Goal: Task Accomplishment & Management: Complete application form

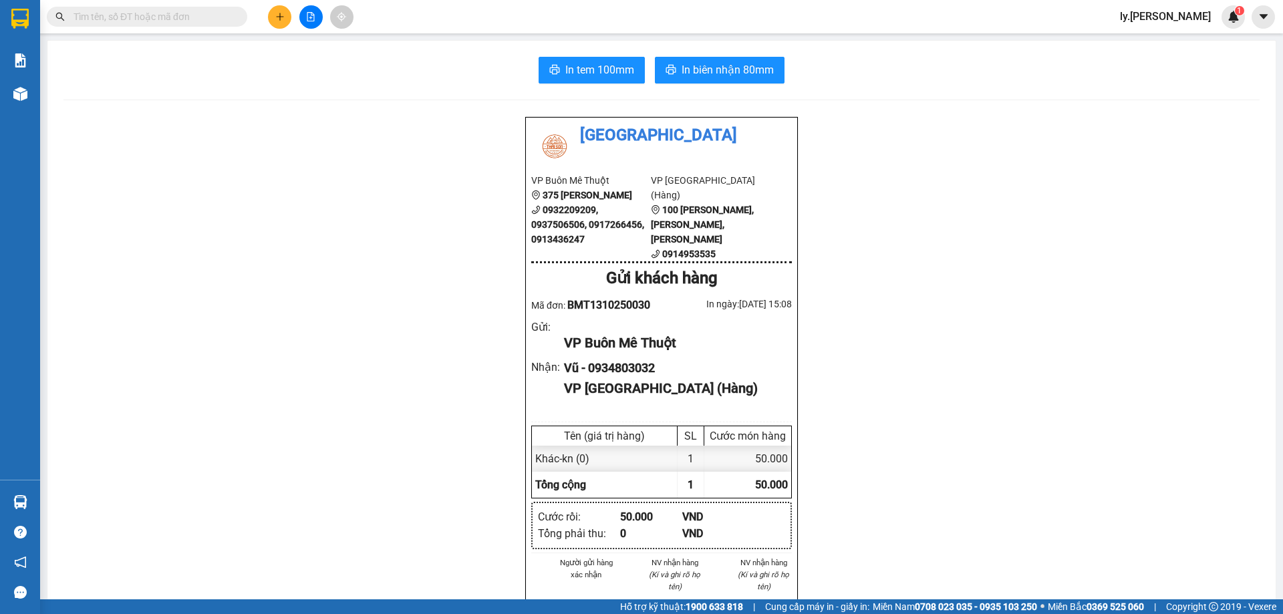
click at [281, 19] on icon "plus" at bounding box center [279, 16] width 9 height 9
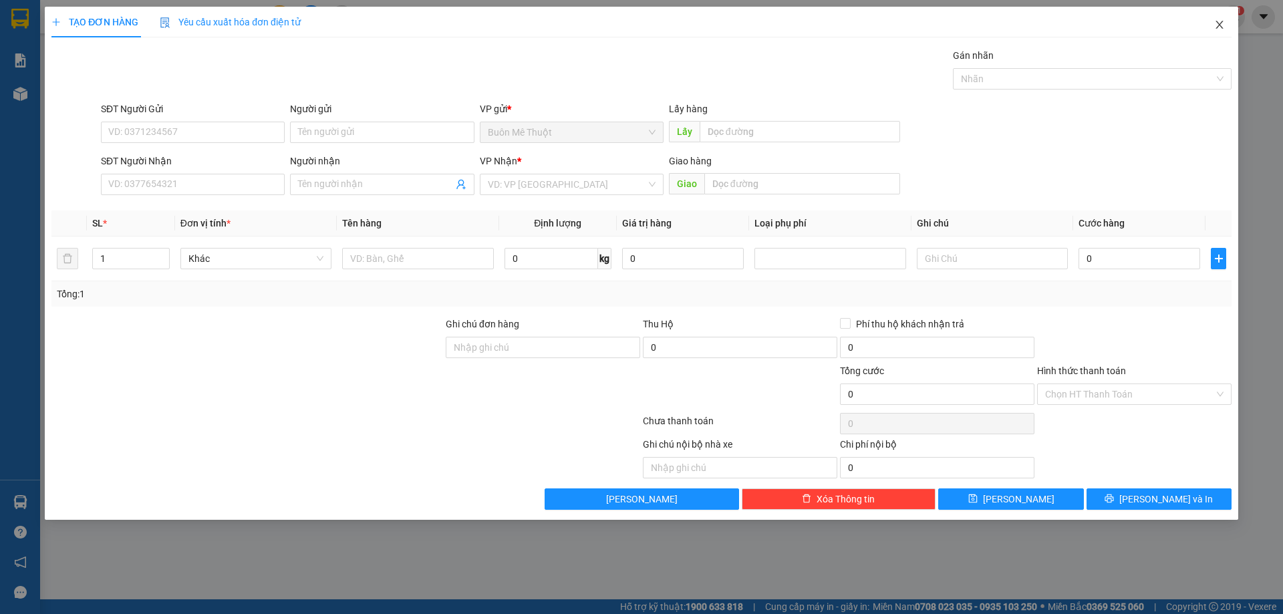
click at [1213, 22] on span "Close" at bounding box center [1219, 25] width 37 height 37
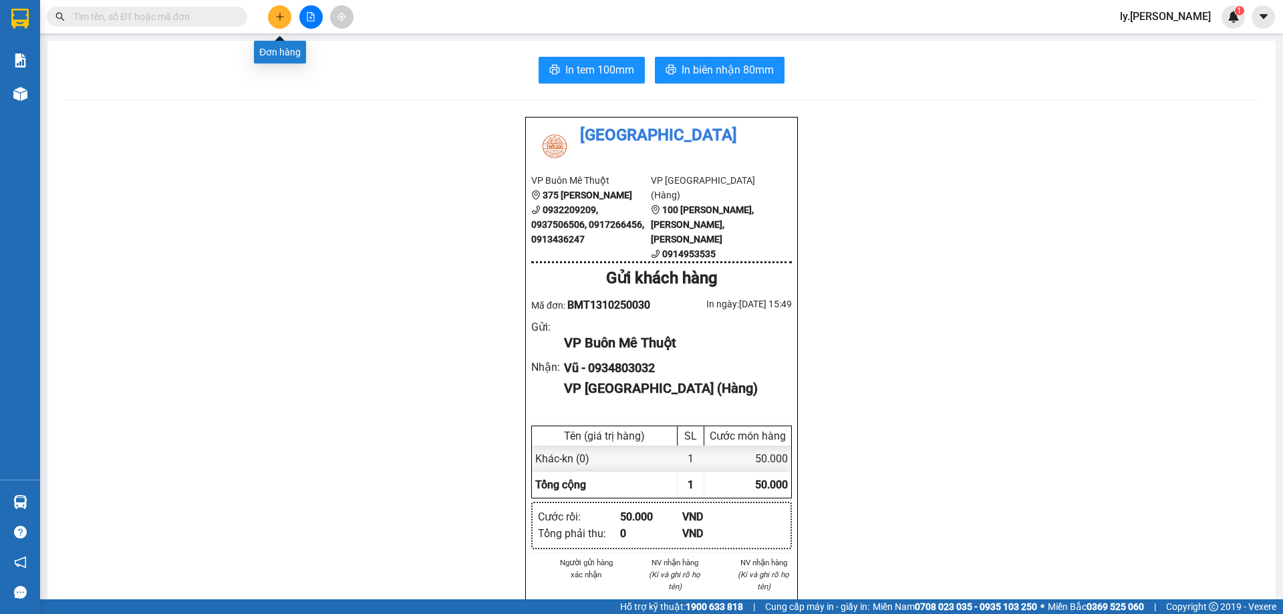
click at [285, 15] on button at bounding box center [279, 16] width 23 height 23
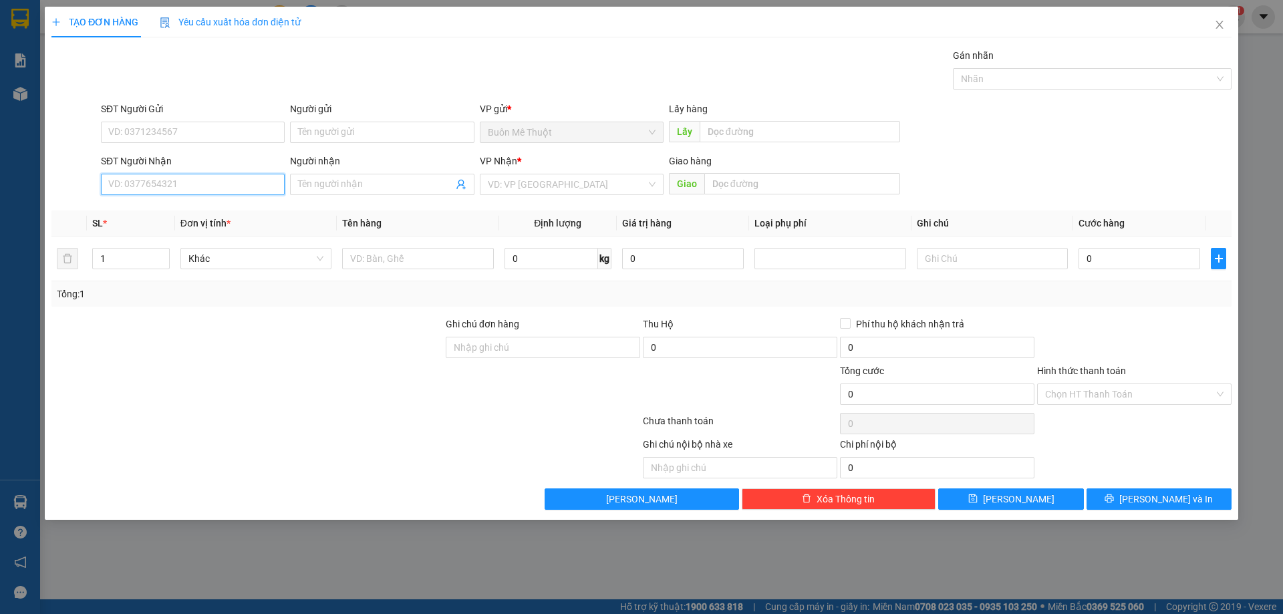
click at [236, 188] on input "SĐT Người Nhận" at bounding box center [193, 184] width 184 height 21
type input "0983554445"
click at [597, 190] on input "search" at bounding box center [567, 184] width 158 height 20
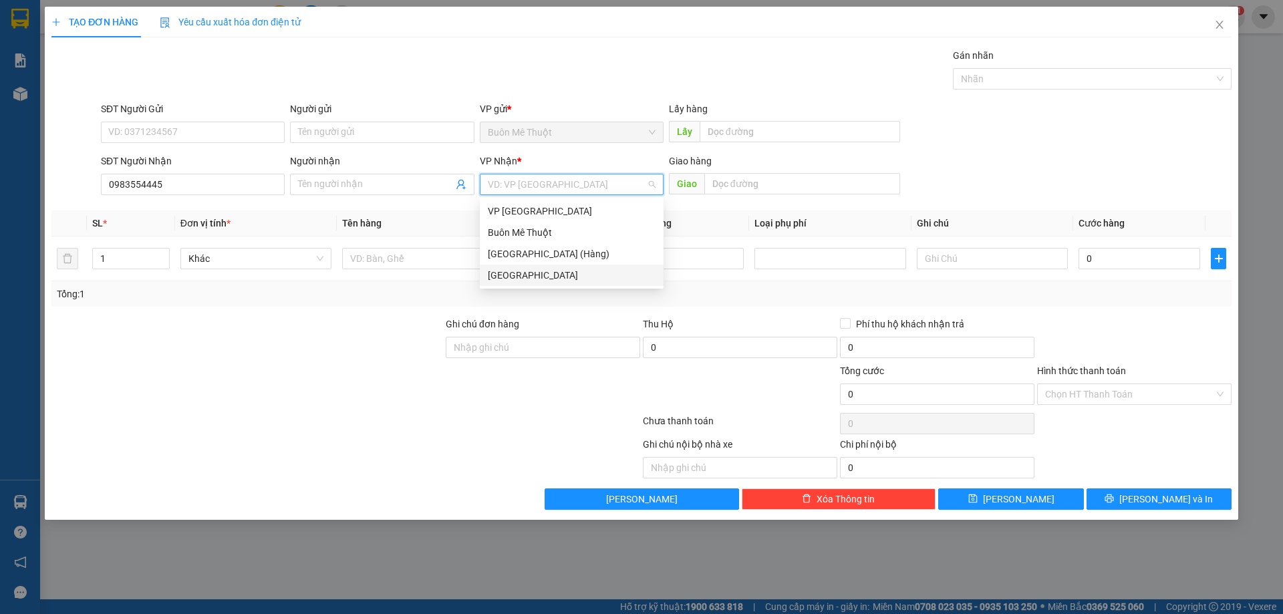
click at [519, 281] on div "[GEOGRAPHIC_DATA]" at bounding box center [572, 275] width 168 height 15
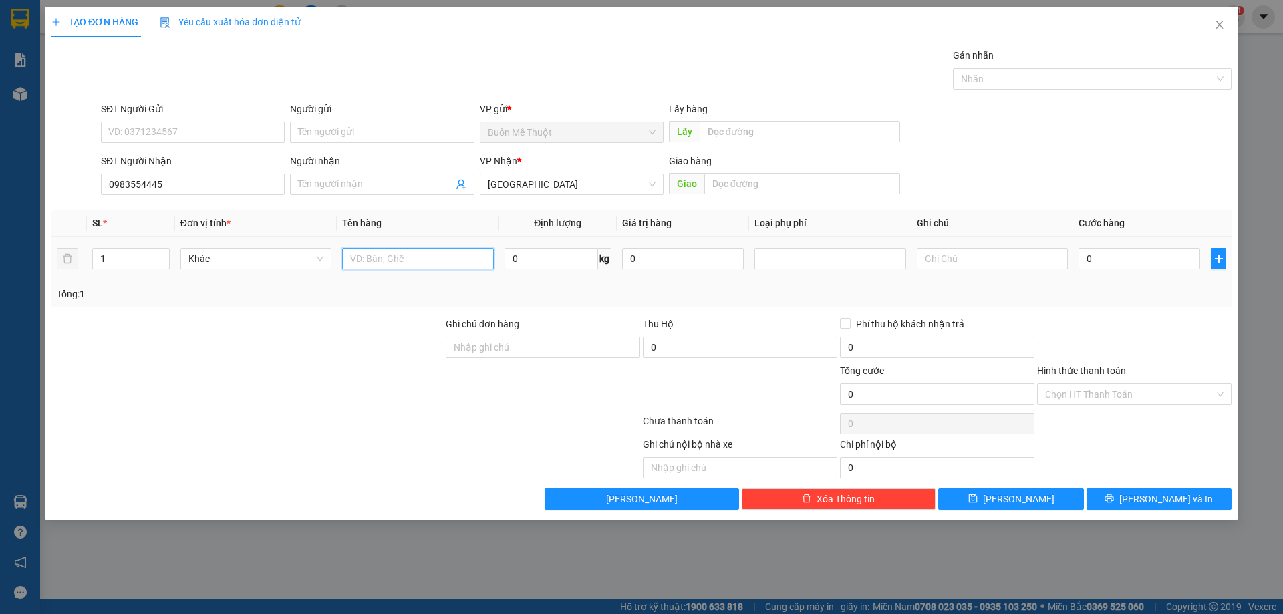
click at [444, 253] on input "text" at bounding box center [417, 258] width 151 height 21
type input "gỗ"
click at [1103, 263] on input "0" at bounding box center [1140, 258] width 122 height 21
type input "2"
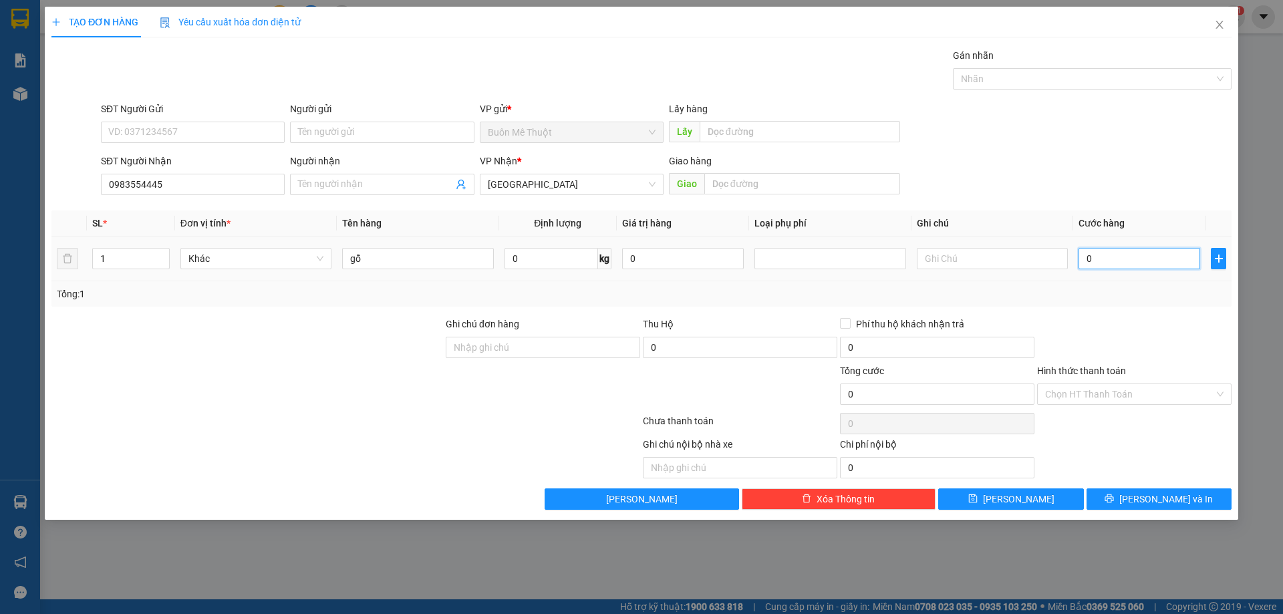
type input "2"
type input "20"
type input "200"
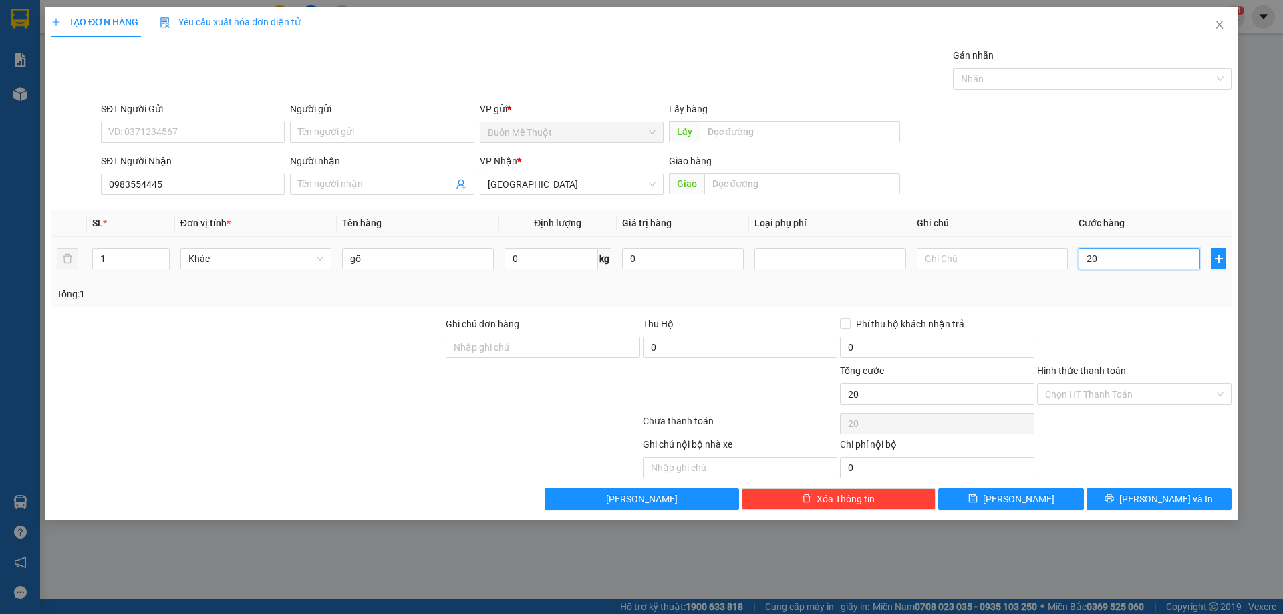
type input "200"
type input "2.000"
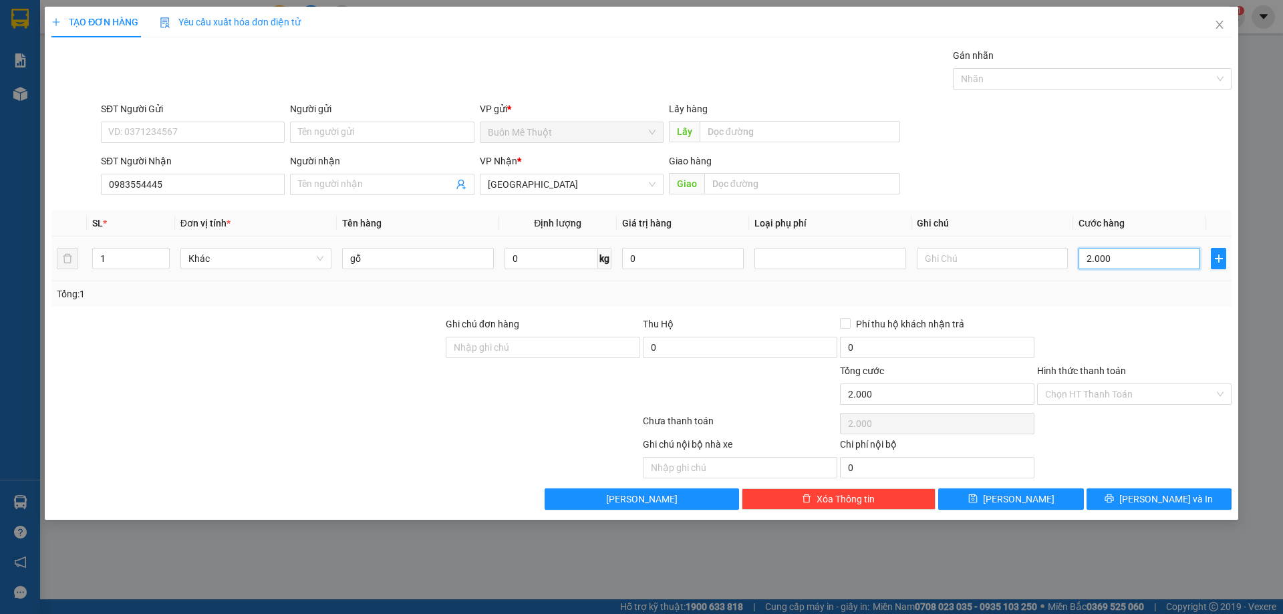
type input "20.000"
type input "200.000"
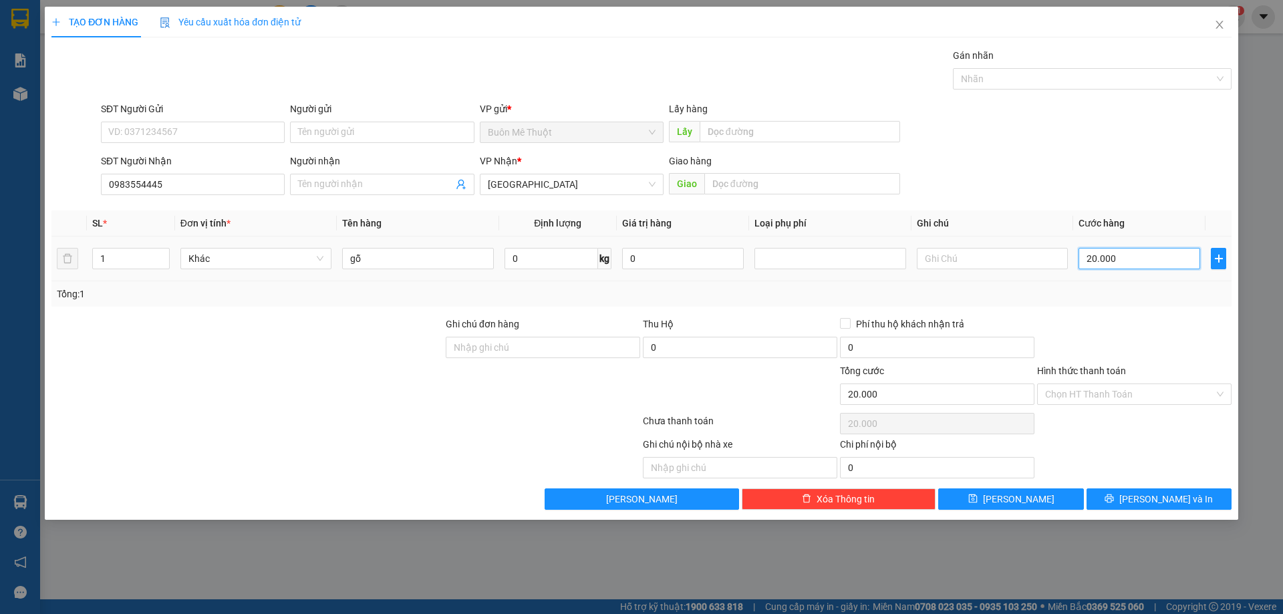
type input "200.000"
type input "2.000.000"
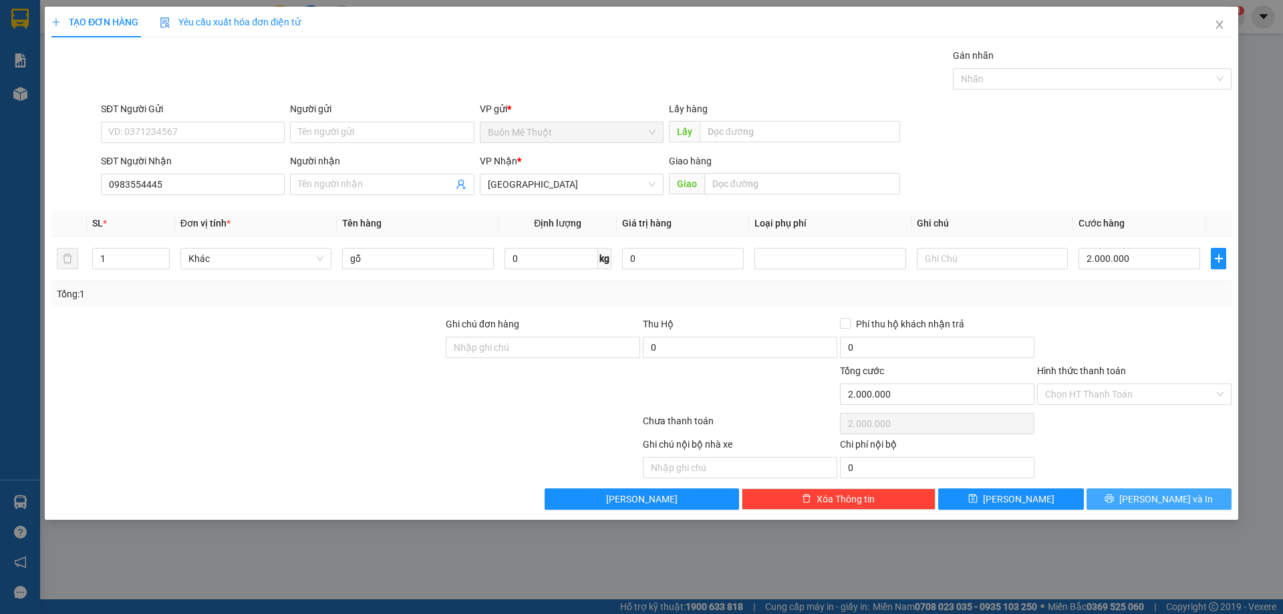
click at [1131, 497] on button "[PERSON_NAME] và In" at bounding box center [1159, 499] width 145 height 21
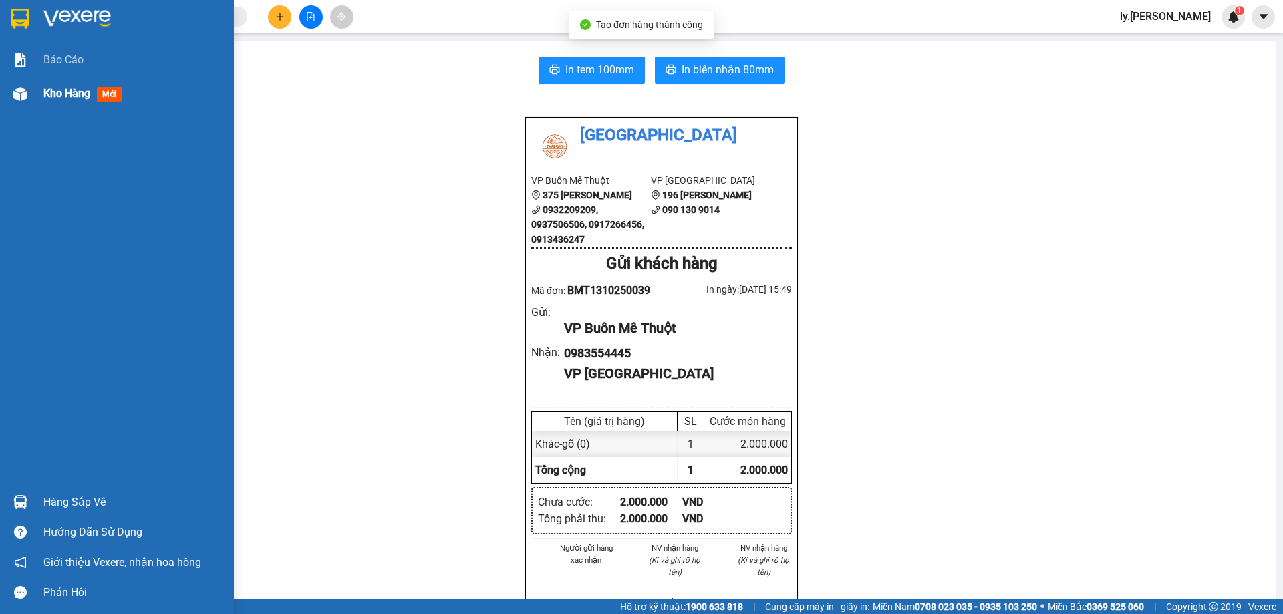
click at [58, 102] on div "Kho hàng mới" at bounding box center [85, 93] width 84 height 17
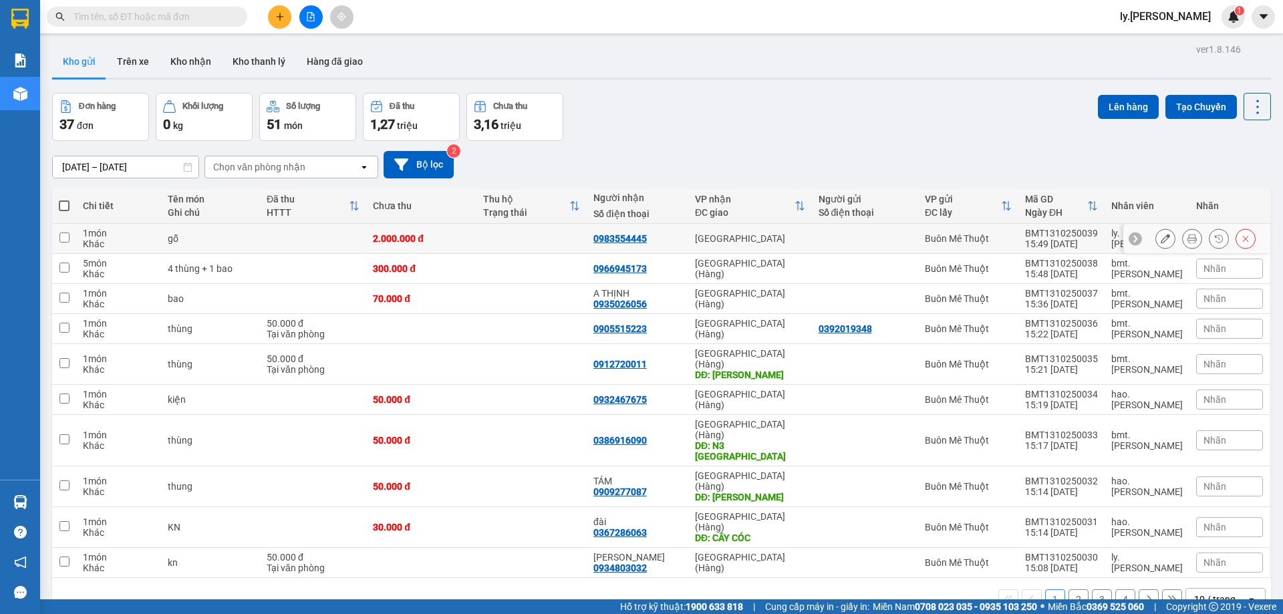
click at [1188, 237] on icon at bounding box center [1192, 238] width 9 height 9
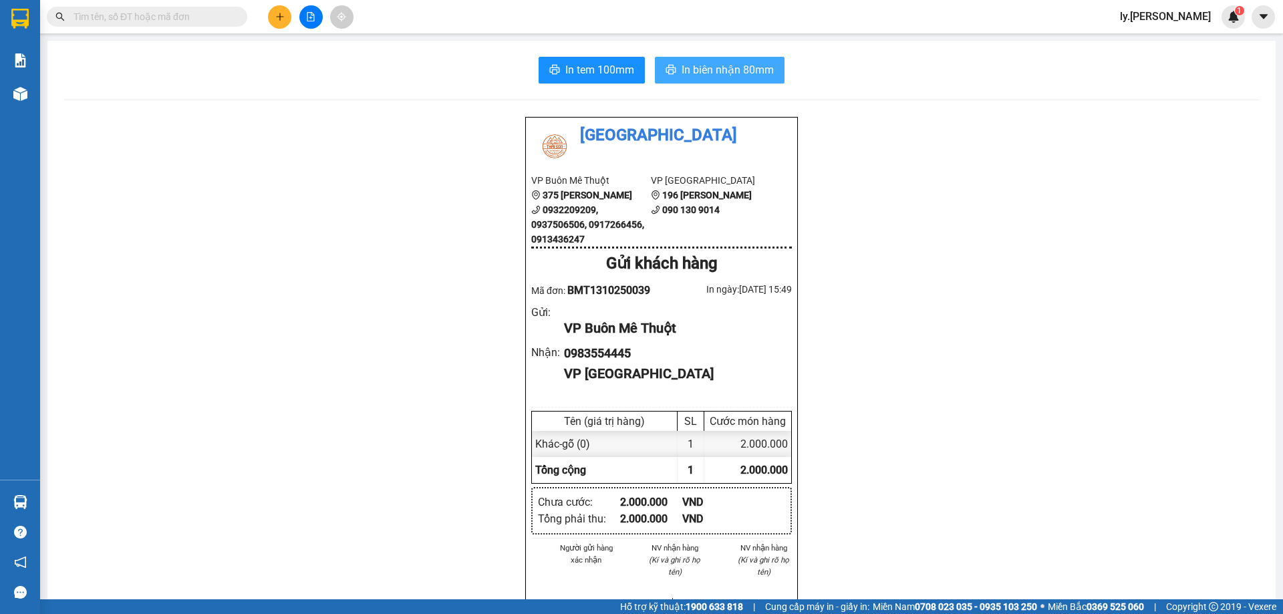
click at [655, 68] on button "In biên nhận 80mm" at bounding box center [720, 70] width 130 height 27
click at [294, 132] on div "Thái Sơn VP Buôn Mê Thuột 375 Hoàng Diệu 0932209209, 0937506506, 0917266456, 09…" at bounding box center [661, 614] width 1196 height 997
click at [279, 17] on icon "plus" at bounding box center [279, 16] width 9 height 9
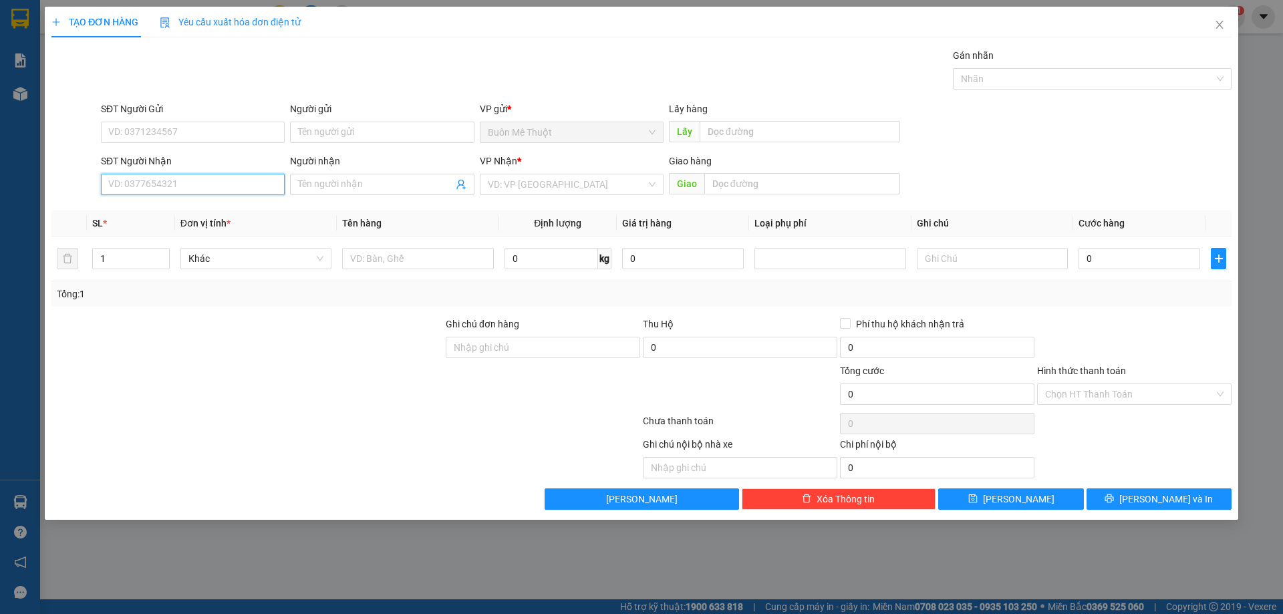
click at [183, 190] on input "SĐT Người Nhận" at bounding box center [193, 184] width 184 height 21
click at [156, 209] on div "0914116401" at bounding box center [193, 211] width 168 height 15
type input "0914116401"
type input "ÔNG KIỆT"
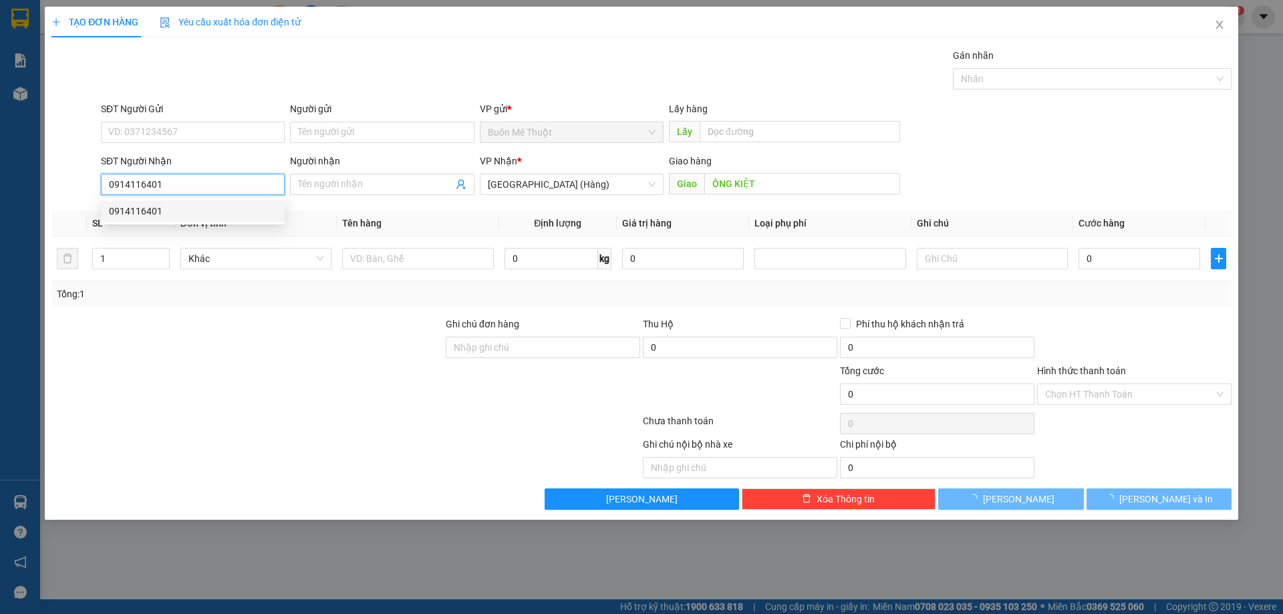
type input "50.000"
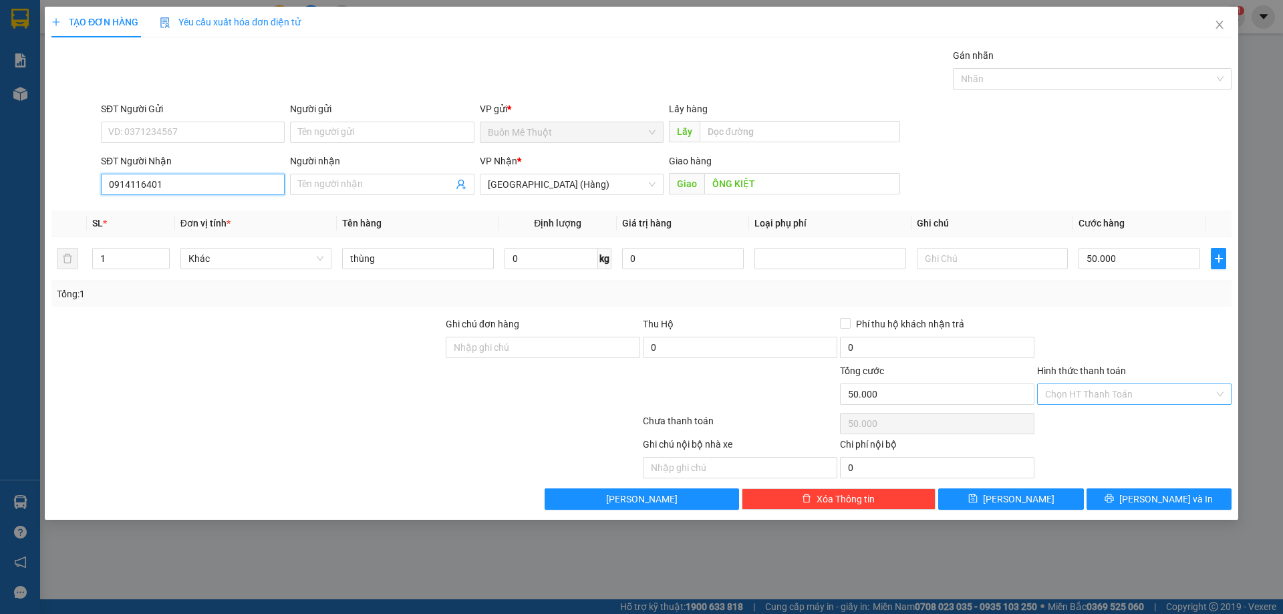
type input "0914116401"
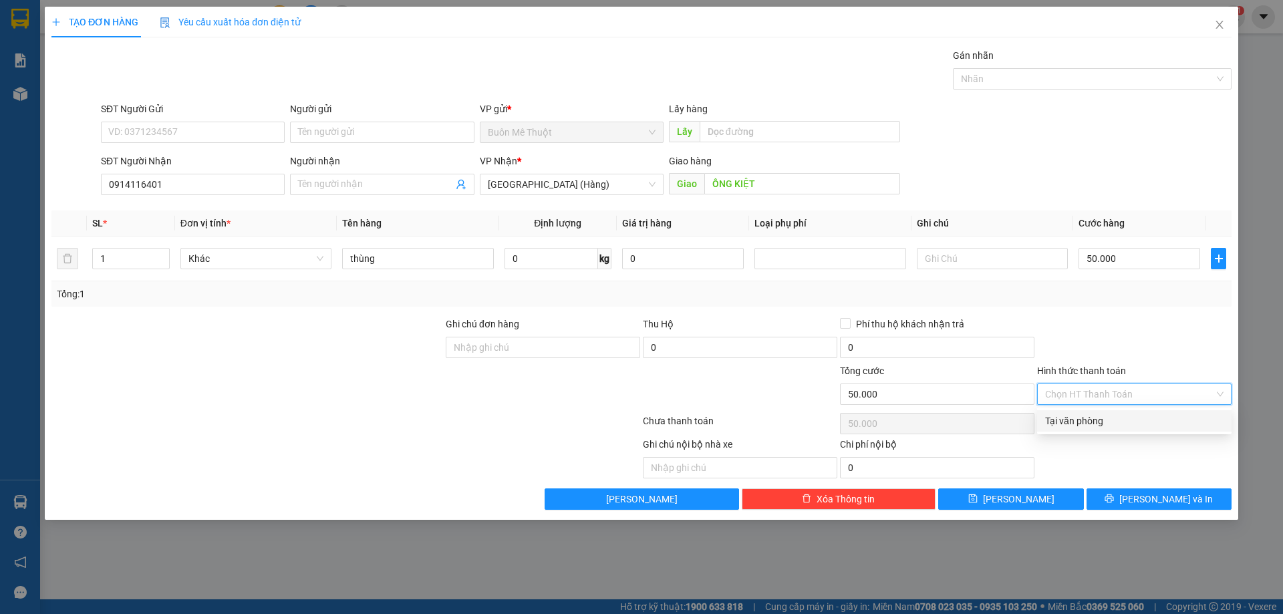
click at [1069, 402] on input "Hình thức thanh toán" at bounding box center [1129, 394] width 169 height 20
click at [1075, 424] on div "Tại văn phòng" at bounding box center [1134, 421] width 178 height 15
type input "0"
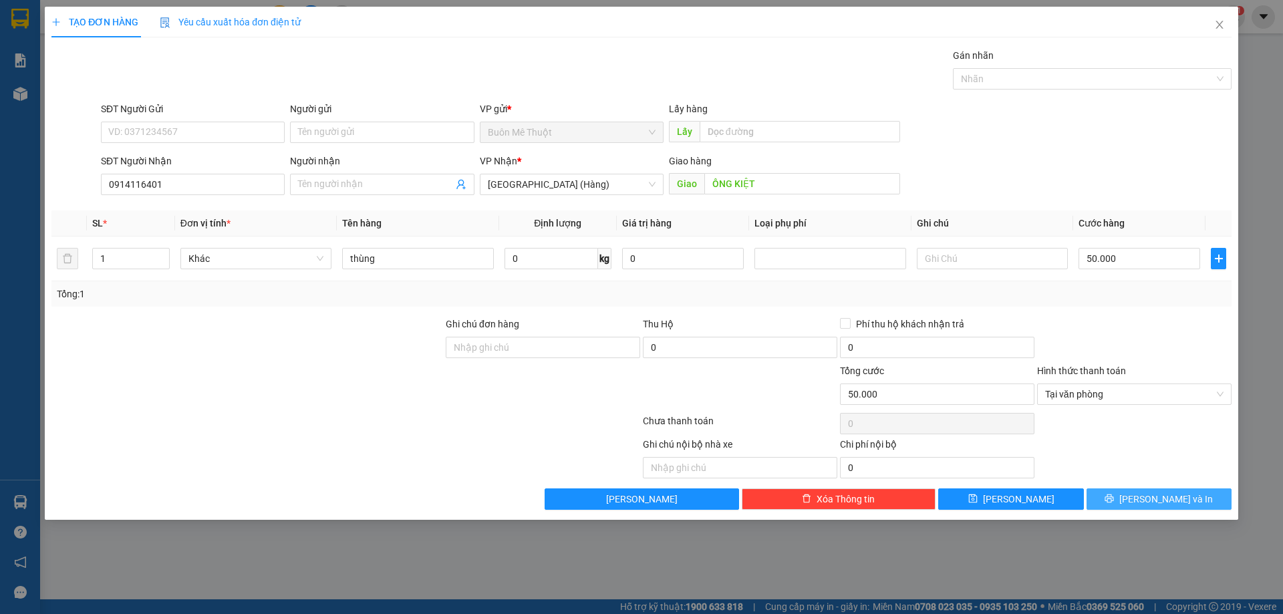
click at [1128, 501] on button "[PERSON_NAME] và In" at bounding box center [1159, 499] width 145 height 21
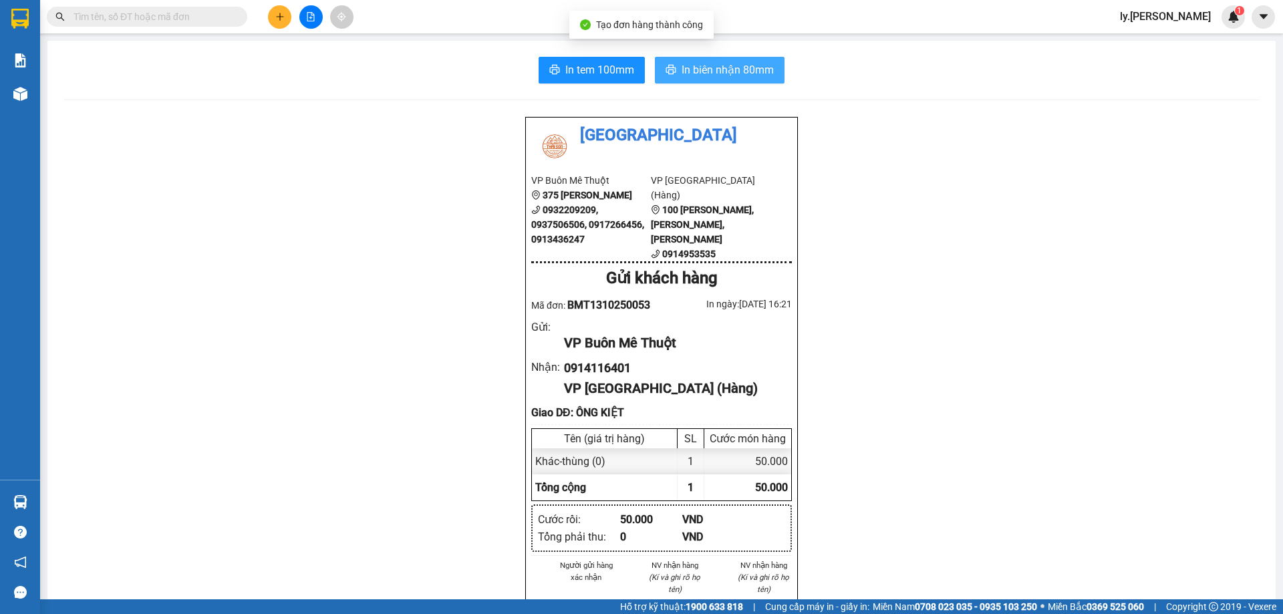
click at [712, 70] on span "In biên nhận 80mm" at bounding box center [728, 69] width 92 height 17
click at [274, 13] on button at bounding box center [279, 16] width 23 height 23
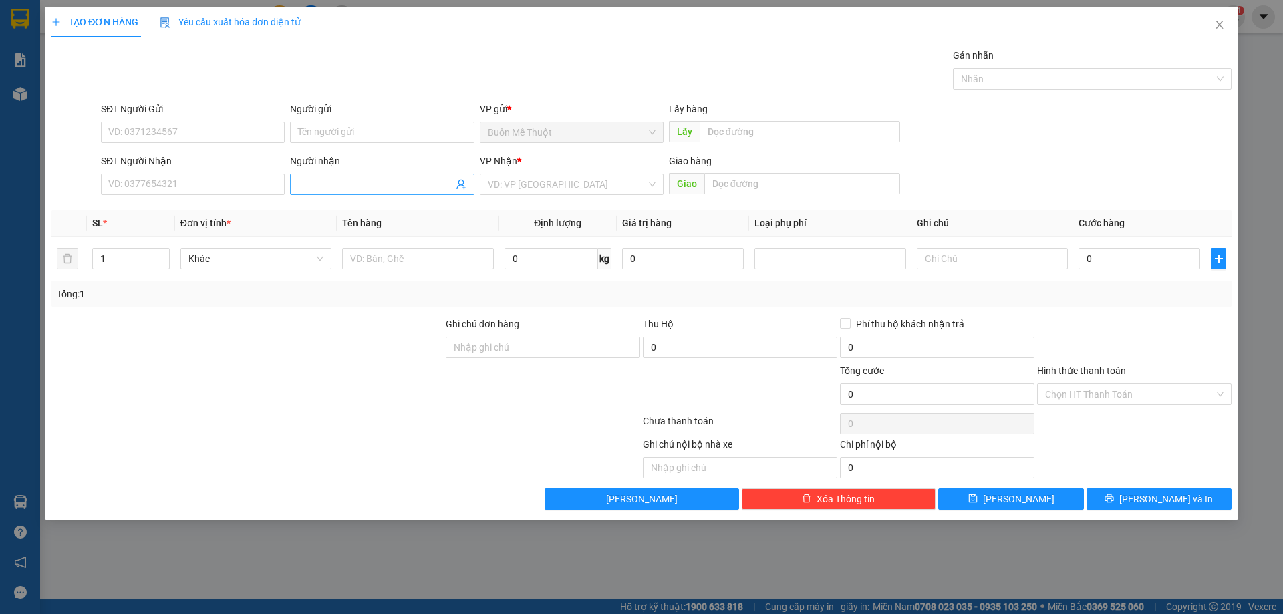
click at [374, 186] on input "Người nhận" at bounding box center [375, 184] width 154 height 15
type input "dpqt"
click at [571, 182] on input "search" at bounding box center [567, 184] width 158 height 20
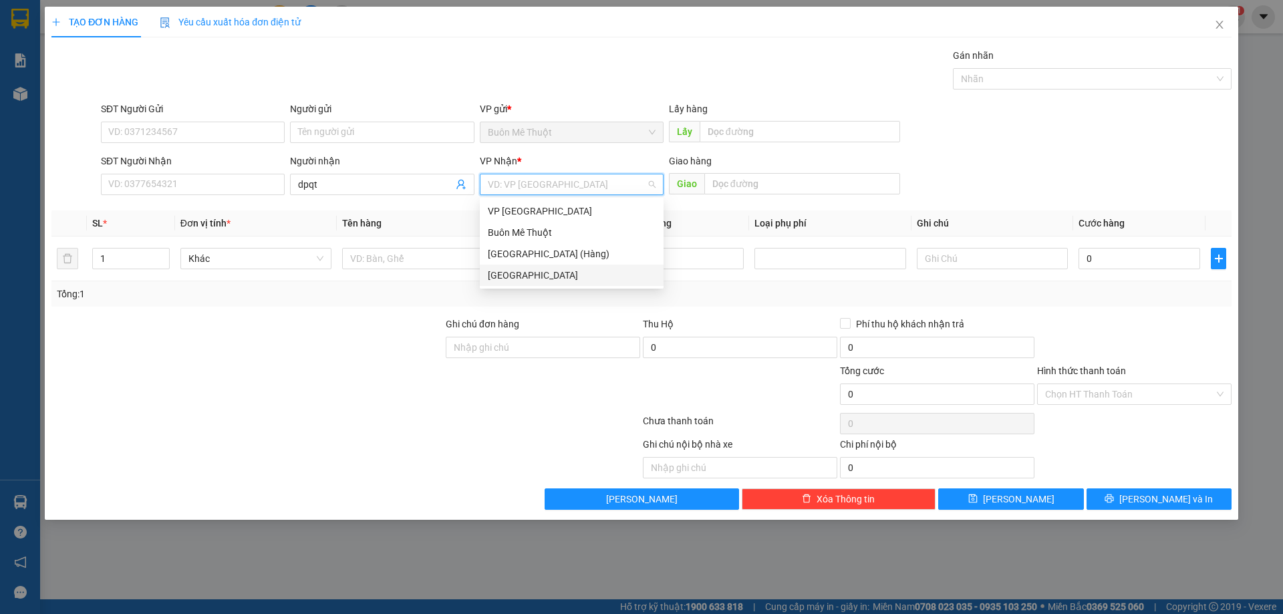
click at [502, 271] on div "[GEOGRAPHIC_DATA]" at bounding box center [572, 275] width 168 height 15
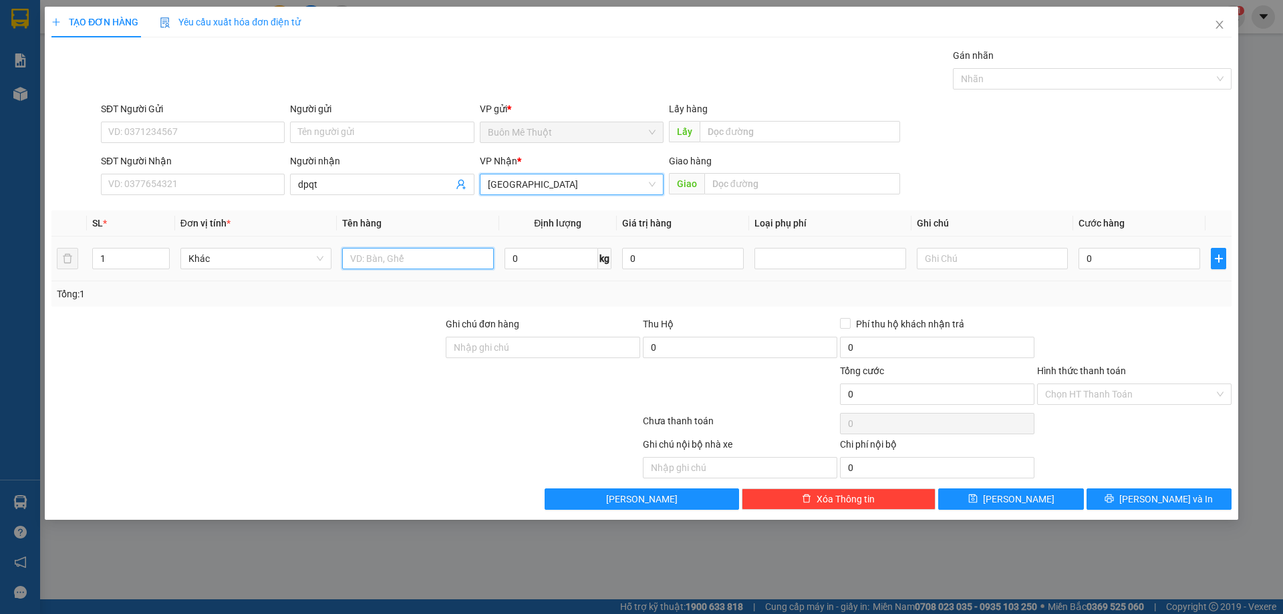
click at [446, 261] on input "text" at bounding box center [417, 258] width 151 height 21
type input "hs"
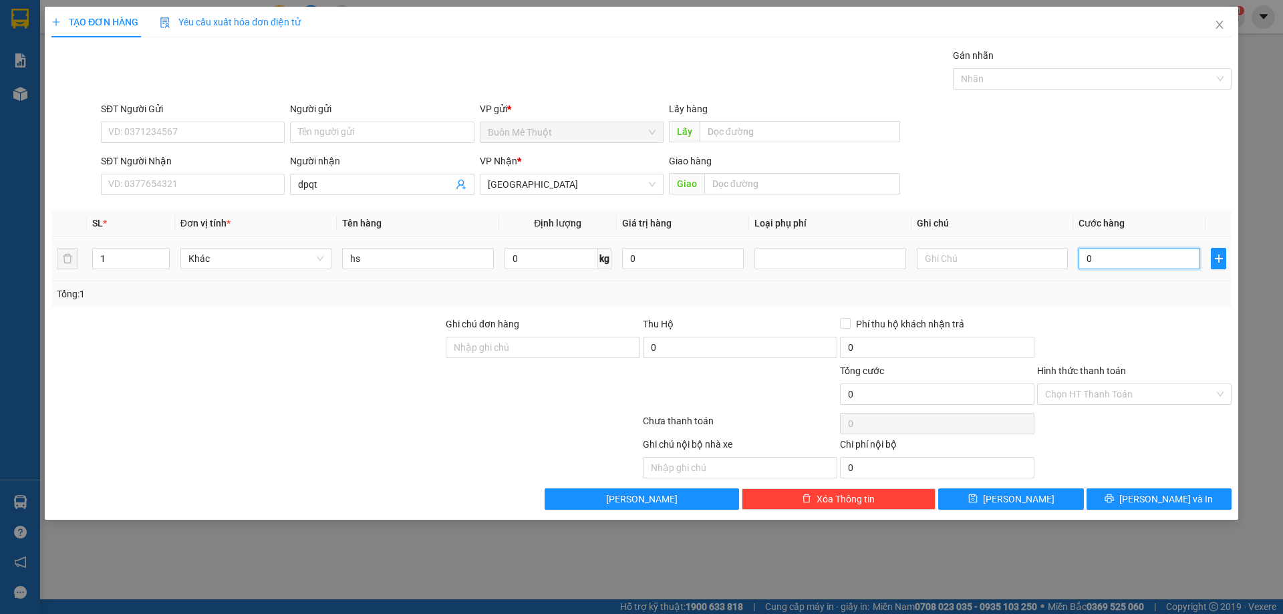
click at [1090, 261] on input "0" at bounding box center [1140, 258] width 122 height 21
type input "2"
type input "20"
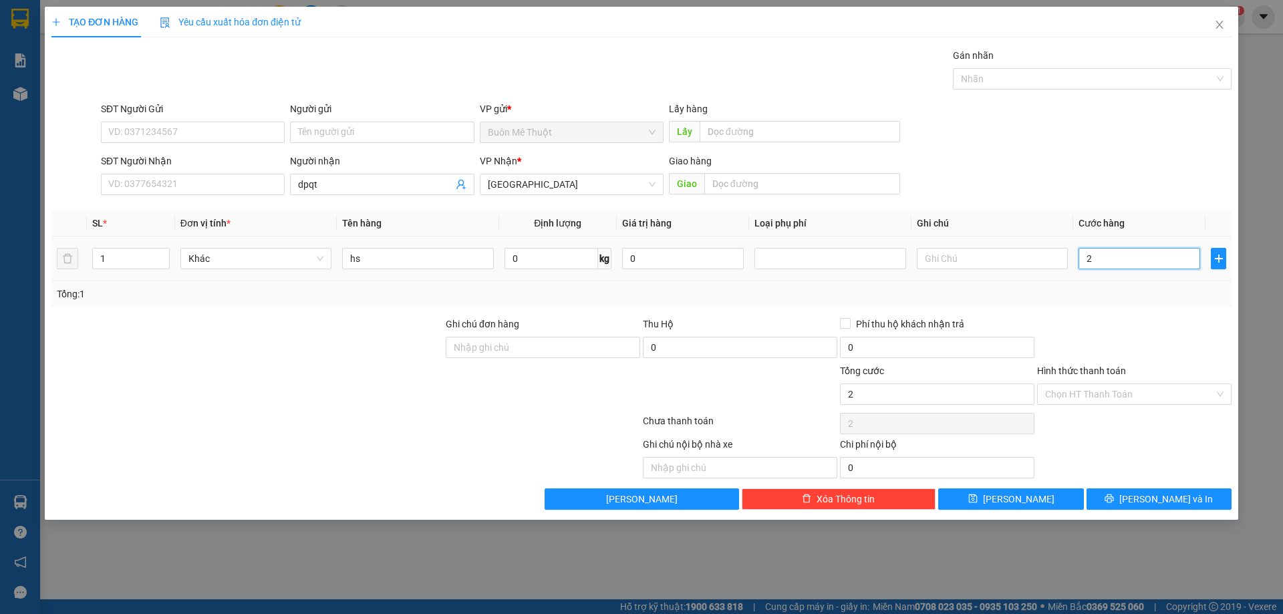
type input "20"
type input "20.000"
click at [1072, 388] on input "Hình thức thanh toán" at bounding box center [1129, 394] width 169 height 20
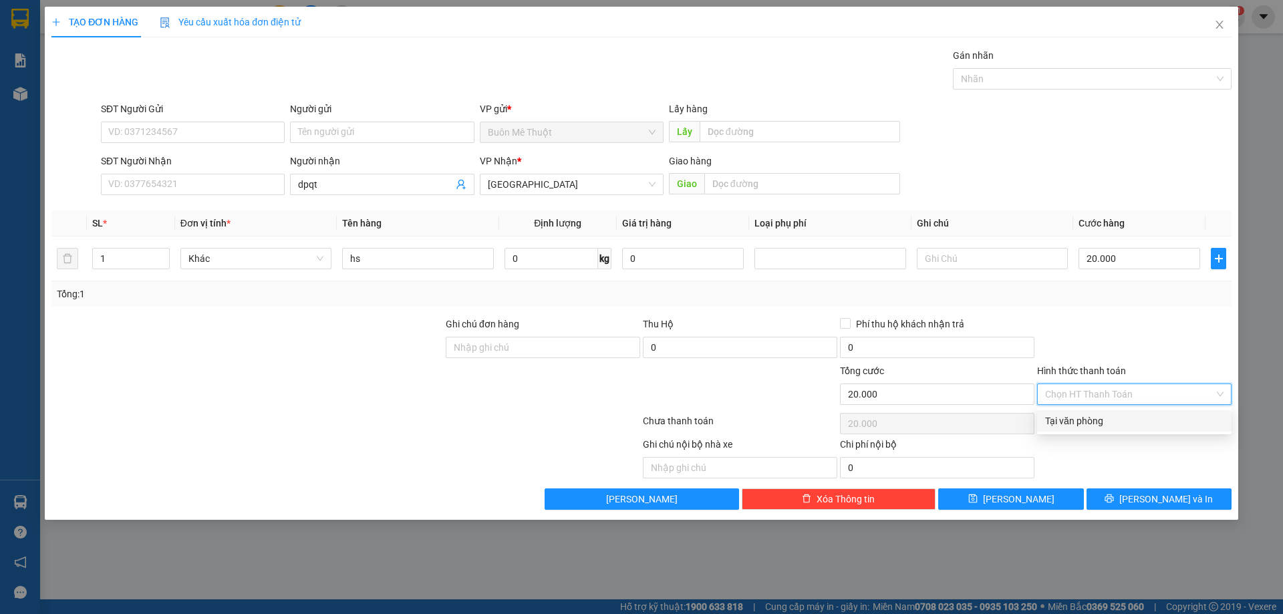
click at [1064, 414] on div "Tại văn phòng" at bounding box center [1134, 421] width 178 height 15
type input "0"
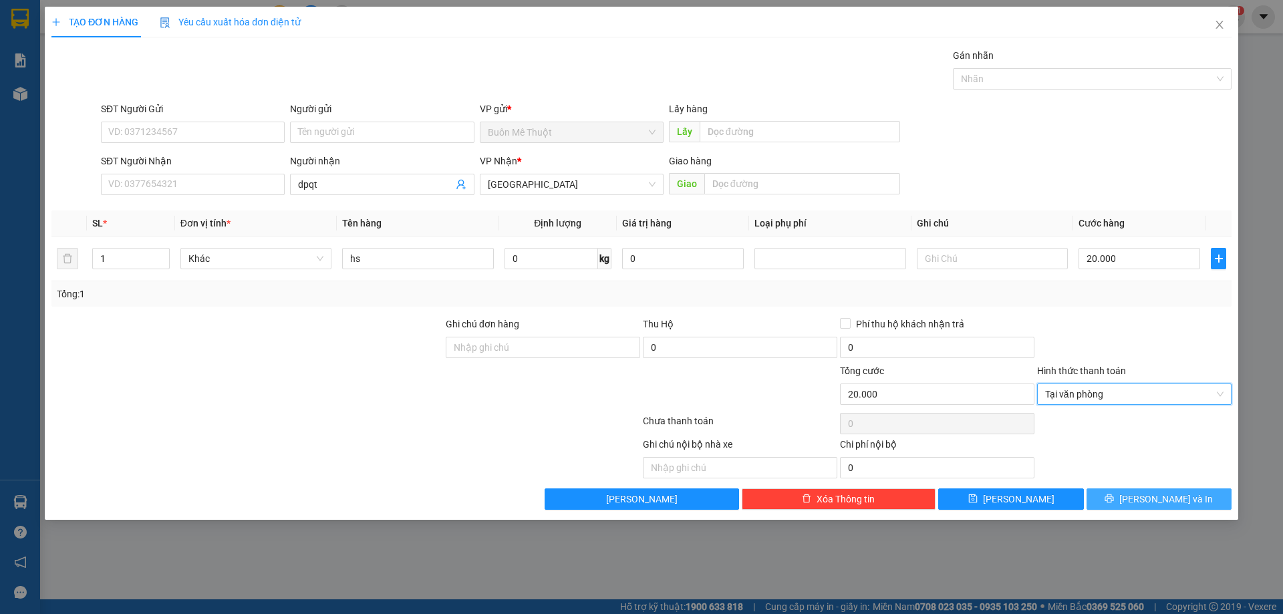
click at [1114, 500] on icon "printer" at bounding box center [1109, 498] width 9 height 9
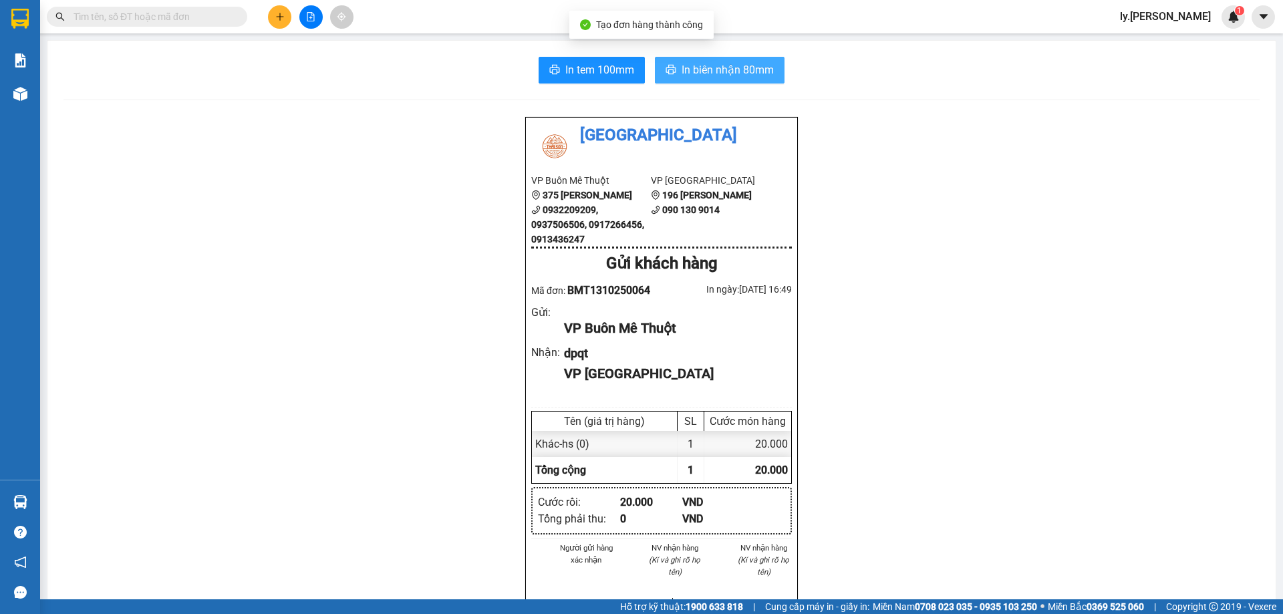
click at [736, 65] on span "In biên nhận 80mm" at bounding box center [728, 69] width 92 height 17
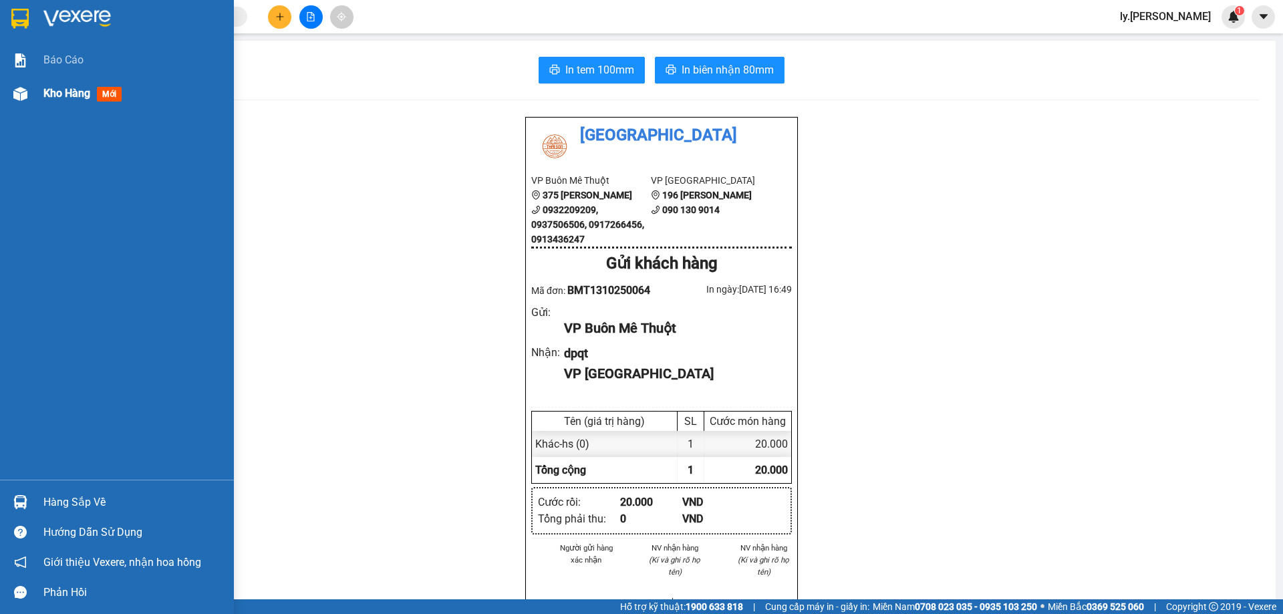
click at [83, 98] on span "Kho hàng" at bounding box center [66, 93] width 47 height 13
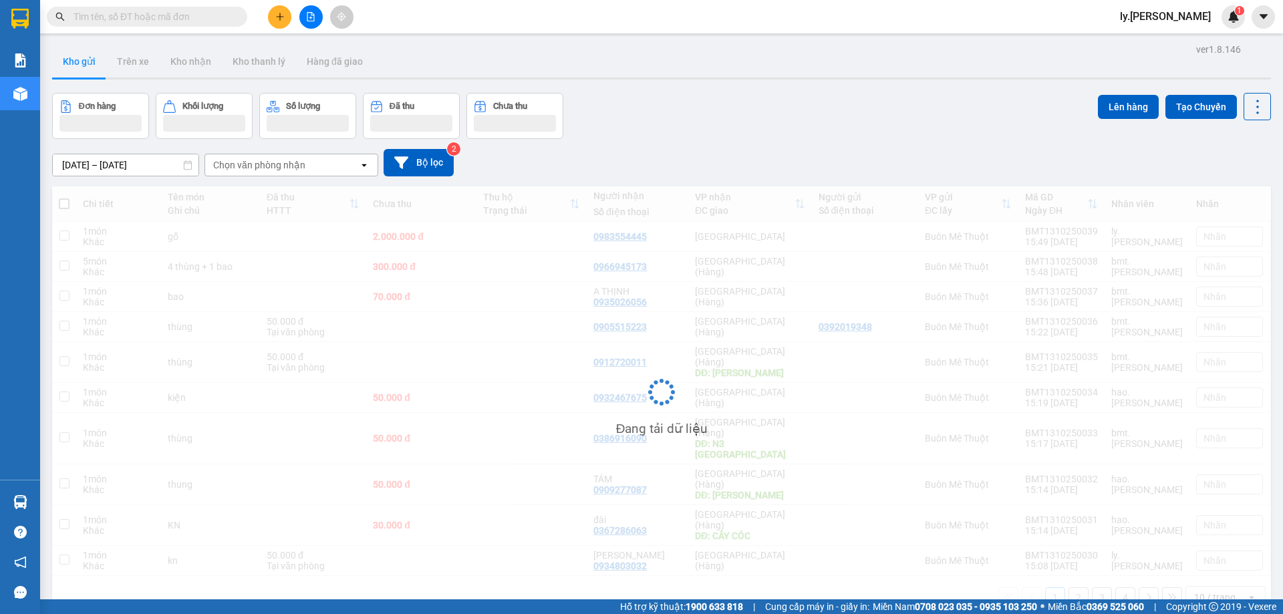
click at [324, 169] on div "Chọn văn phòng nhận" at bounding box center [282, 164] width 154 height 21
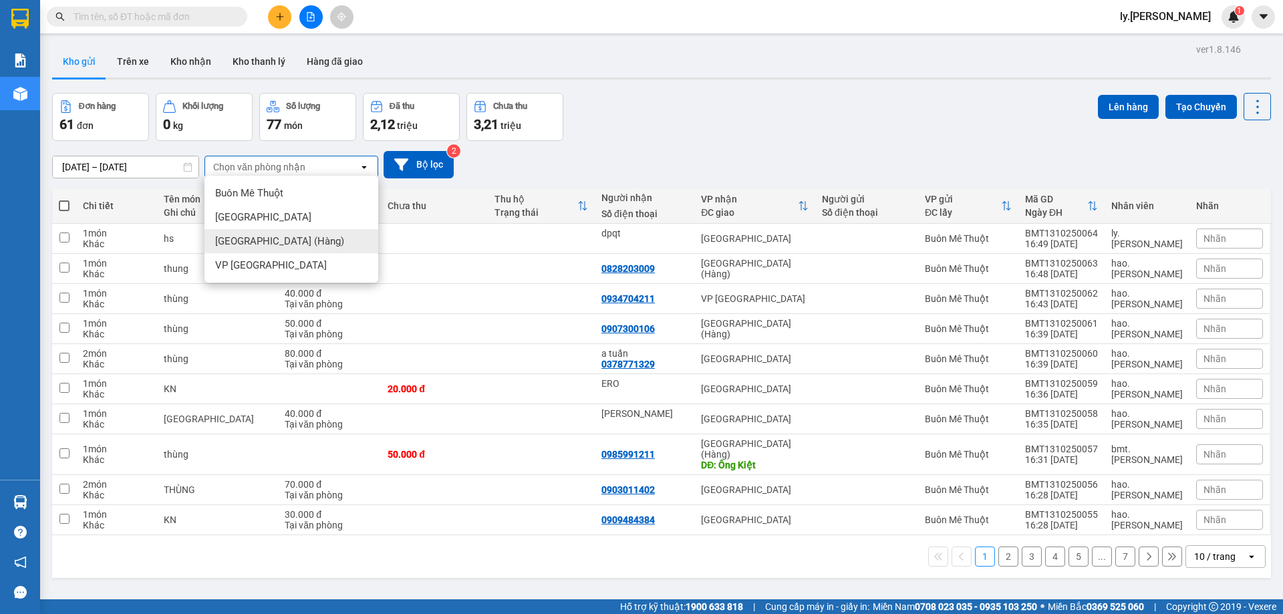
click at [289, 239] on div "[GEOGRAPHIC_DATA] (Hàng)" at bounding box center [292, 241] width 174 height 24
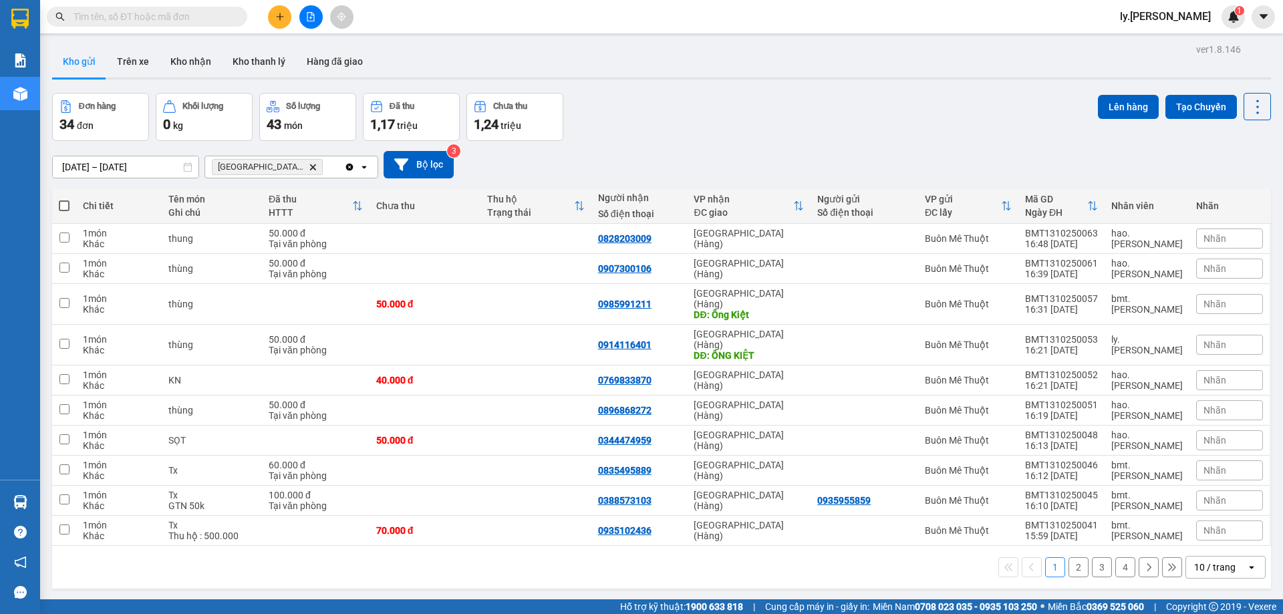
click at [90, 168] on input "[DATE] – [DATE]" at bounding box center [126, 166] width 146 height 21
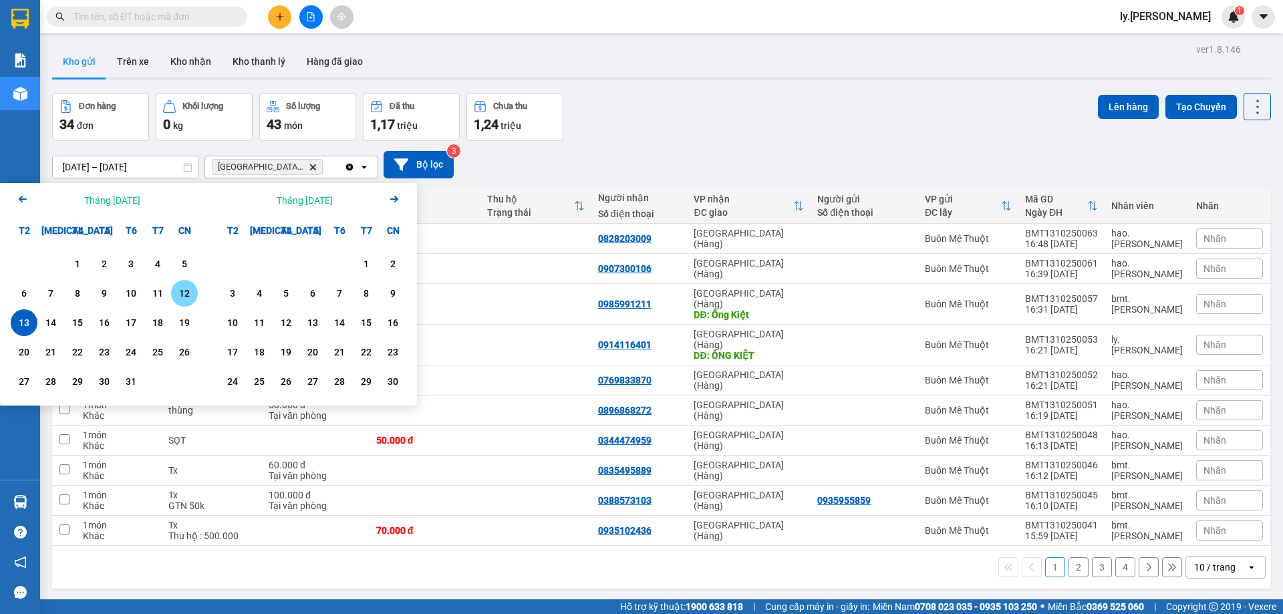
click at [178, 291] on div "12" at bounding box center [184, 293] width 19 height 16
click at [33, 327] on div "13" at bounding box center [24, 323] width 19 height 16
type input "[DATE] – [DATE]"
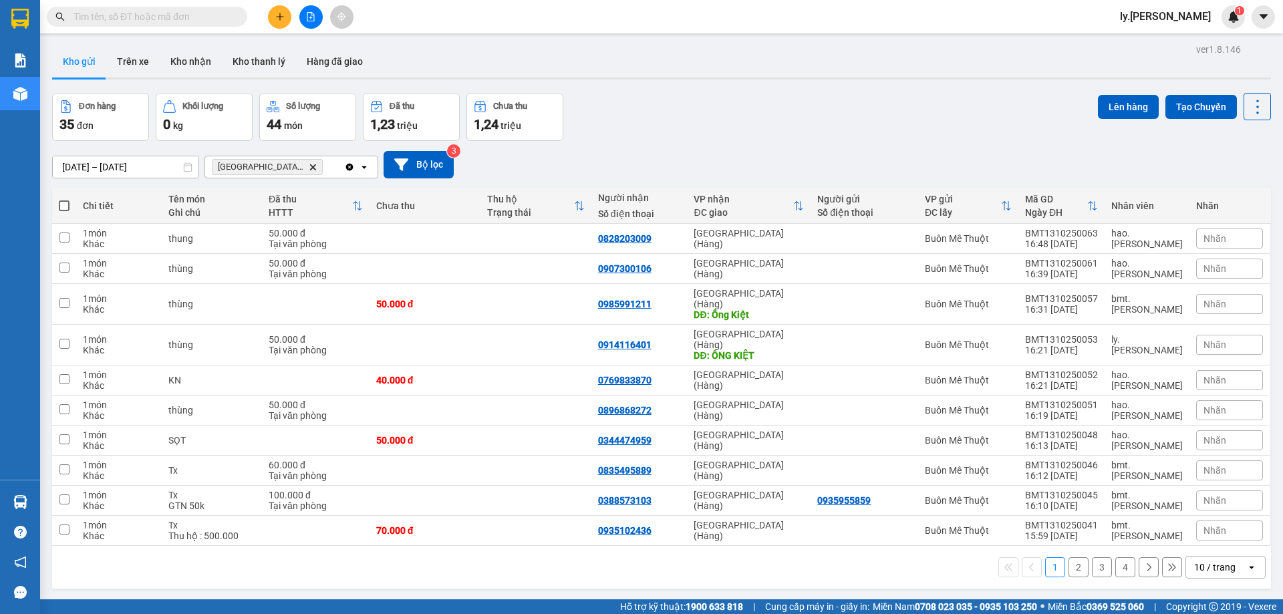
click at [1213, 561] on div "10 / trang" at bounding box center [1214, 567] width 41 height 13
click at [1216, 513] on span "100 / trang" at bounding box center [1210, 516] width 48 height 13
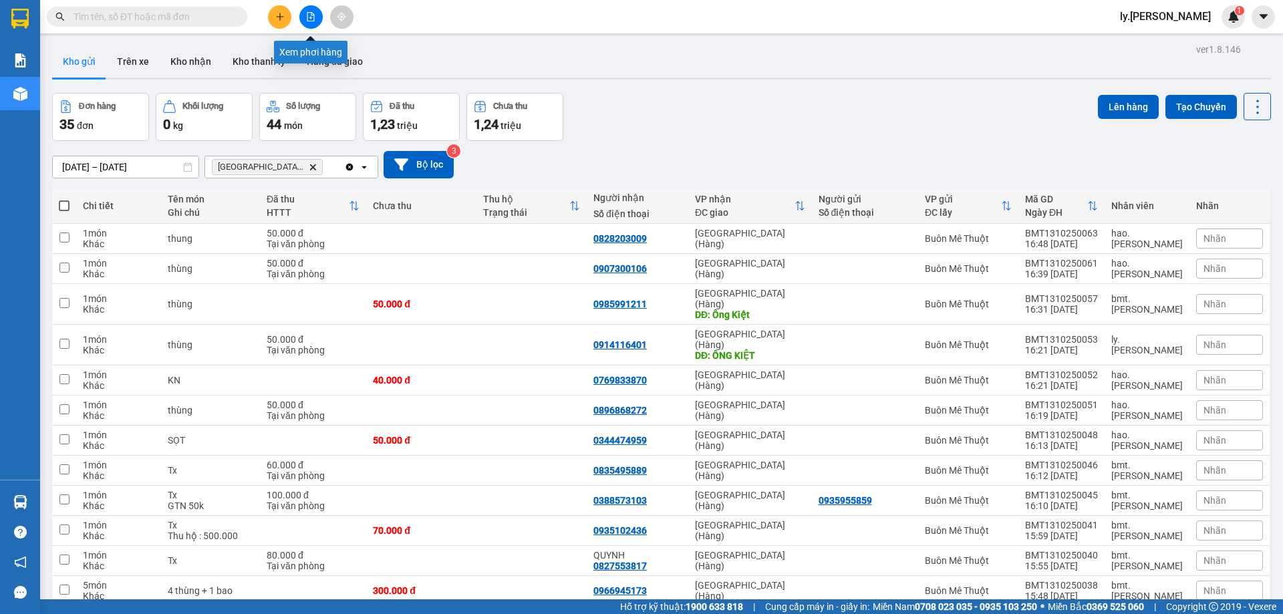
click at [312, 17] on icon "file-add" at bounding box center [310, 16] width 9 height 9
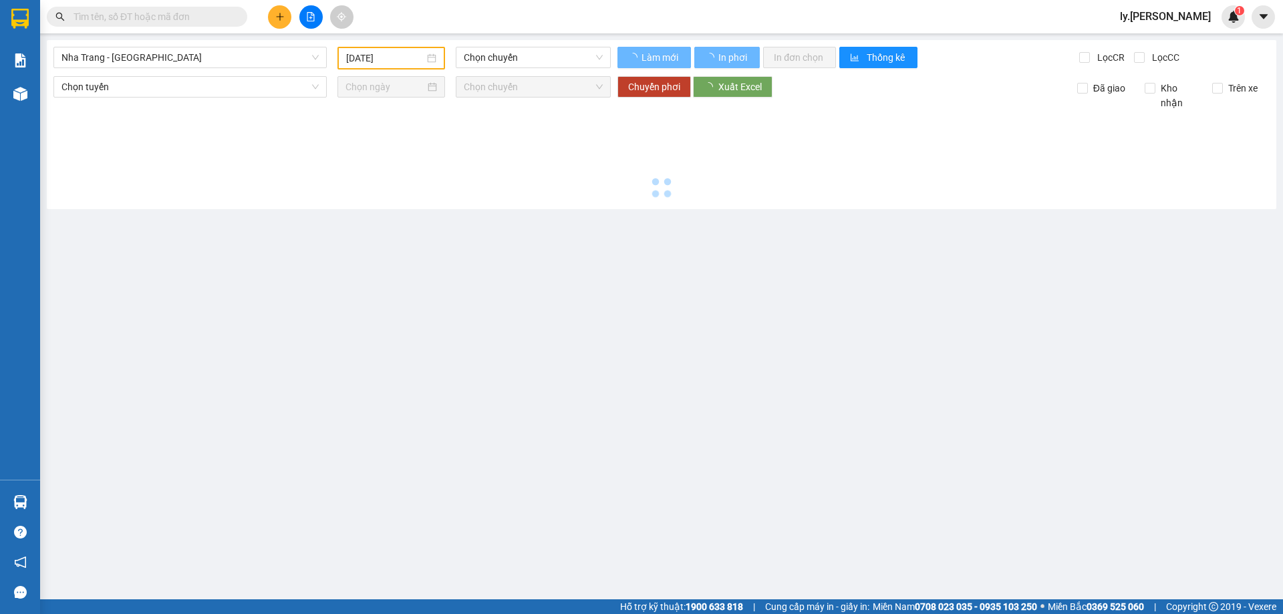
type input "[DATE]"
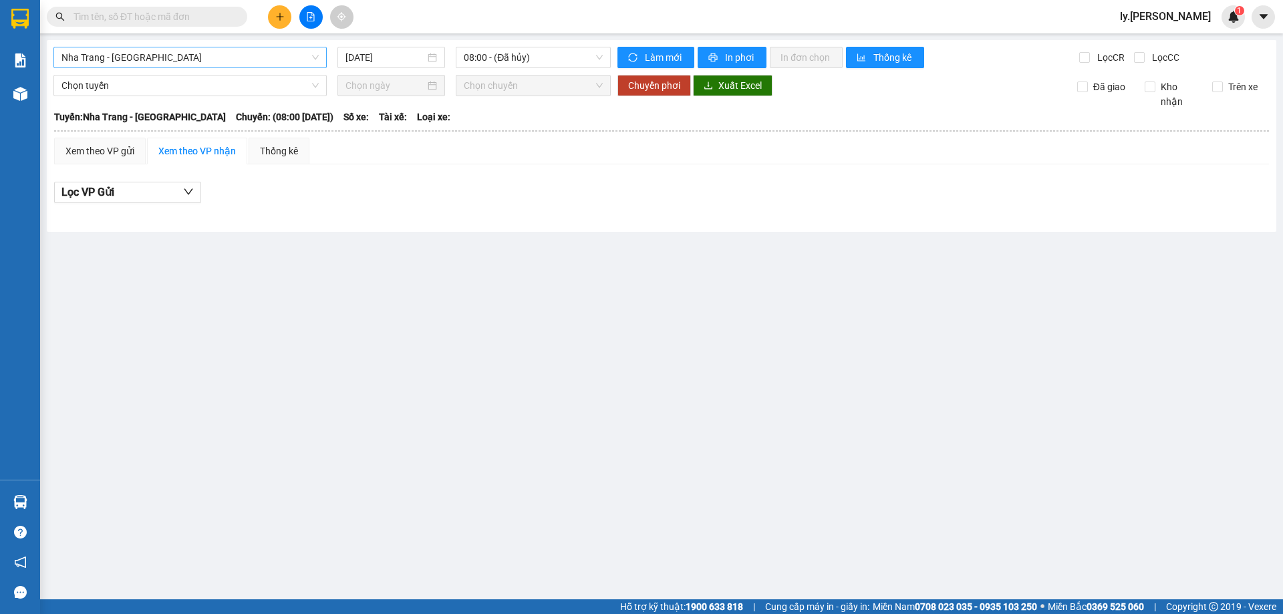
click at [188, 62] on span "Nha Trang - [GEOGRAPHIC_DATA]" at bounding box center [189, 57] width 257 height 20
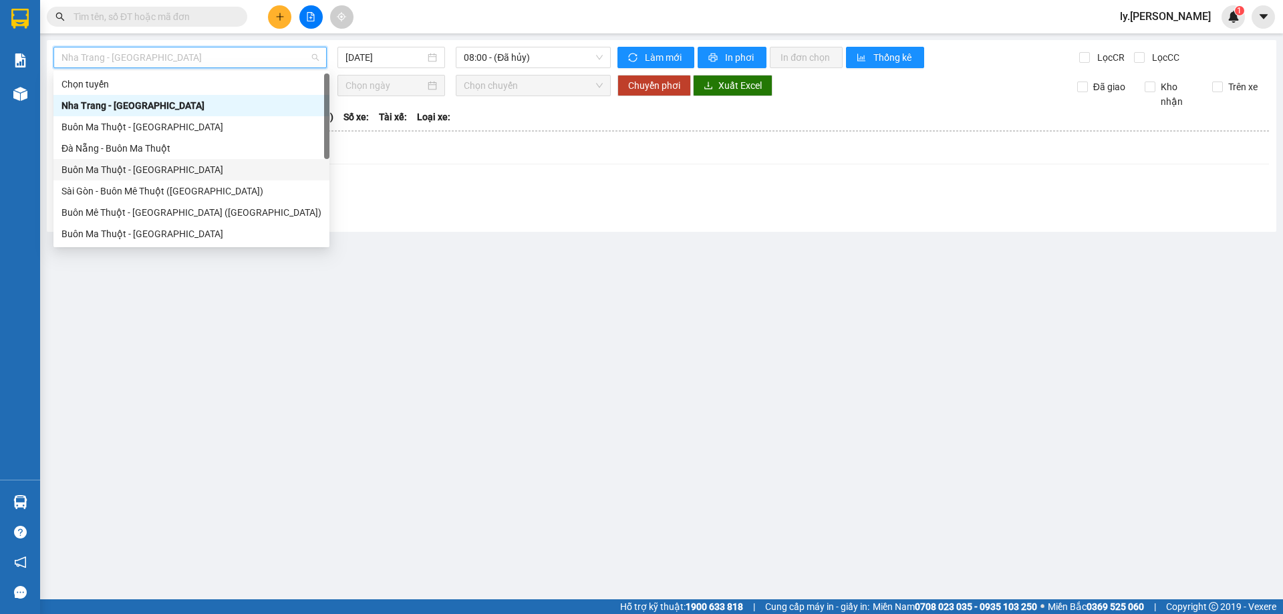
click at [160, 159] on div "Buôn Ma Thuột - [GEOGRAPHIC_DATA]" at bounding box center [191, 169] width 276 height 21
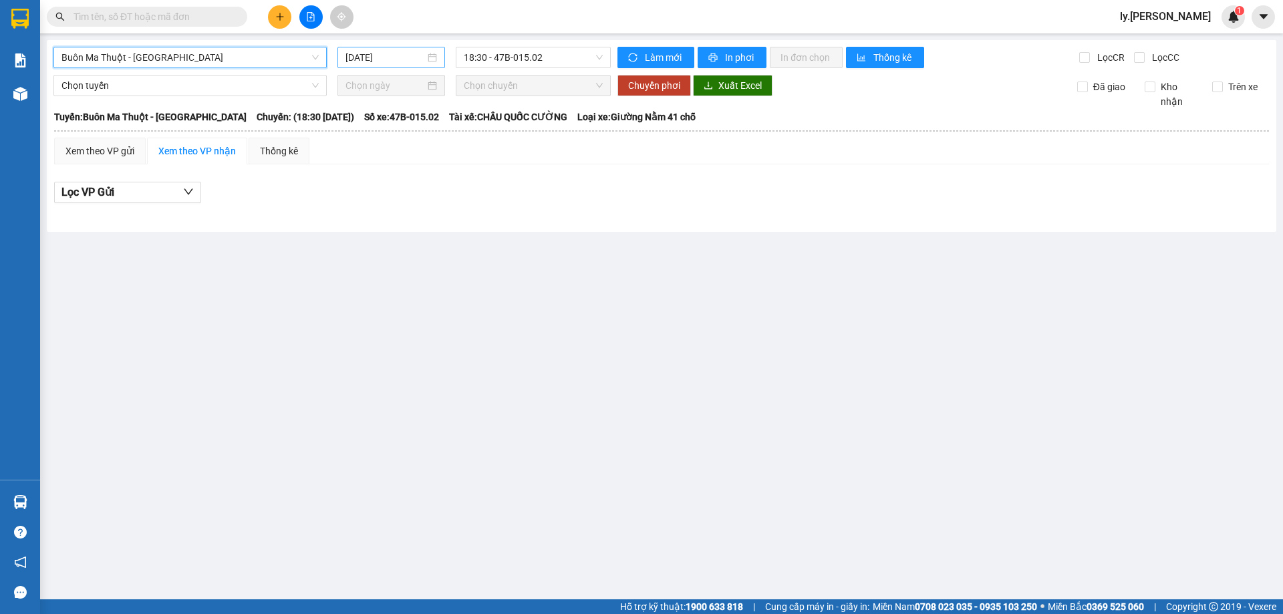
click at [374, 57] on input "[DATE]" at bounding box center [386, 57] width 80 height 15
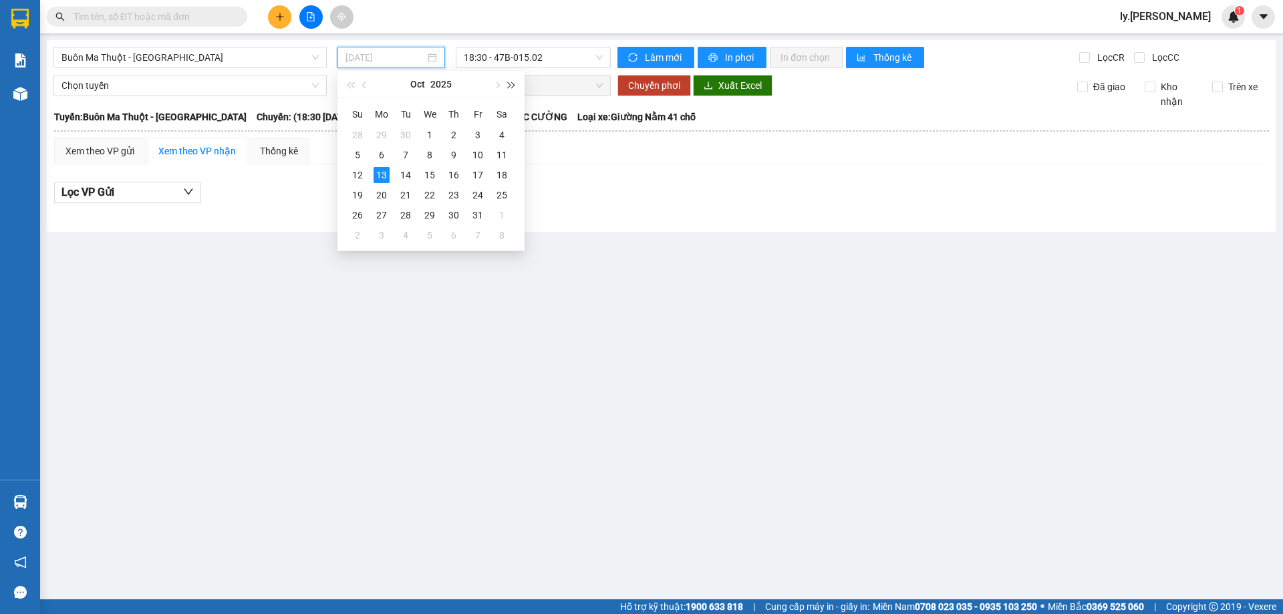
type input "[DATE]"
click at [569, 52] on span "18:30 - 47B-015.02" at bounding box center [533, 57] width 139 height 20
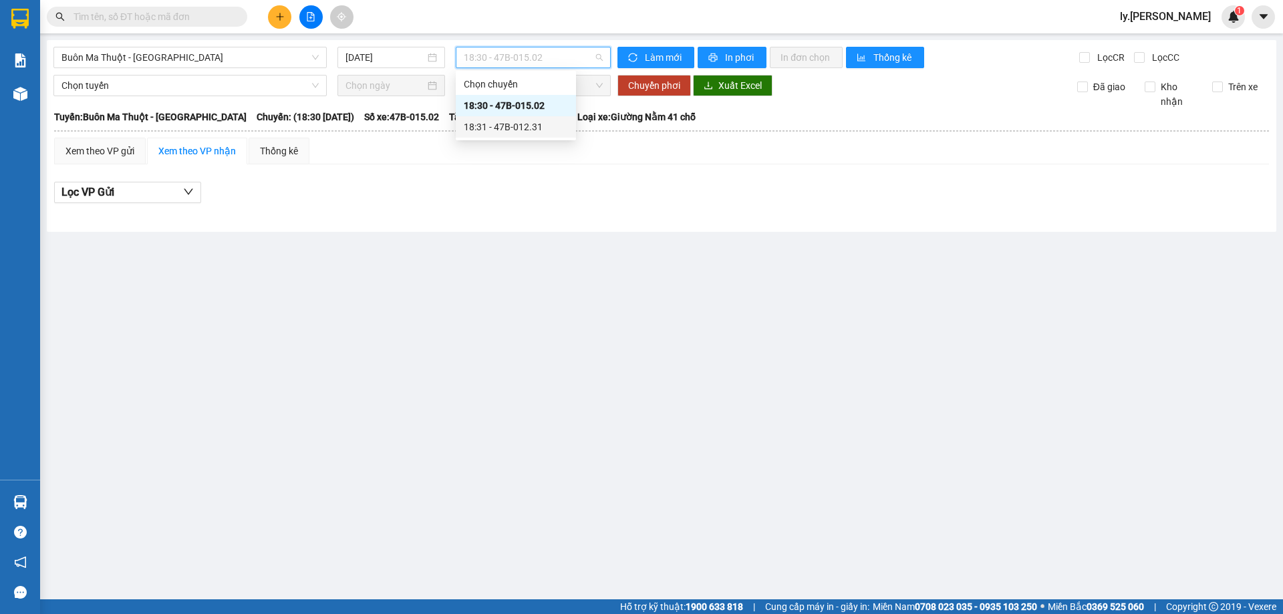
click at [542, 121] on div "18:31 - 47B-012.31" at bounding box center [516, 127] width 104 height 15
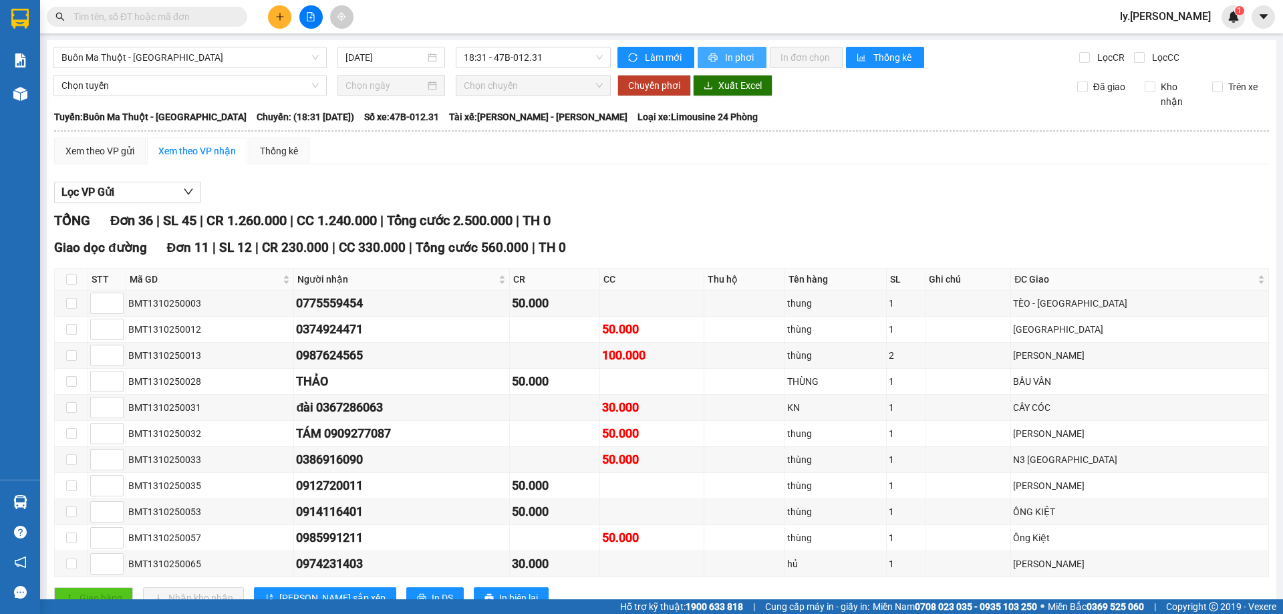
click at [725, 52] on span "In phơi" at bounding box center [740, 57] width 31 height 15
click at [276, 13] on icon "plus" at bounding box center [279, 16] width 9 height 9
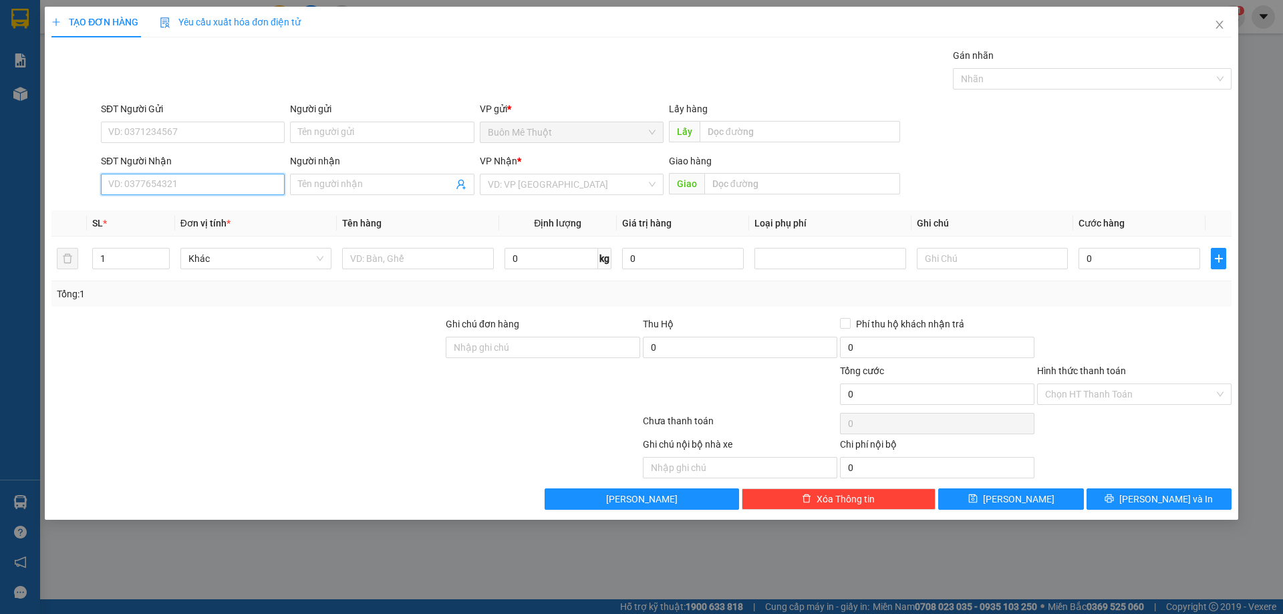
click at [209, 189] on input "SĐT Người Nhận" at bounding box center [193, 184] width 184 height 21
click at [143, 219] on div "0344444522 - huy" at bounding box center [193, 211] width 184 height 21
type input "0344444522"
type input "huy"
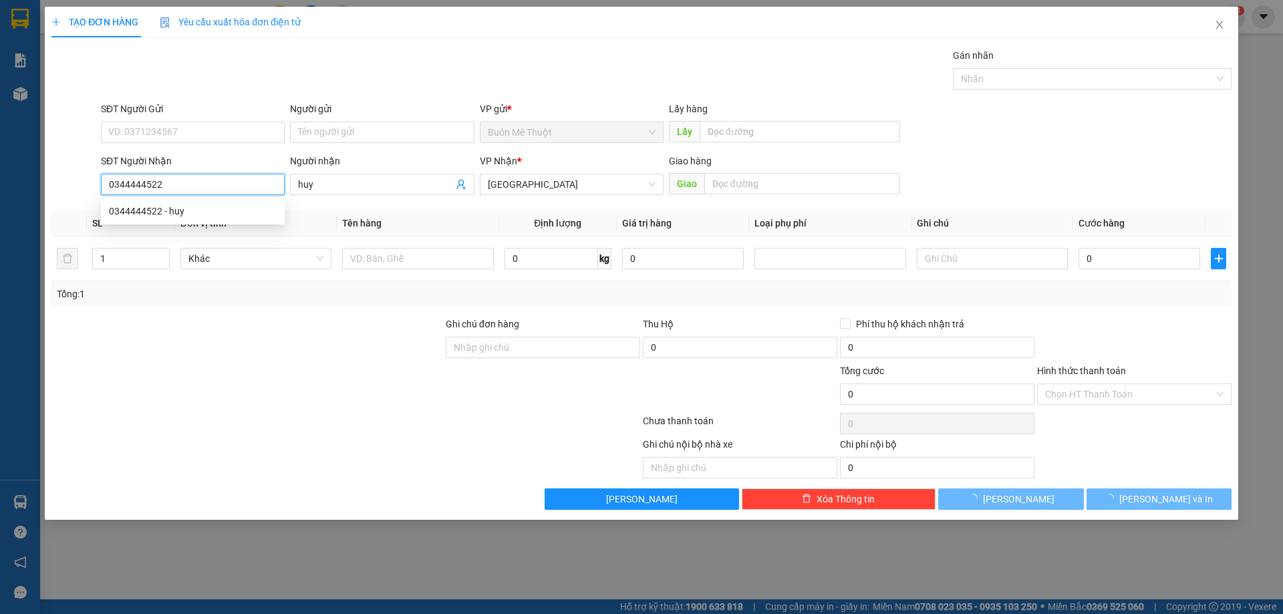
type input "100.000"
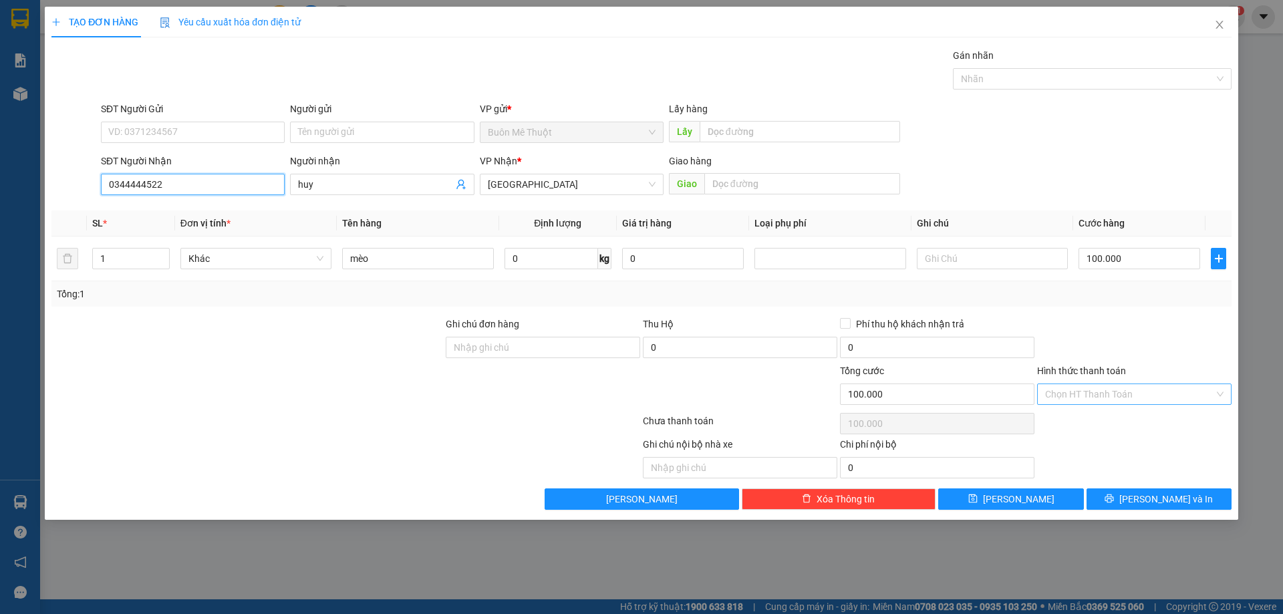
type input "0344444522"
click at [1118, 387] on input "Hình thức thanh toán" at bounding box center [1129, 394] width 169 height 20
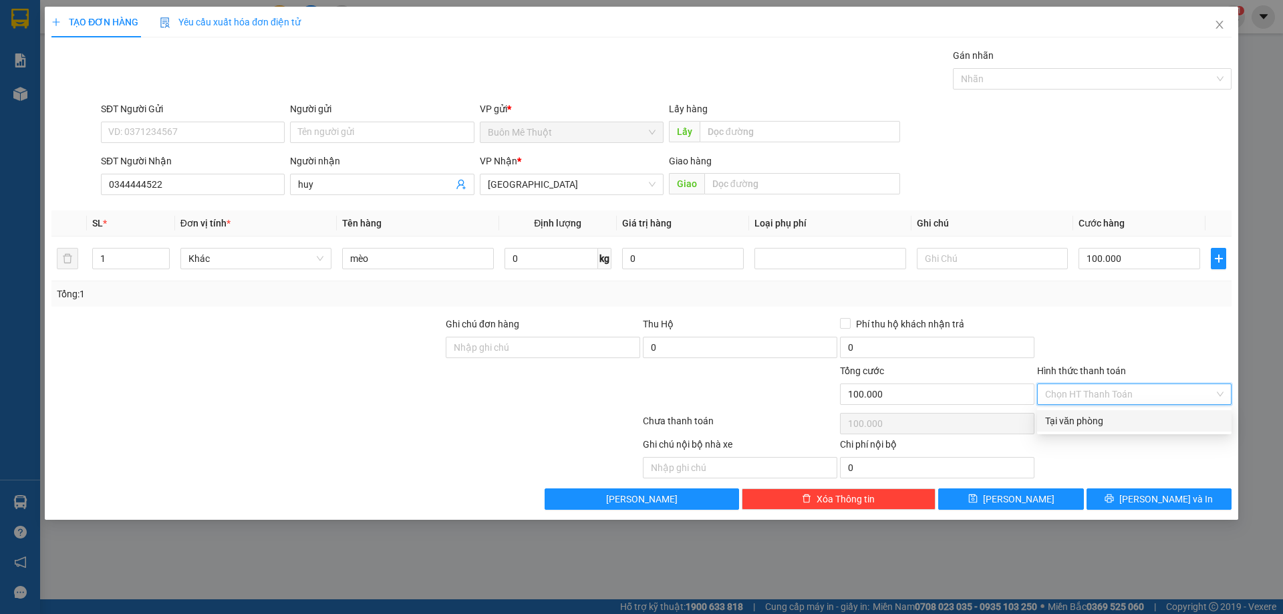
drag, startPoint x: 1110, startPoint y: 420, endPoint x: 1118, endPoint y: 449, distance: 30.5
click at [1110, 420] on div "Tại văn phòng" at bounding box center [1134, 421] width 178 height 15
type input "0"
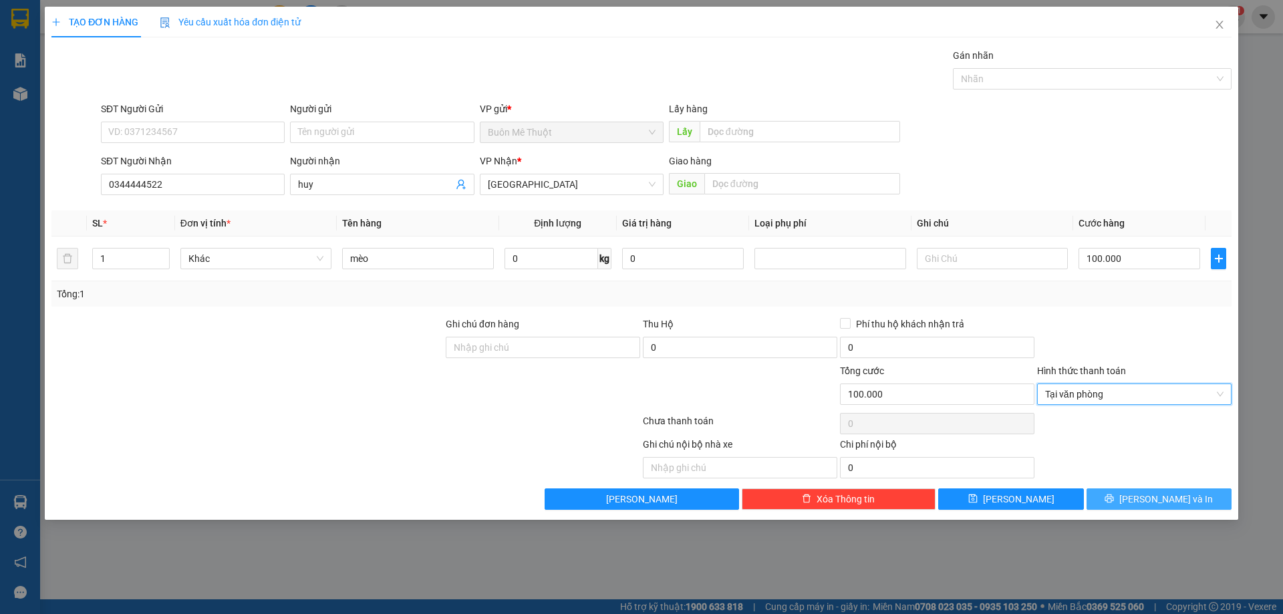
click at [1120, 498] on button "[PERSON_NAME] và In" at bounding box center [1159, 499] width 145 height 21
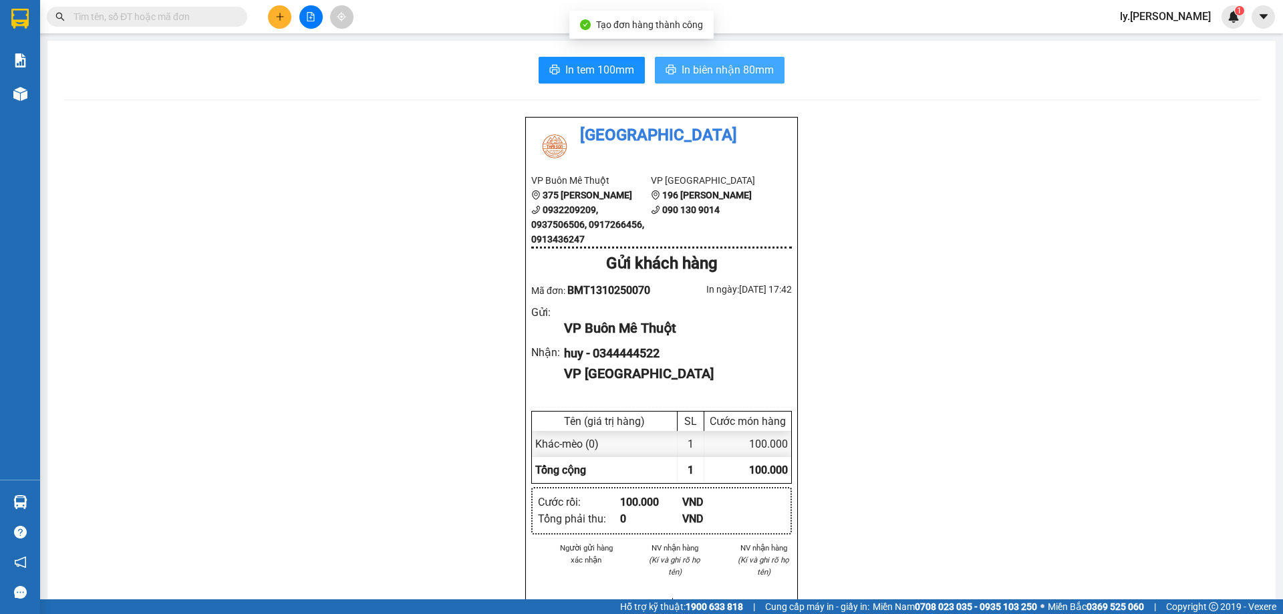
click at [737, 69] on span "In biên nhận 80mm" at bounding box center [728, 69] width 92 height 17
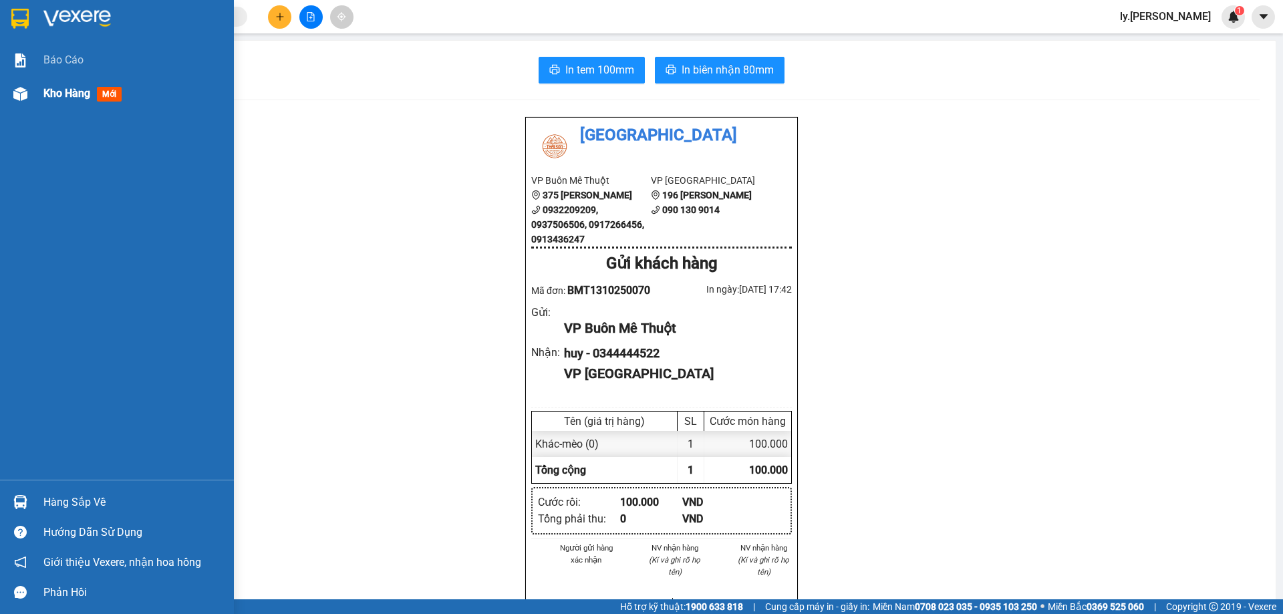
click at [63, 95] on span "Kho hàng" at bounding box center [66, 93] width 47 height 13
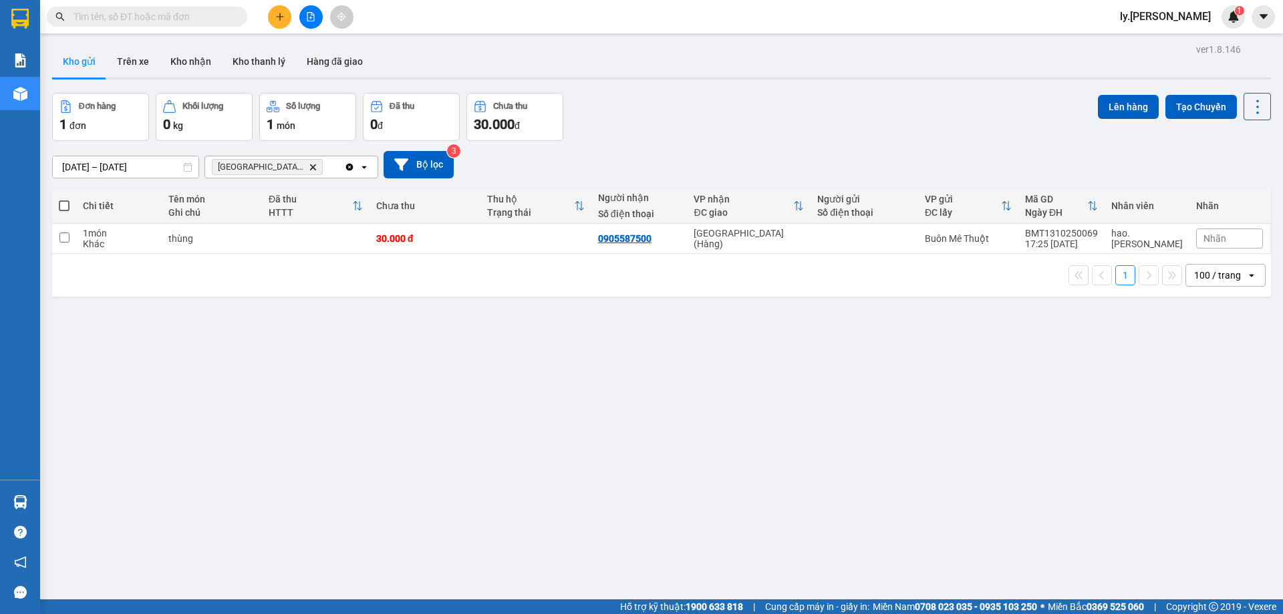
click at [309, 164] on icon "Delete" at bounding box center [313, 167] width 8 height 8
click at [296, 164] on div "Chọn văn phòng nhận" at bounding box center [259, 166] width 92 height 13
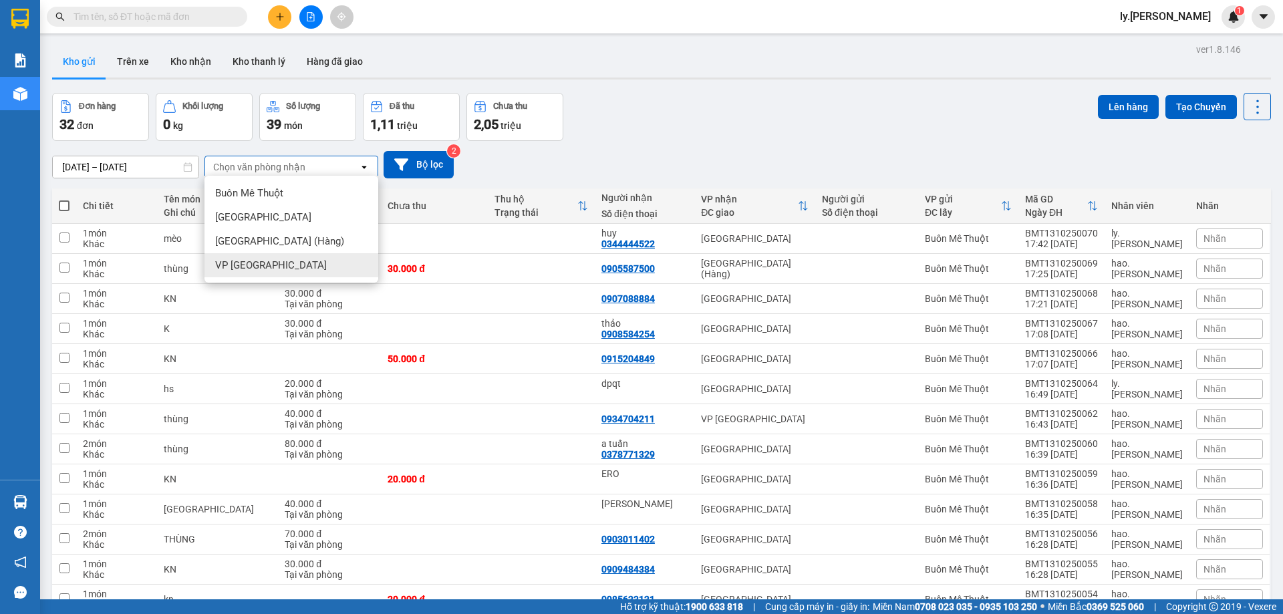
click at [302, 266] on div "VP [GEOGRAPHIC_DATA]" at bounding box center [292, 265] width 174 height 24
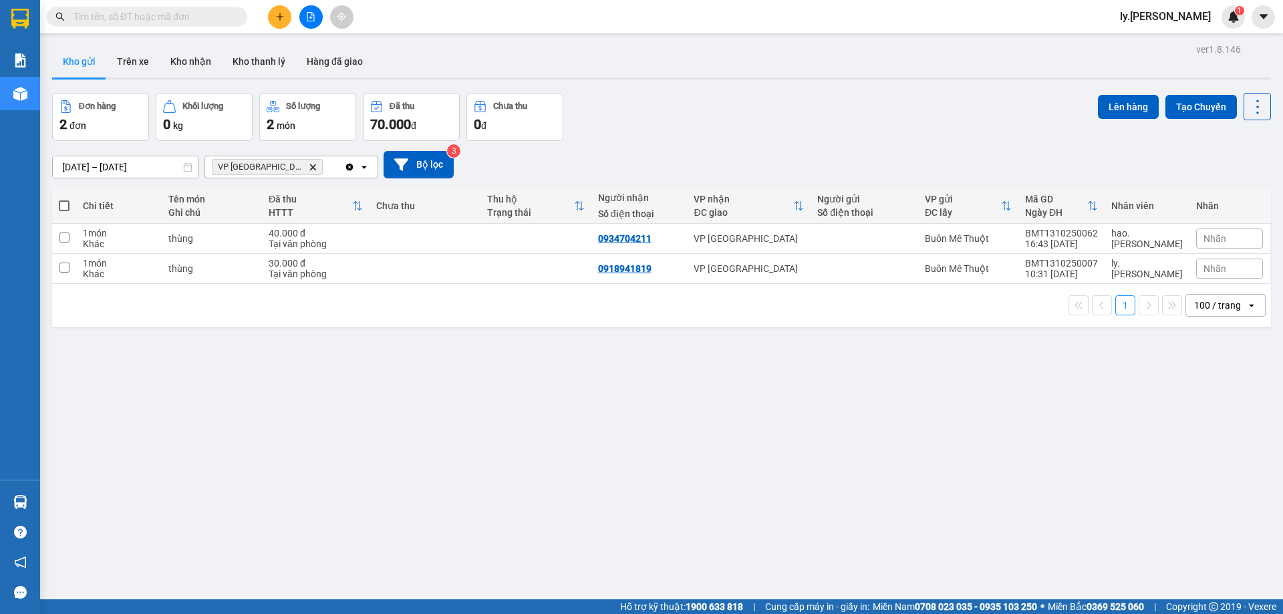
click at [285, 13] on button at bounding box center [279, 16] width 23 height 23
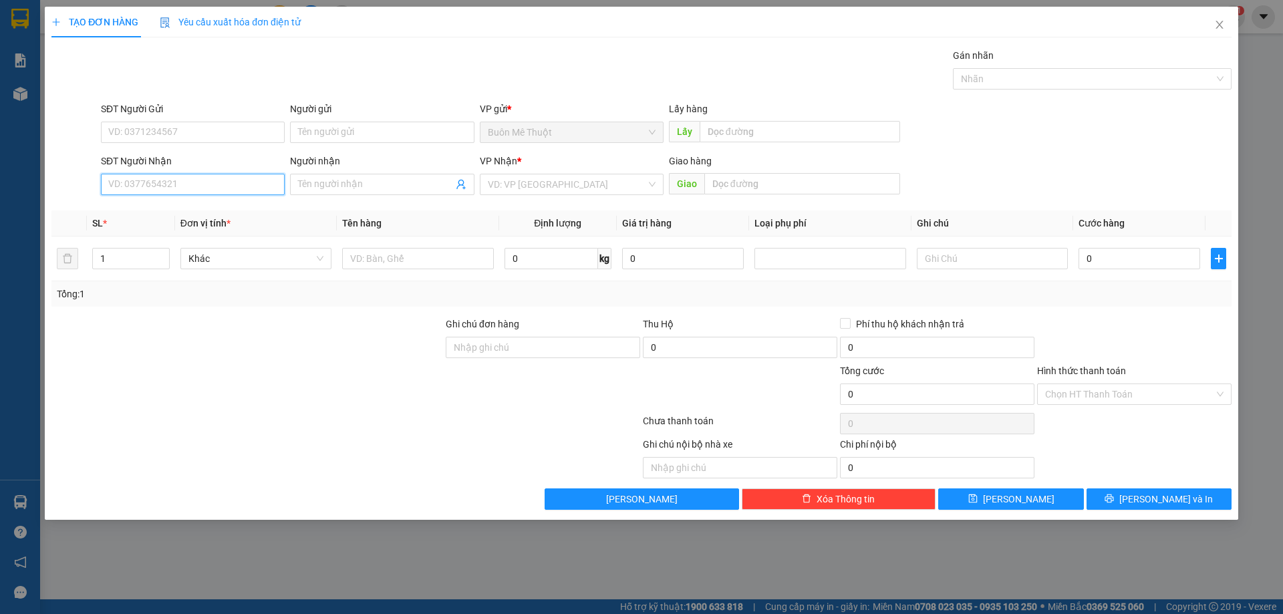
drag, startPoint x: 192, startPoint y: 188, endPoint x: 217, endPoint y: 187, distance: 24.8
click at [217, 187] on input "SĐT Người Nhận" at bounding box center [193, 184] width 184 height 21
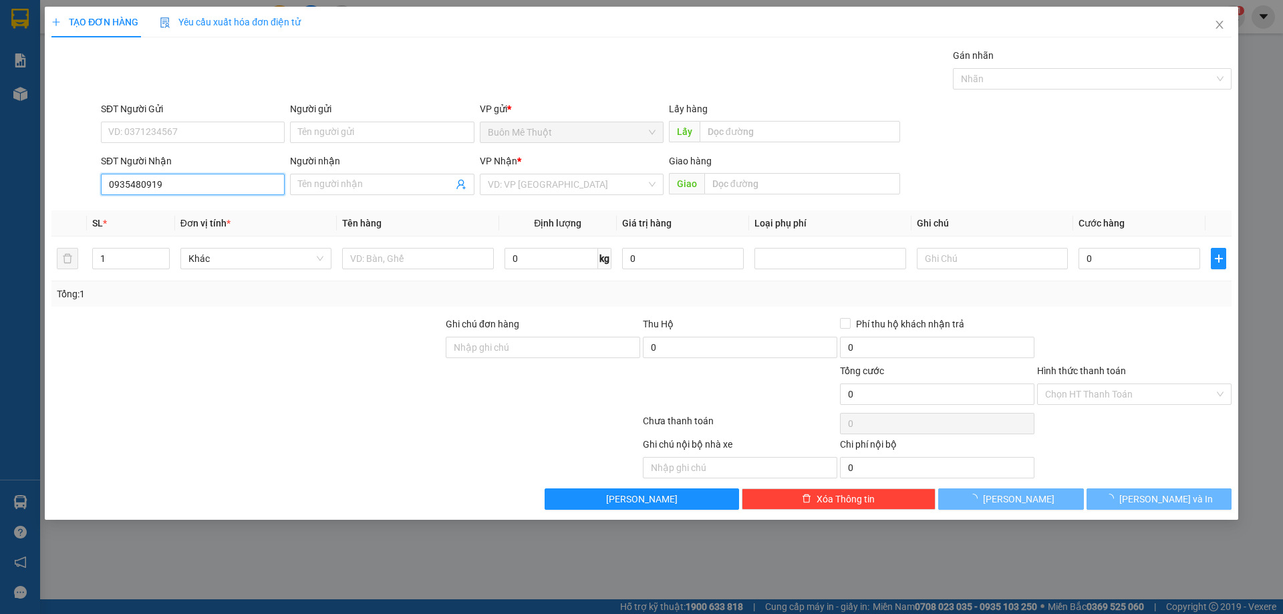
type input "0935480919"
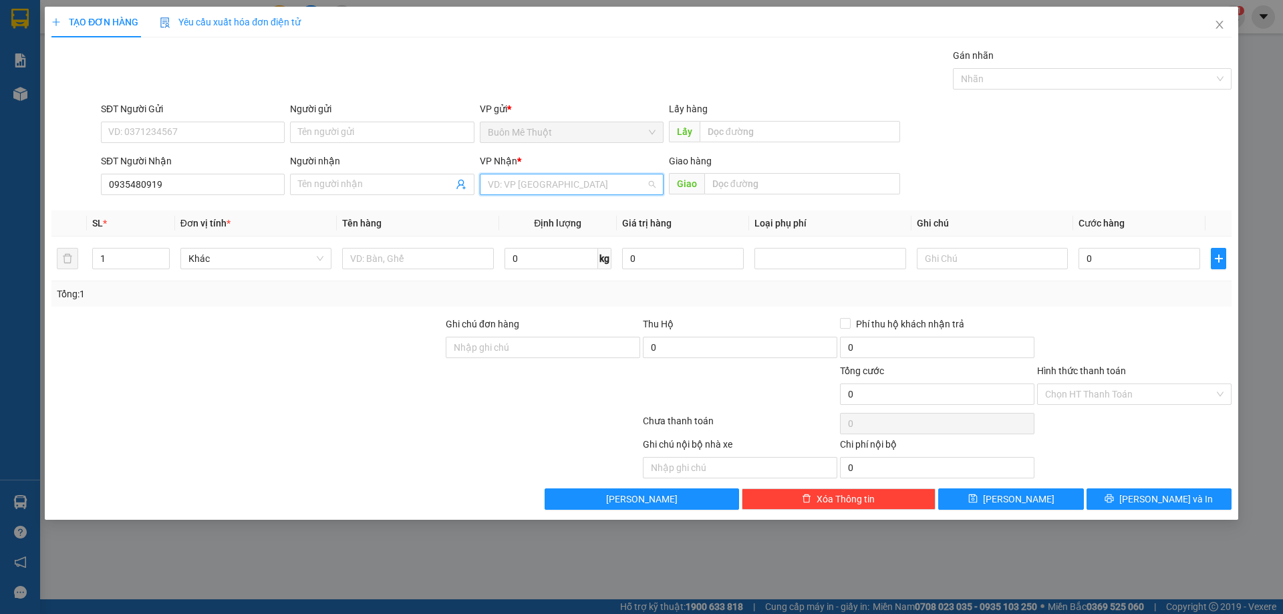
click at [543, 184] on input "search" at bounding box center [567, 184] width 158 height 20
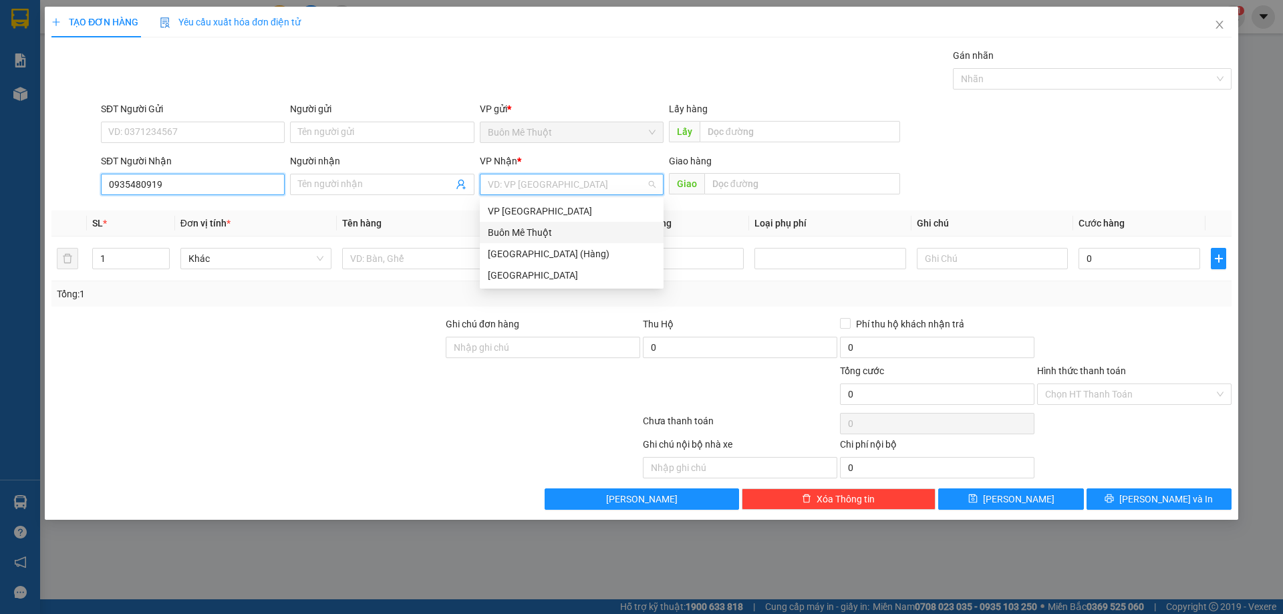
click at [176, 180] on input "0935480919" at bounding box center [193, 184] width 184 height 21
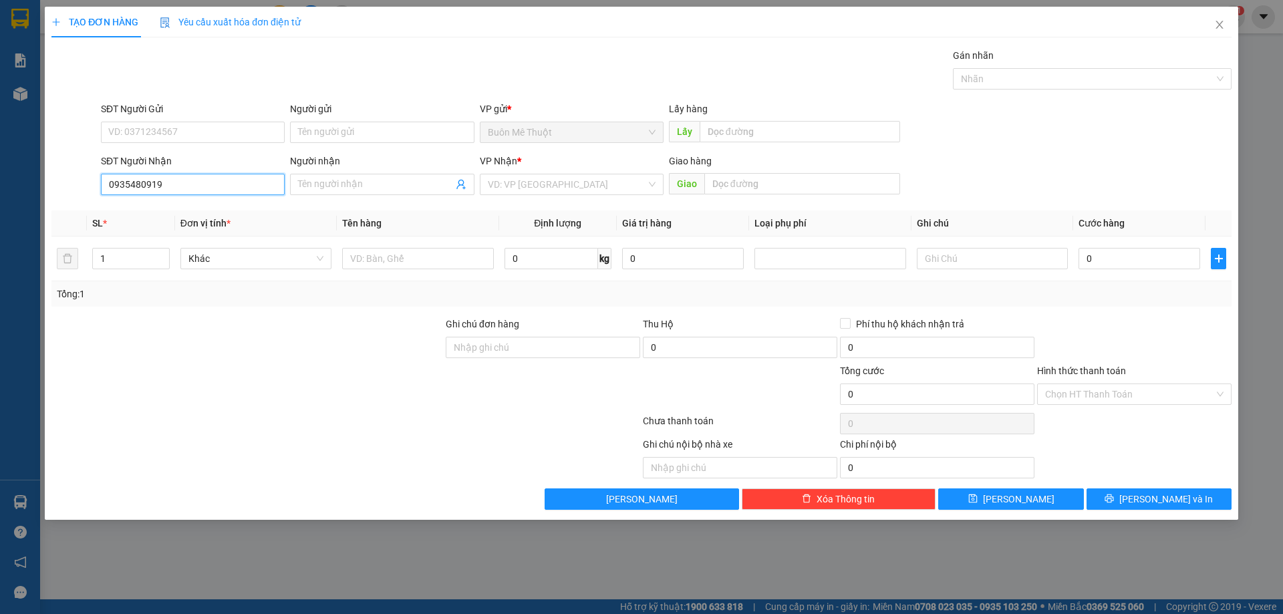
click at [167, 184] on input "0935480919" at bounding box center [193, 184] width 184 height 21
click at [557, 184] on input "search" at bounding box center [567, 184] width 158 height 20
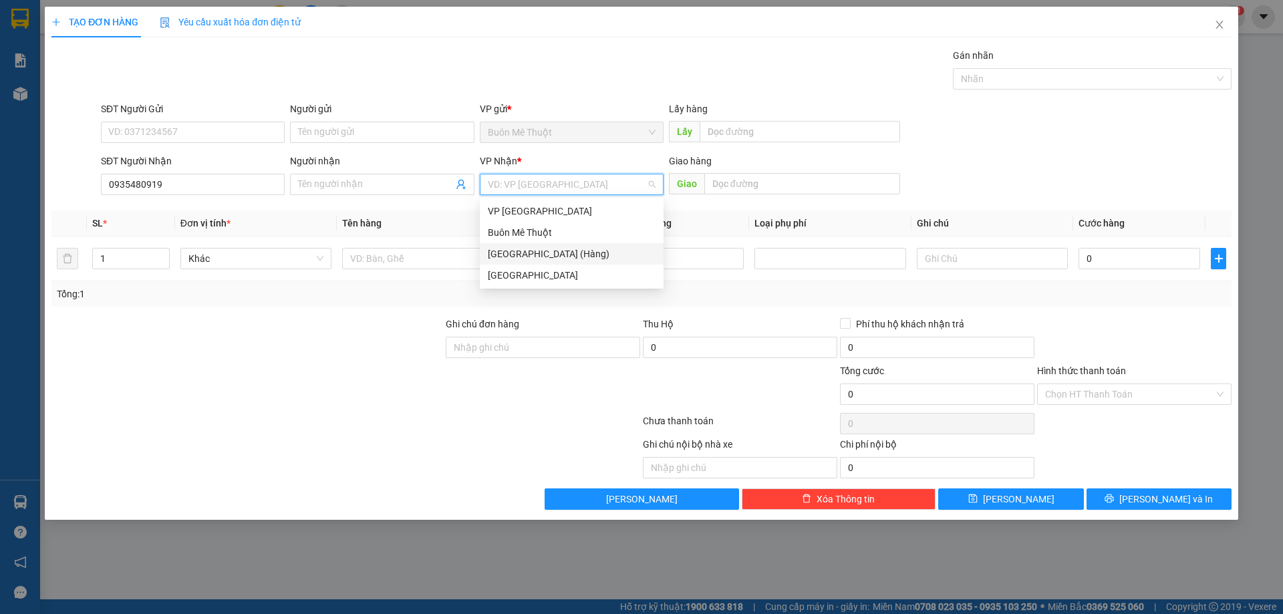
click at [549, 255] on div "[GEOGRAPHIC_DATA] (Hàng)" at bounding box center [572, 254] width 168 height 15
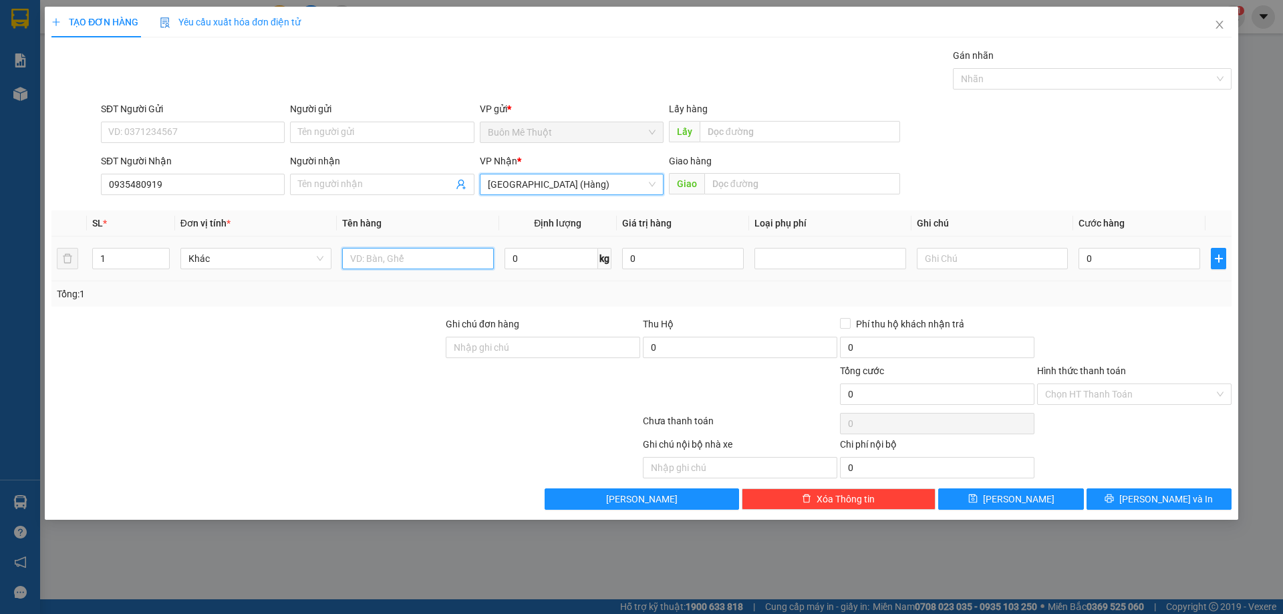
click at [422, 257] on input "text" at bounding box center [417, 258] width 151 height 21
type input "kn"
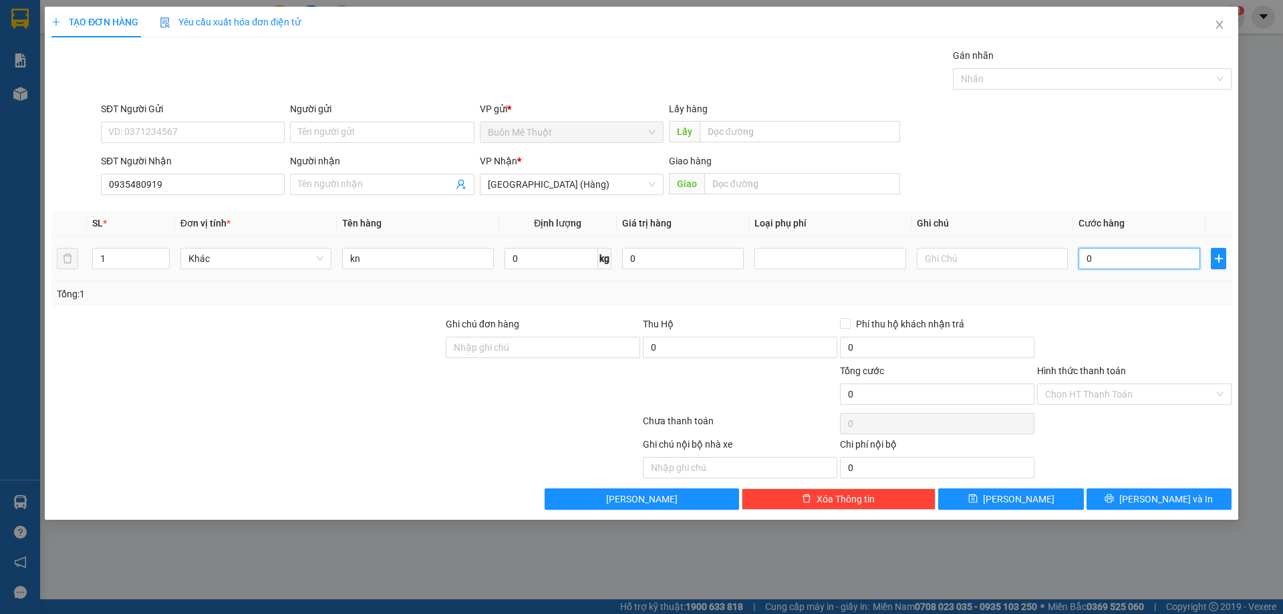
click at [1127, 259] on input "0" at bounding box center [1140, 258] width 122 height 21
type input "3"
type input "30"
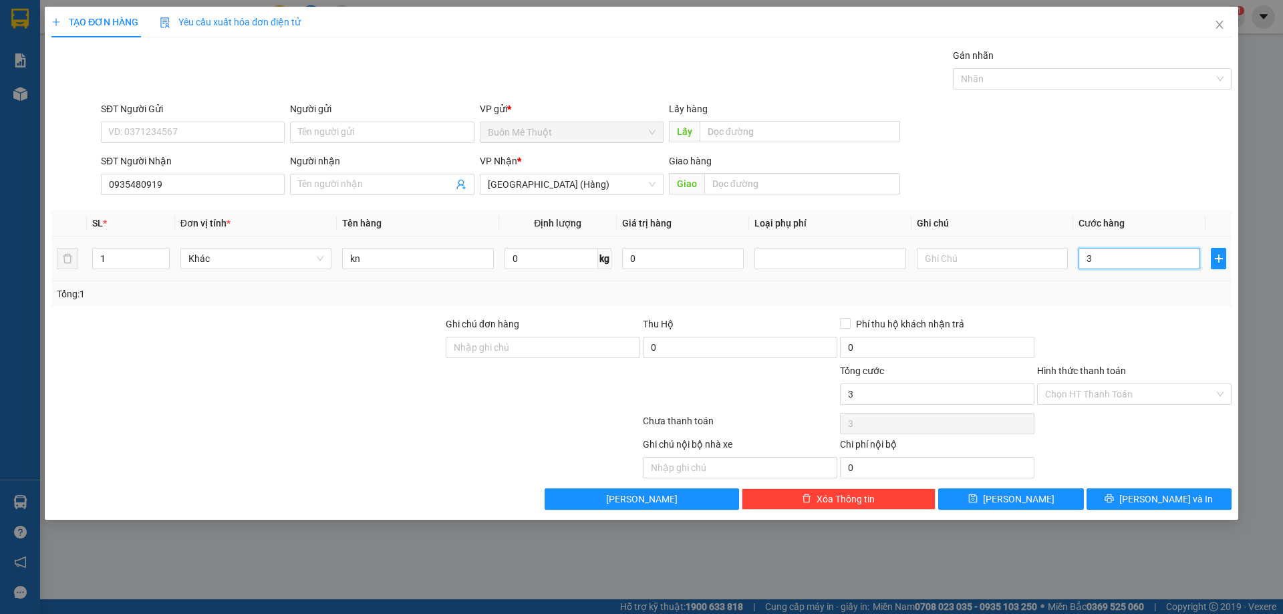
type input "30"
type input "30.000"
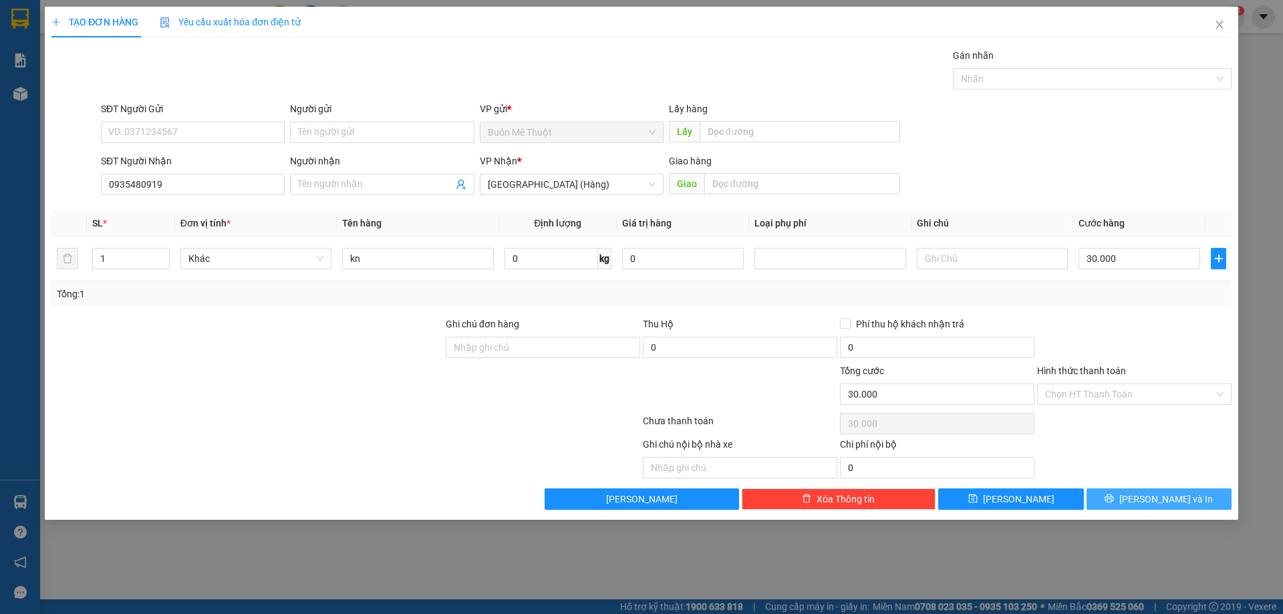
click at [1128, 489] on button "[PERSON_NAME] và In" at bounding box center [1159, 499] width 145 height 21
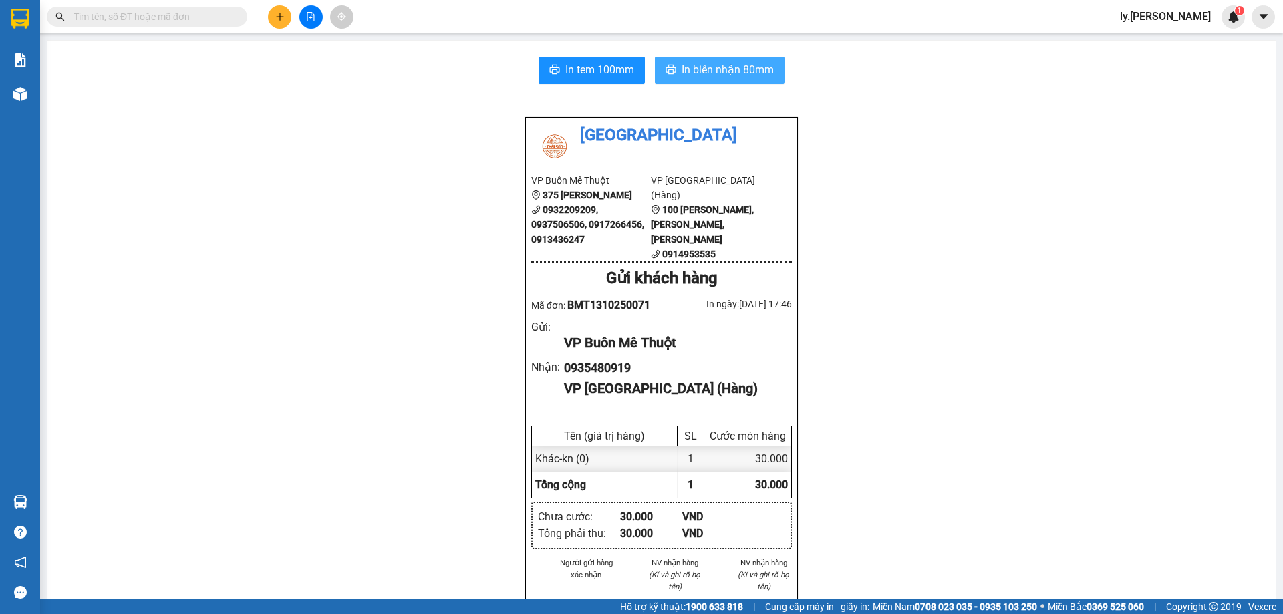
click at [733, 70] on span "In biên nhận 80mm" at bounding box center [728, 69] width 92 height 17
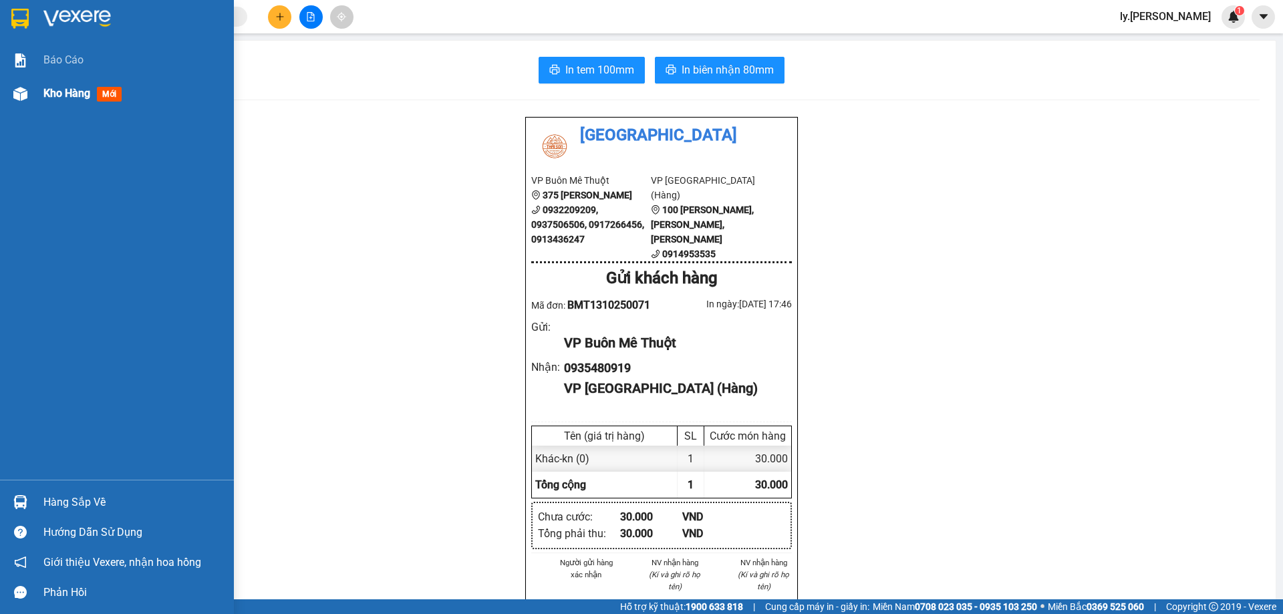
click at [53, 93] on span "Kho hàng" at bounding box center [66, 93] width 47 height 13
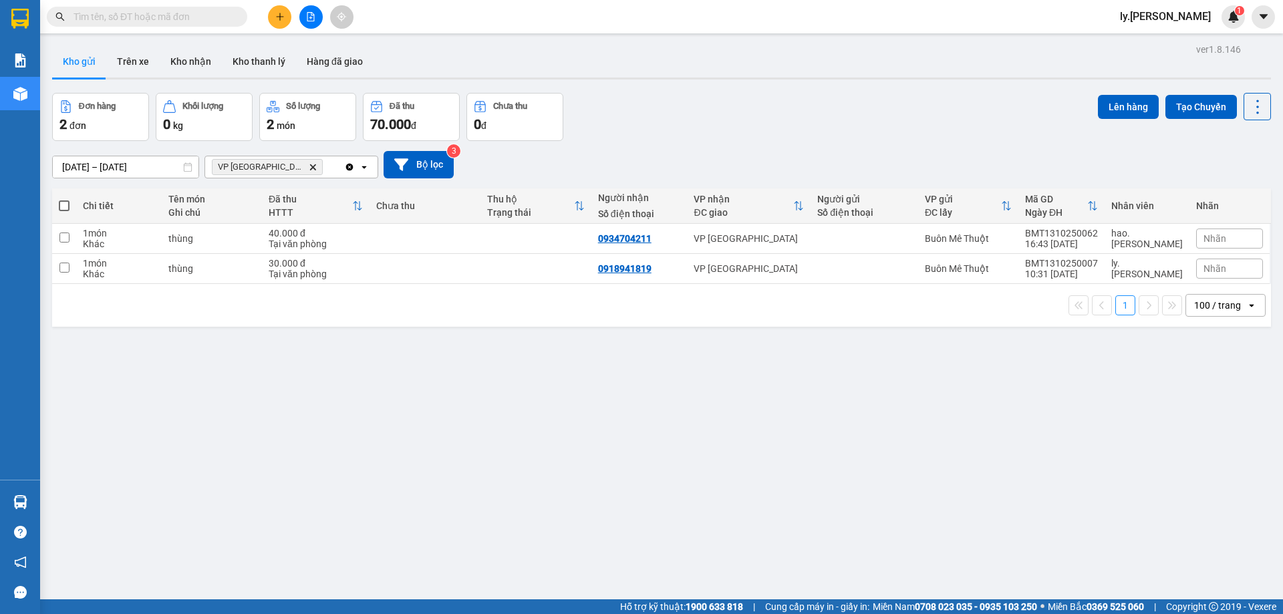
drag, startPoint x: 278, startPoint y: 166, endPoint x: 283, endPoint y: 158, distance: 8.7
click at [283, 159] on span "VP [GEOGRAPHIC_DATA] Delete" at bounding box center [267, 167] width 111 height 16
click at [285, 168] on span "VP [GEOGRAPHIC_DATA] Delete" at bounding box center [267, 167] width 111 height 16
click at [273, 159] on span "VP [GEOGRAPHIC_DATA] Delete" at bounding box center [267, 167] width 111 height 16
click at [310, 169] on icon "VP Nha Trang, close by backspace" at bounding box center [313, 167] width 6 height 6
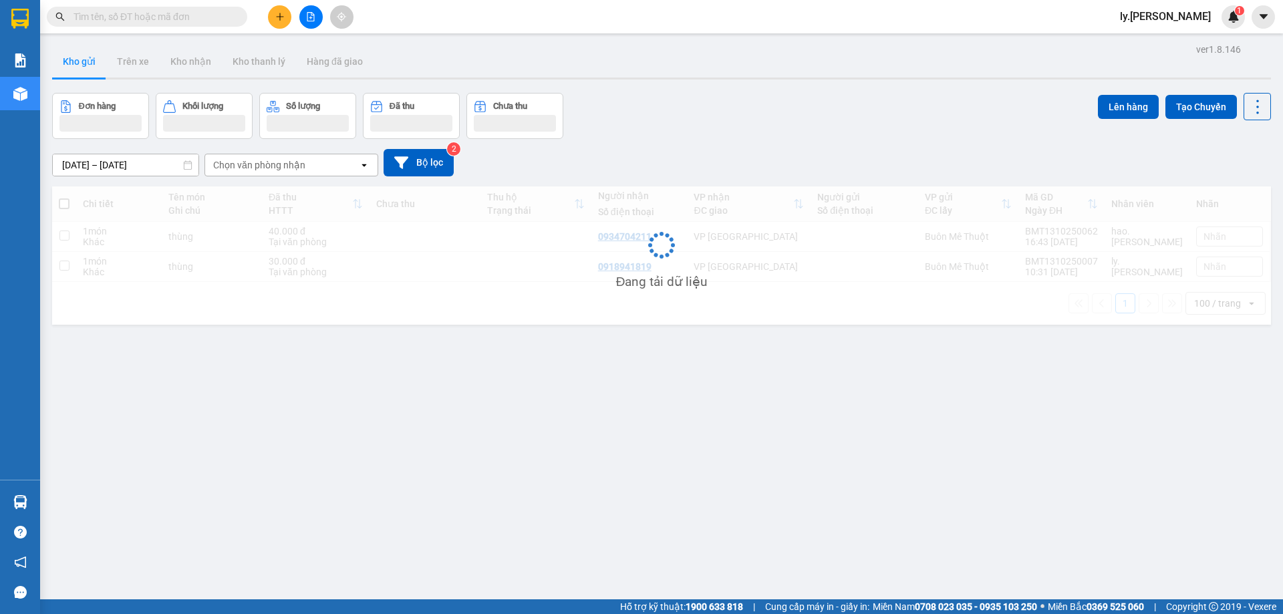
click at [285, 167] on div "Chọn văn phòng nhận" at bounding box center [259, 164] width 92 height 13
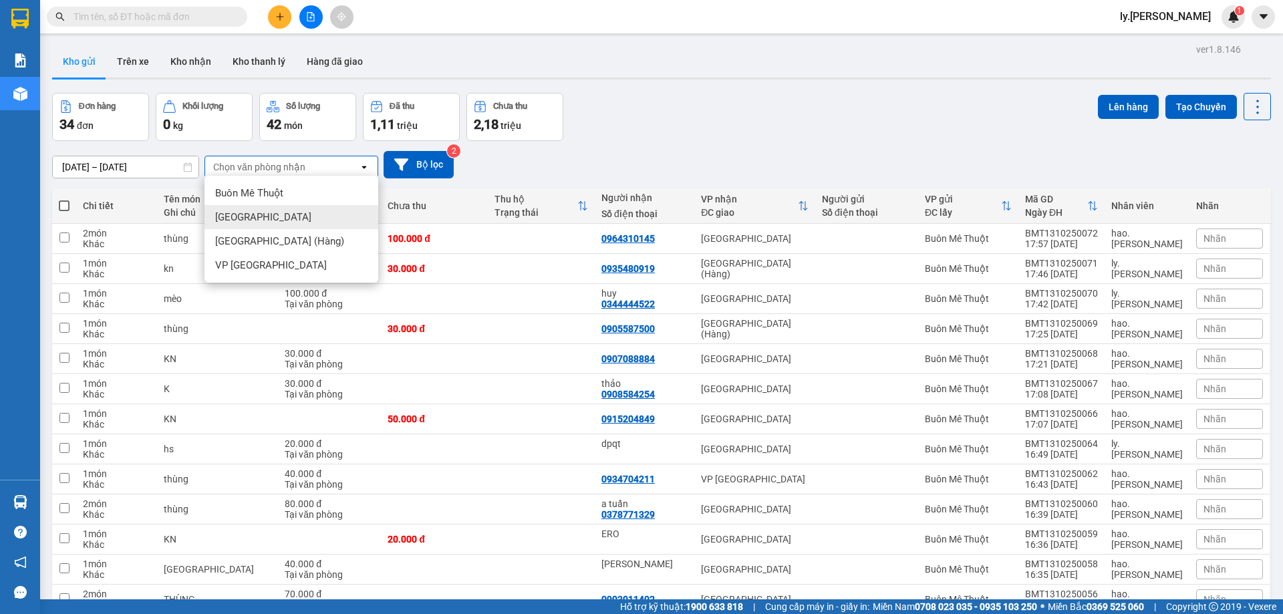
click at [265, 225] on div "[GEOGRAPHIC_DATA]" at bounding box center [292, 217] width 174 height 24
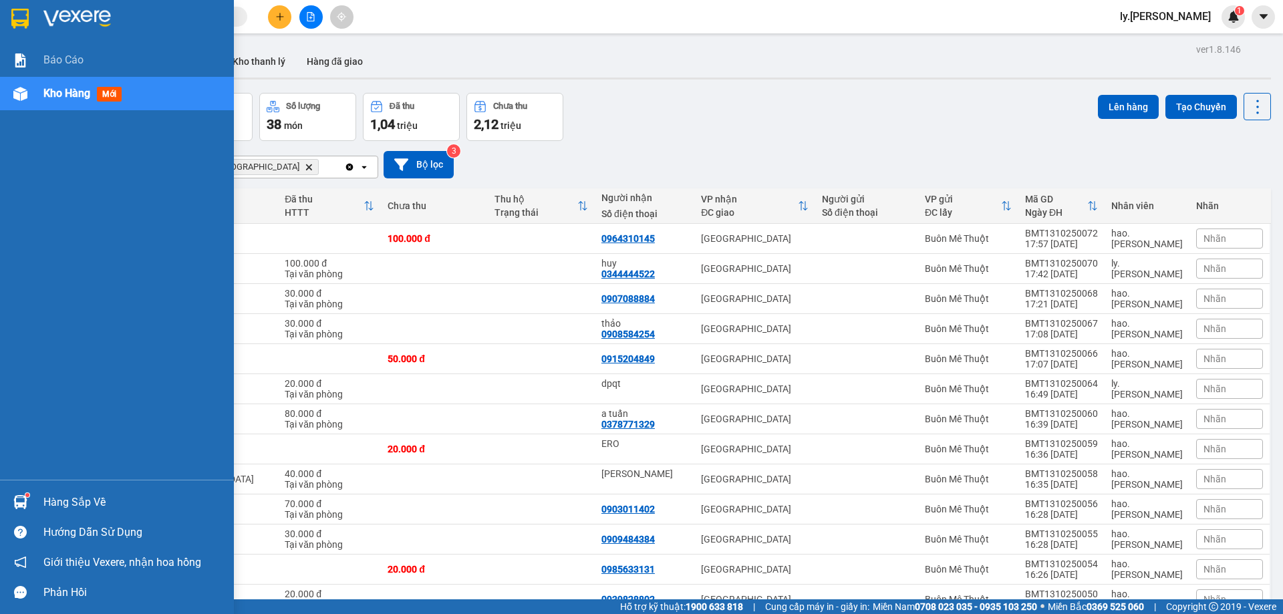
click at [70, 92] on span "Kho hàng" at bounding box center [66, 93] width 47 height 13
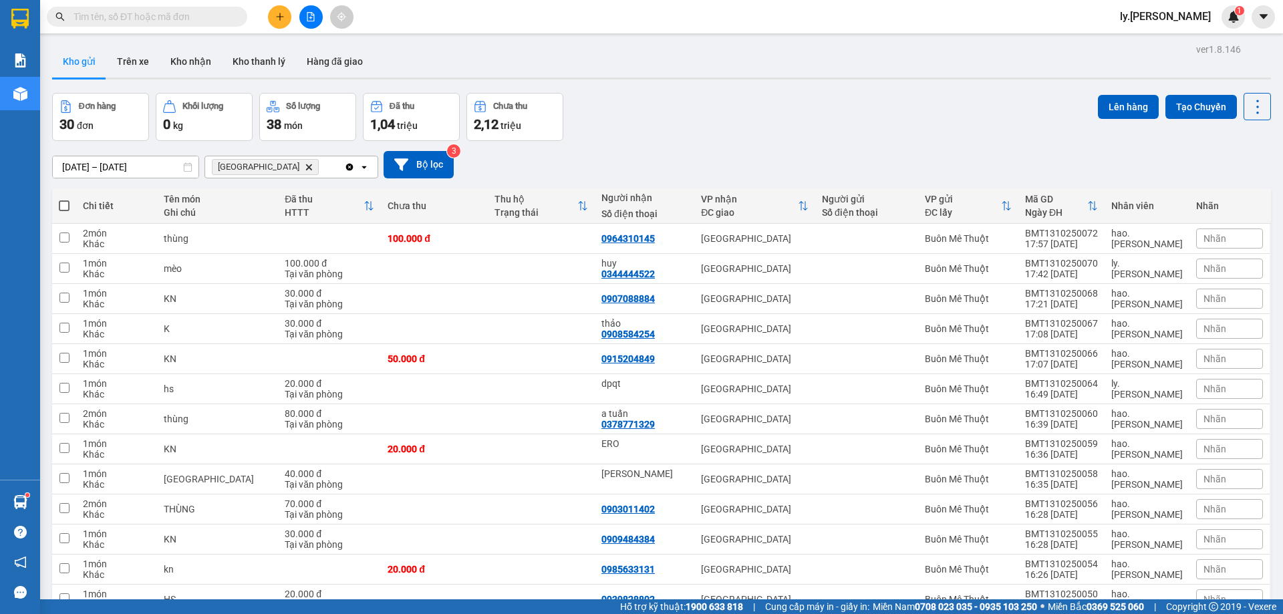
click at [306, 165] on icon "Sài Gòn, close by backspace" at bounding box center [309, 167] width 6 height 6
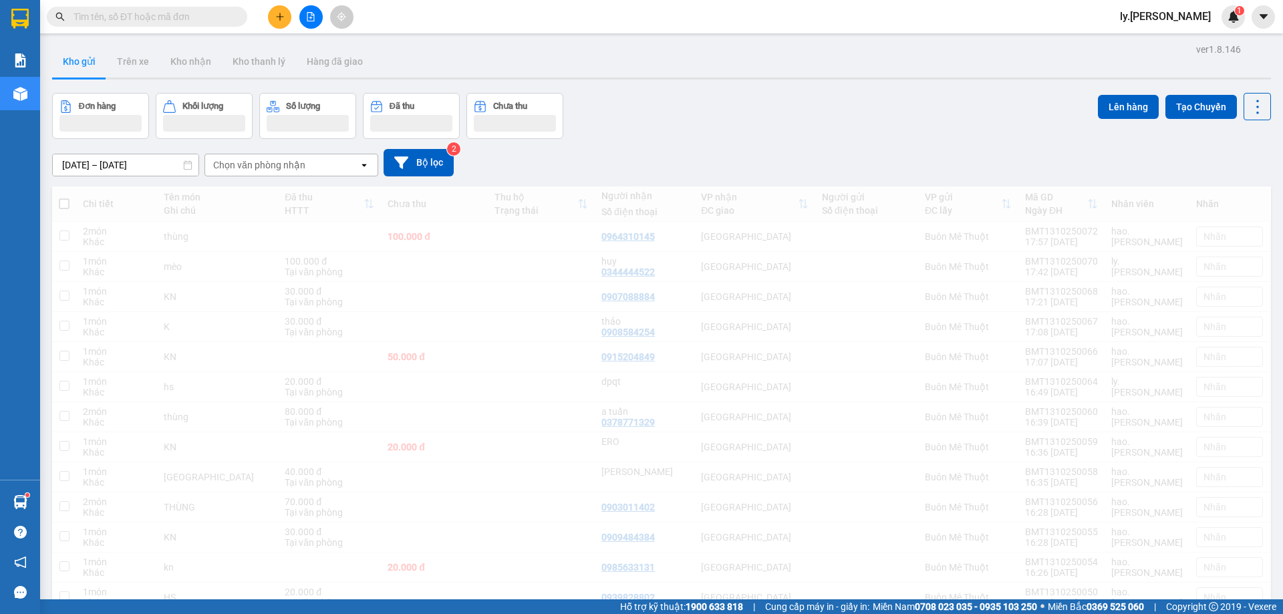
click at [279, 166] on div "Chọn văn phòng nhận" at bounding box center [259, 164] width 92 height 13
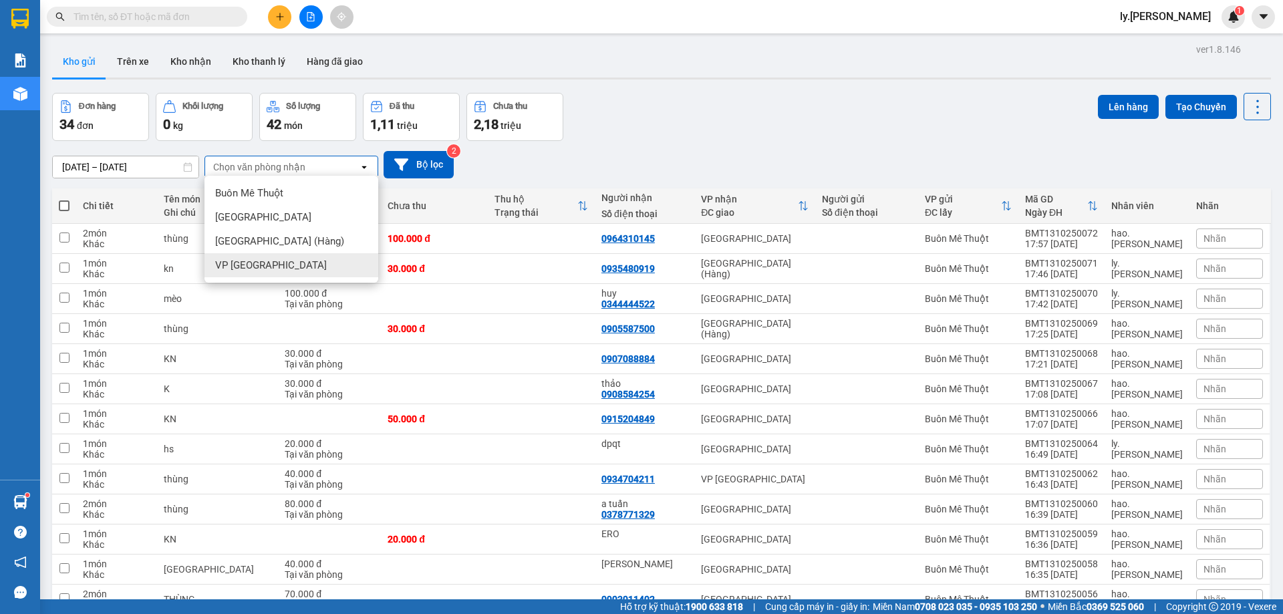
click at [240, 257] on div "VP [GEOGRAPHIC_DATA]" at bounding box center [292, 265] width 174 height 24
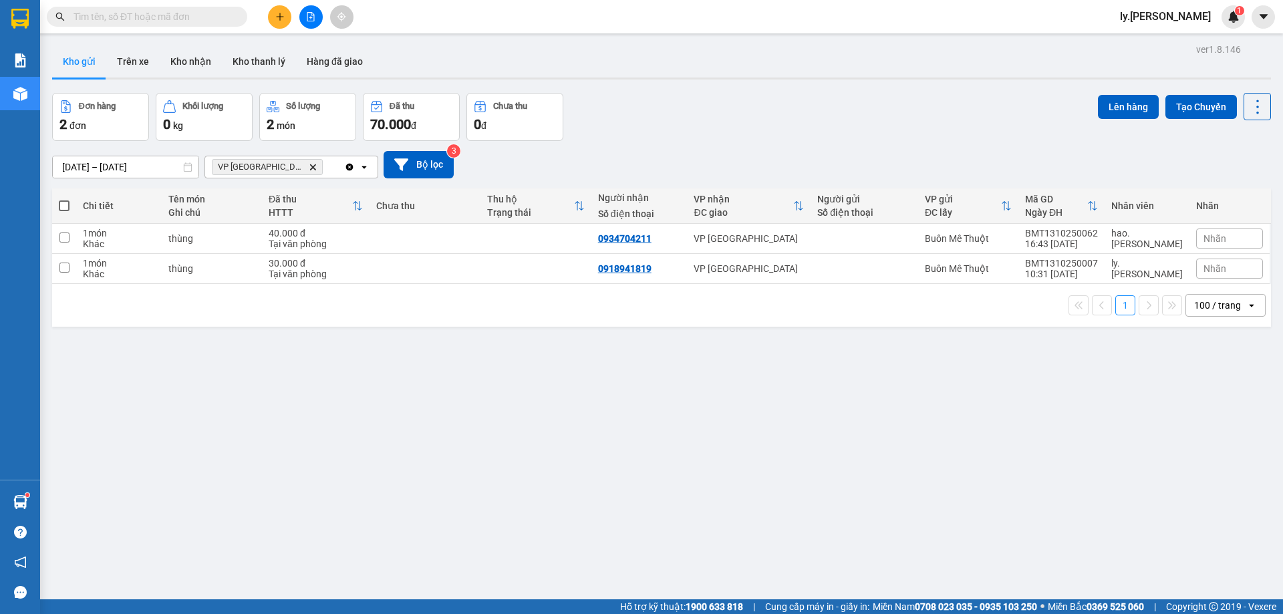
click at [310, 168] on icon "VP Nha Trang, close by backspace" at bounding box center [313, 167] width 6 height 6
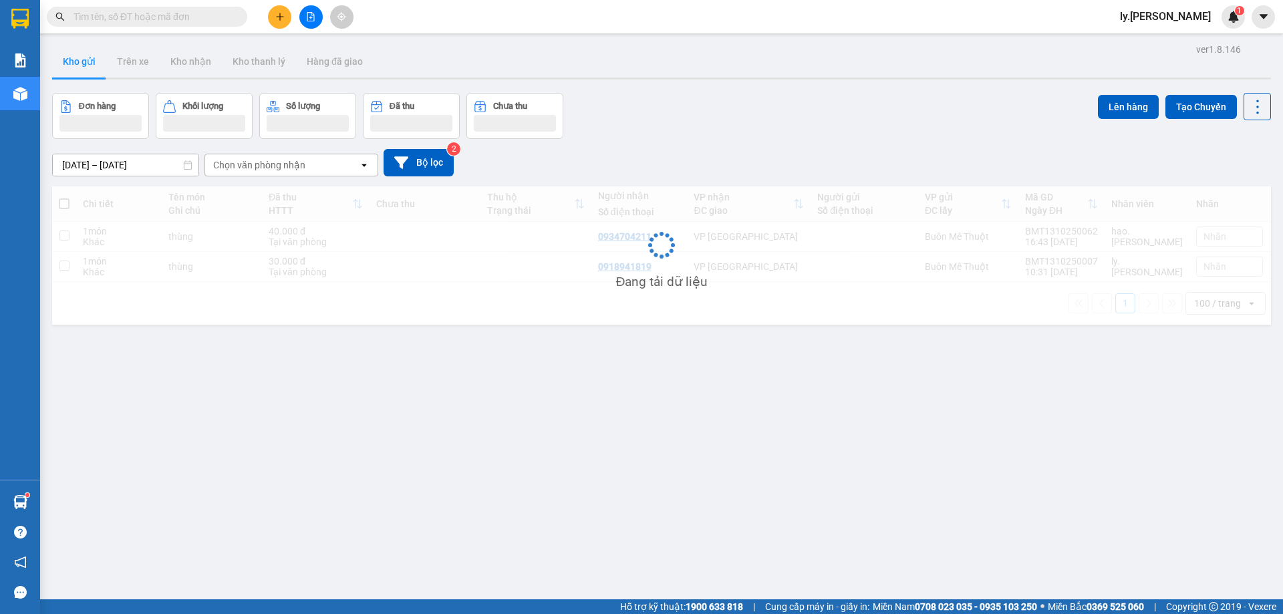
click at [283, 167] on div "Chọn văn phòng nhận" at bounding box center [259, 164] width 92 height 13
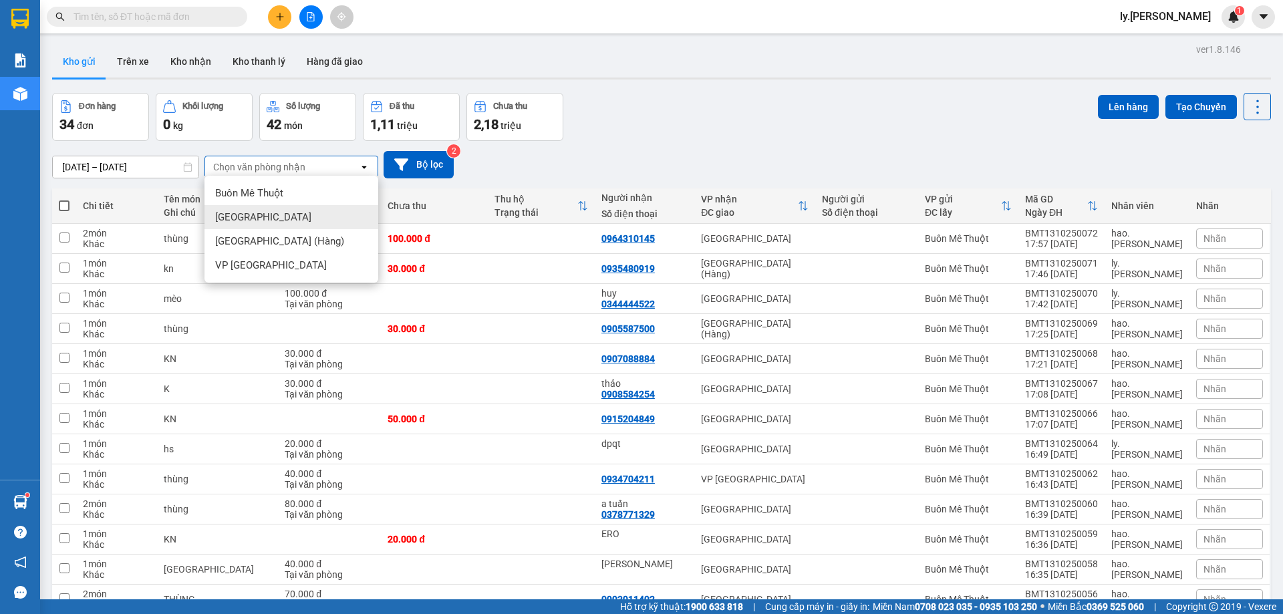
click at [280, 220] on div "[GEOGRAPHIC_DATA]" at bounding box center [292, 217] width 174 height 24
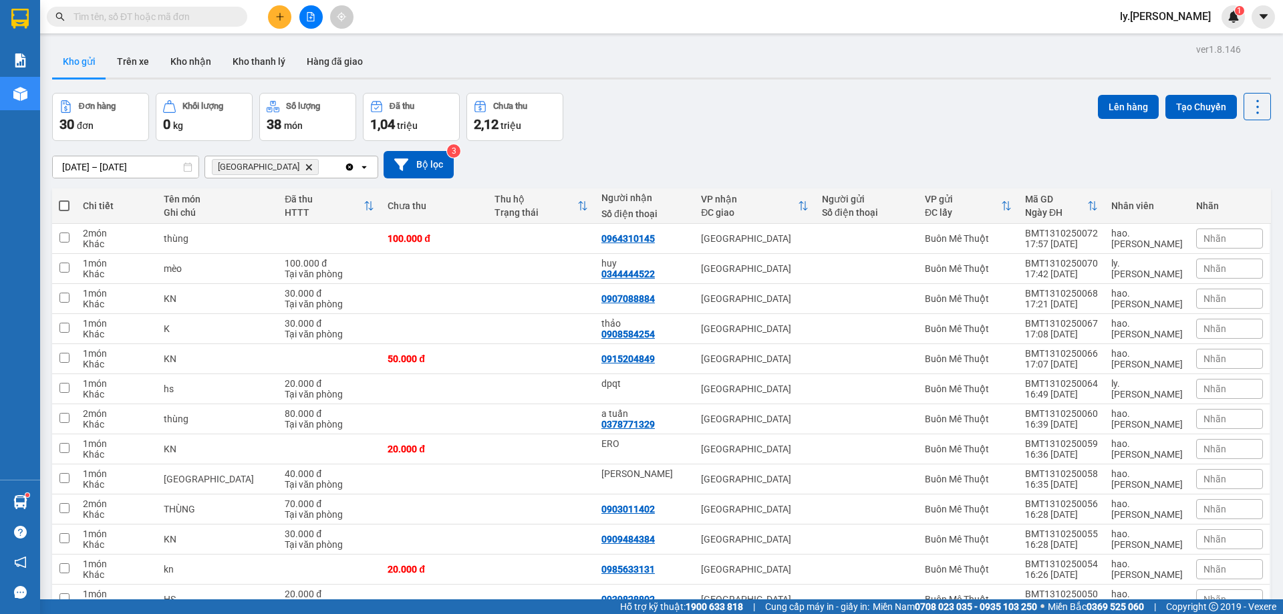
click at [61, 203] on span at bounding box center [64, 206] width 11 height 11
click at [64, 199] on input "checkbox" at bounding box center [64, 199] width 0 height 0
checkbox input "true"
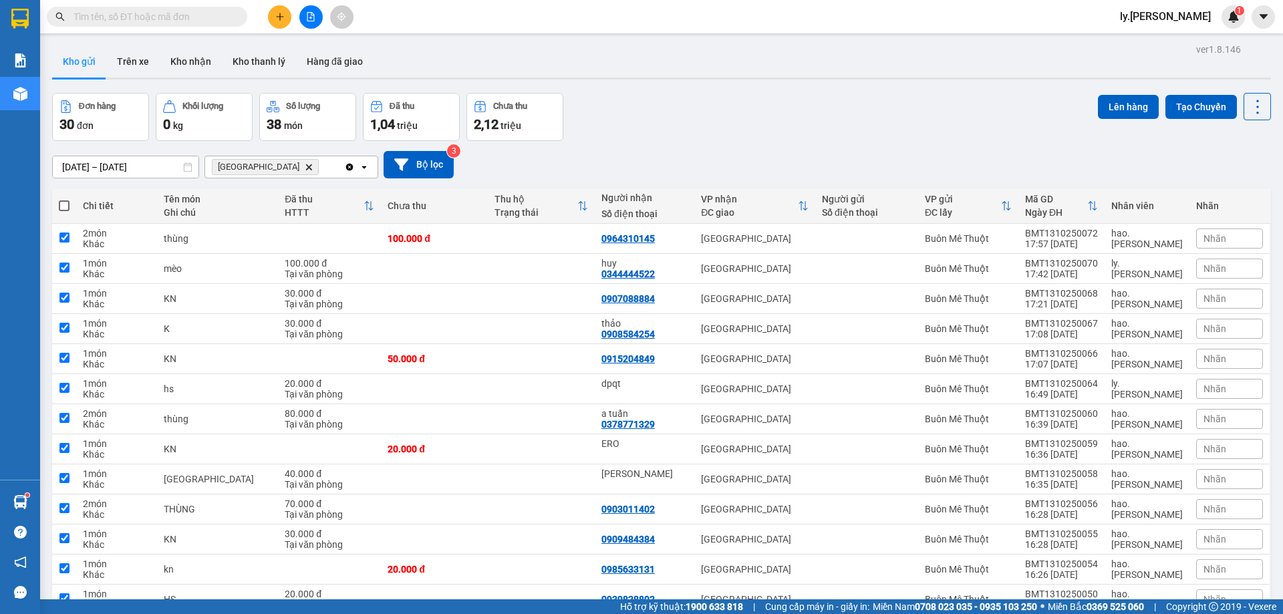
checkbox input "true"
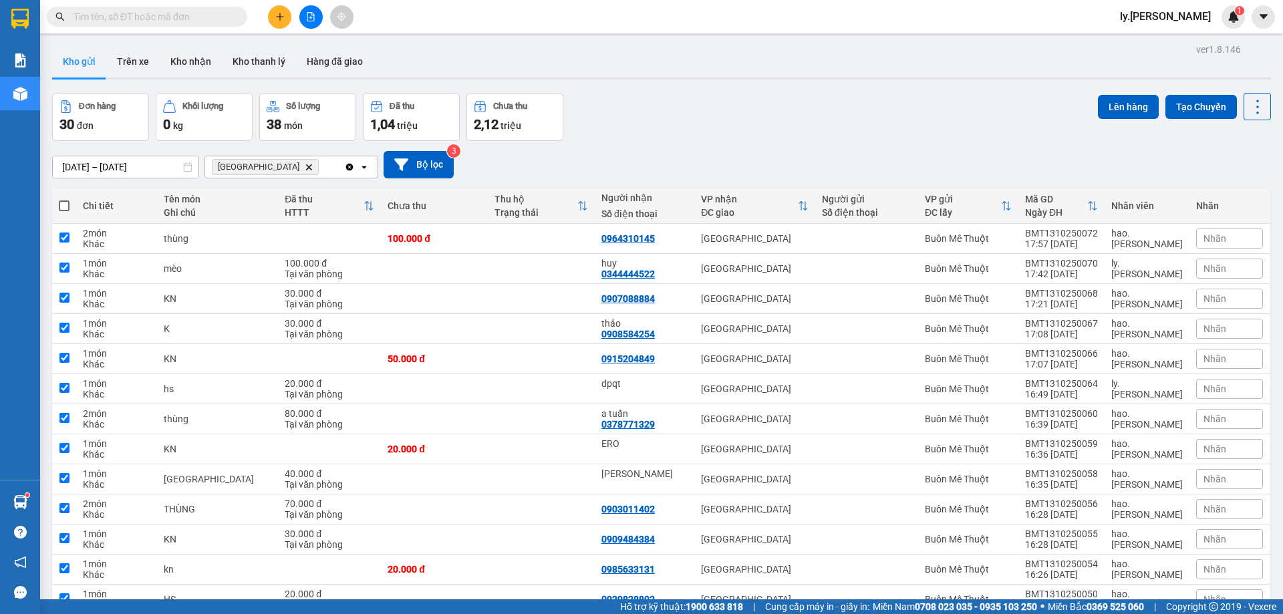
checkbox input "true"
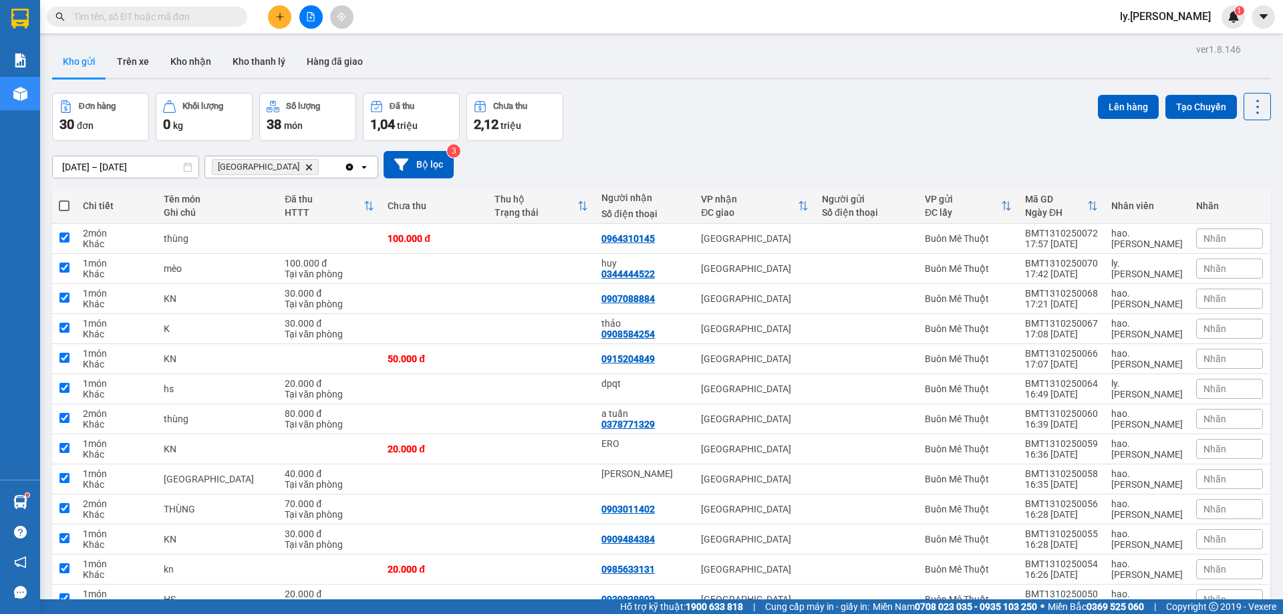
checkbox input "true"
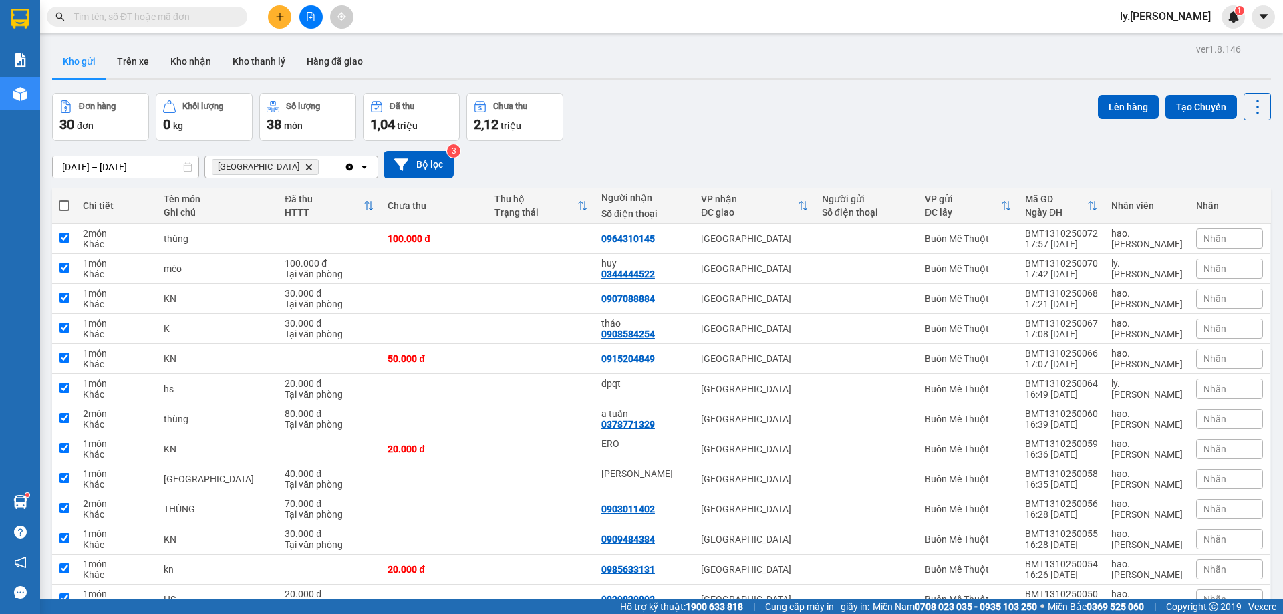
checkbox input "true"
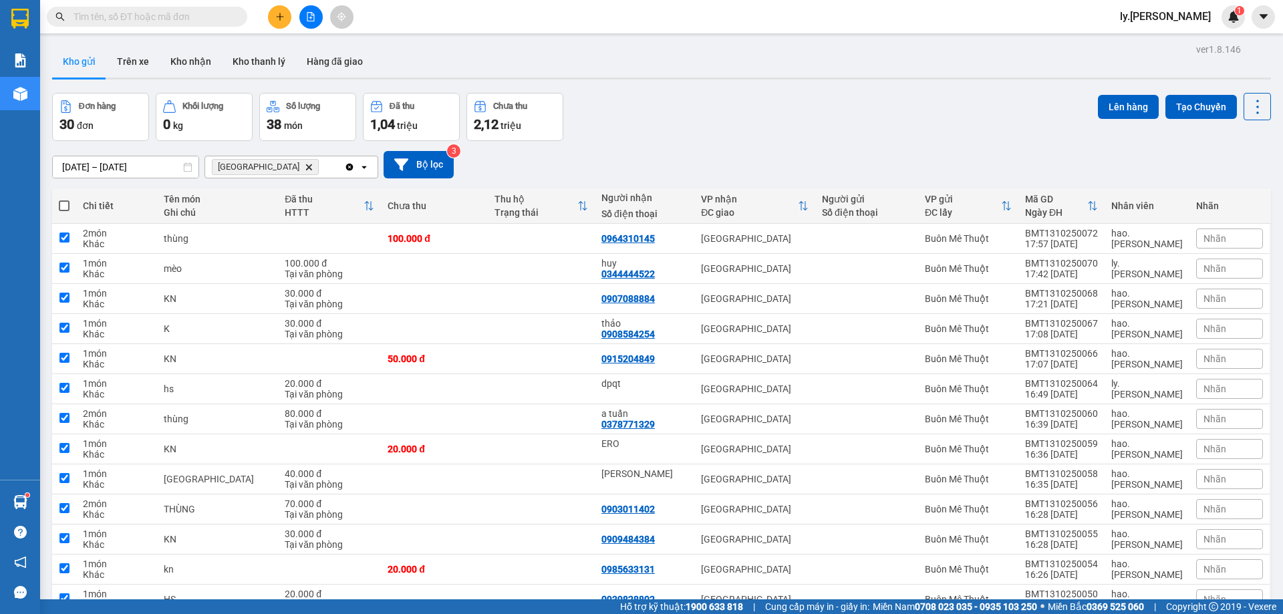
checkbox input "true"
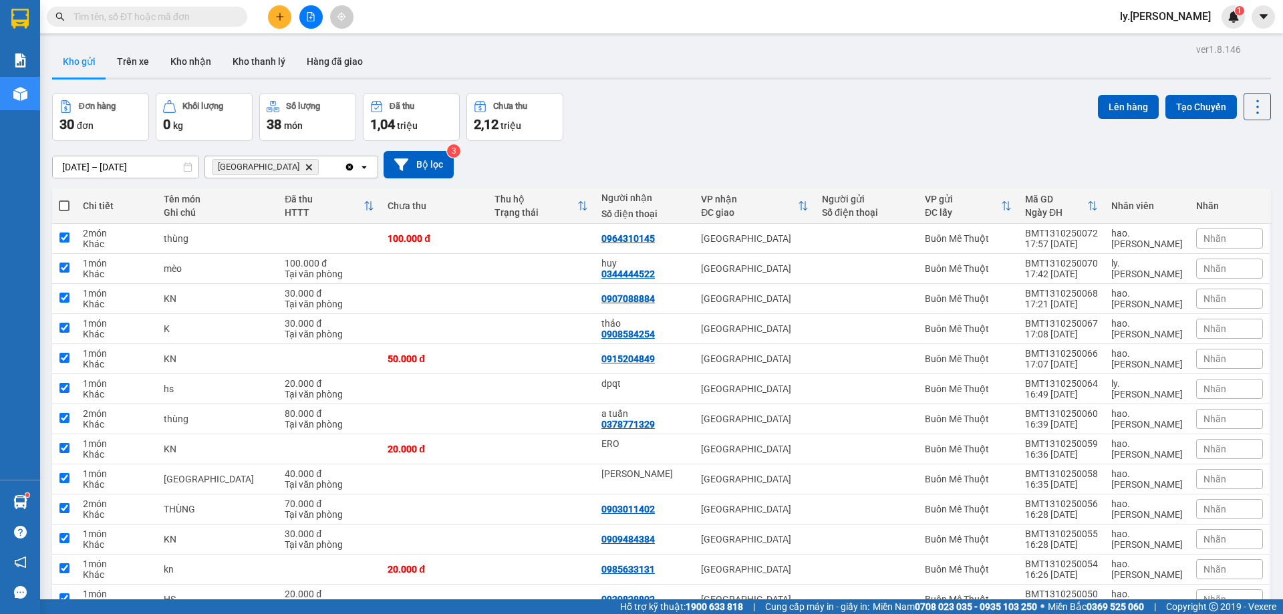
checkbox input "true"
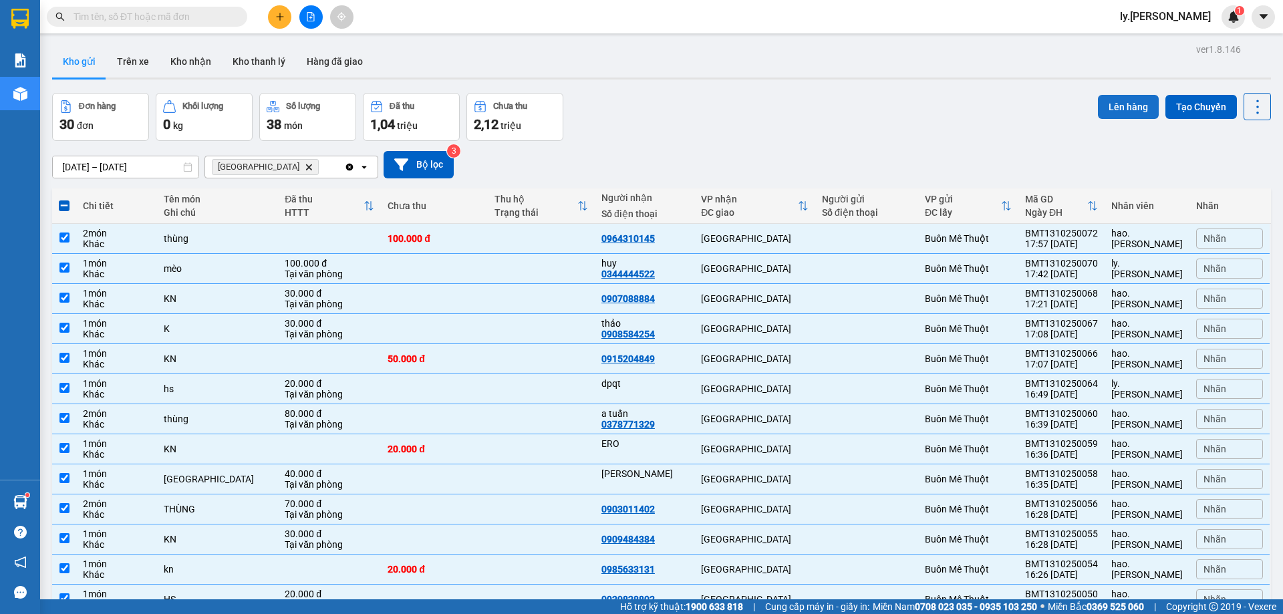
click at [1134, 109] on button "Lên hàng" at bounding box center [1128, 107] width 61 height 24
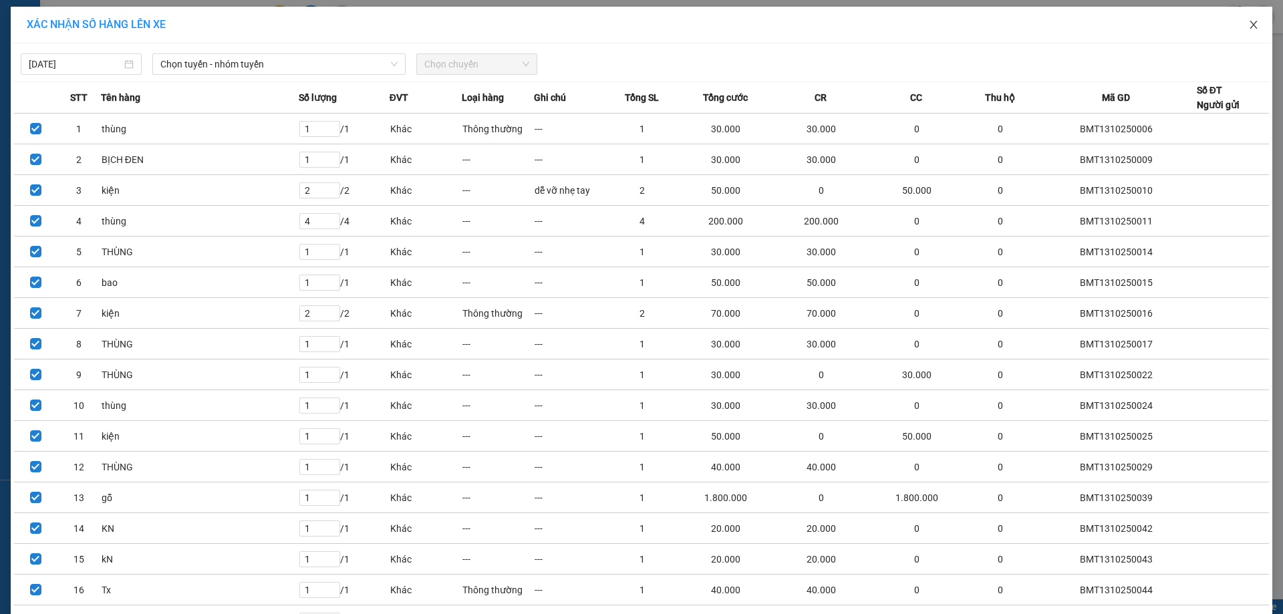
click at [1250, 25] on icon "close" at bounding box center [1253, 25] width 7 height 8
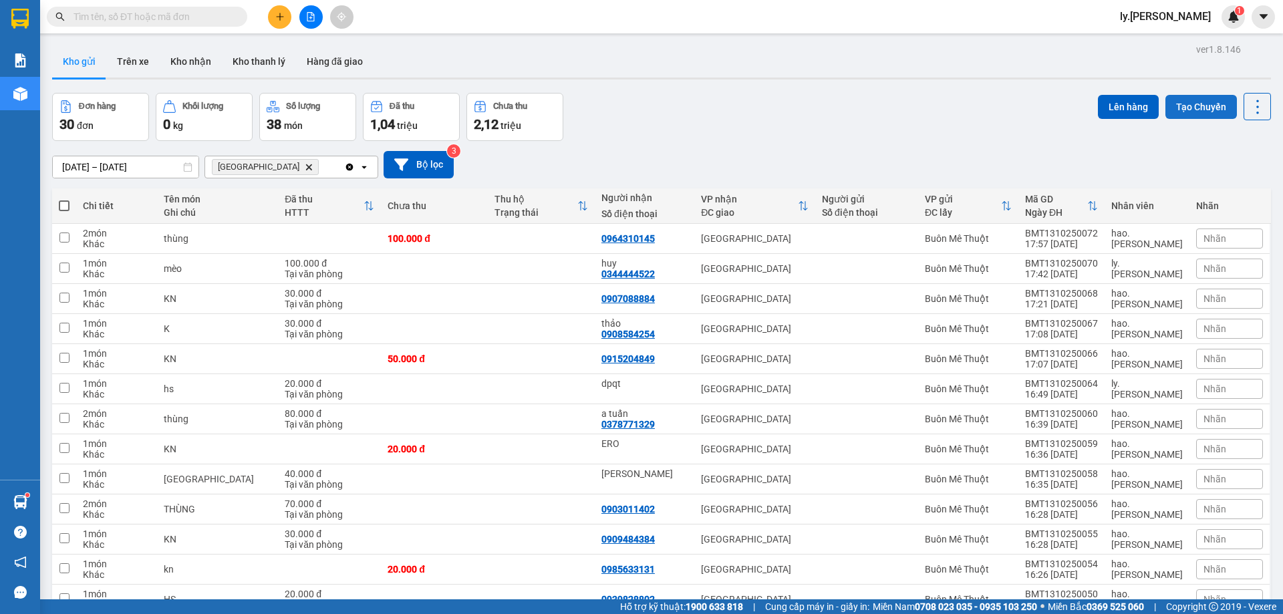
click at [1182, 102] on button "Tạo Chuyến" at bounding box center [1202, 107] width 72 height 24
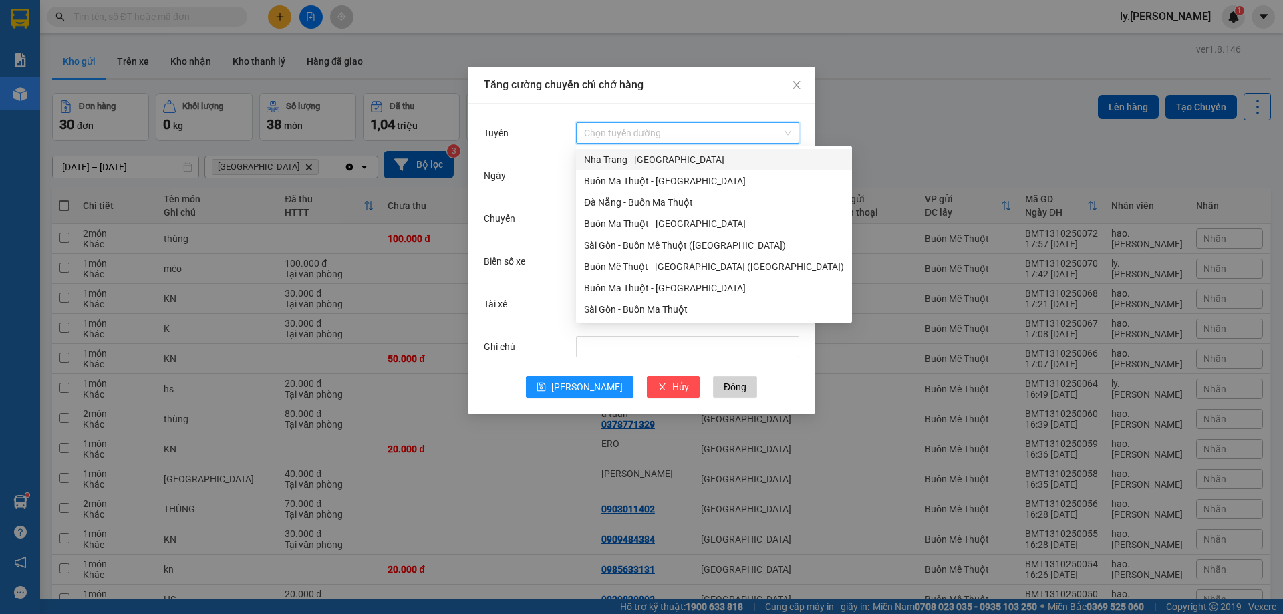
drag, startPoint x: 677, startPoint y: 132, endPoint x: 690, endPoint y: 256, distance: 125.0
click at [678, 132] on input "Tuyến" at bounding box center [683, 133] width 198 height 20
click at [644, 292] on div "Buôn Ma Thuột - [GEOGRAPHIC_DATA]" at bounding box center [714, 288] width 260 height 15
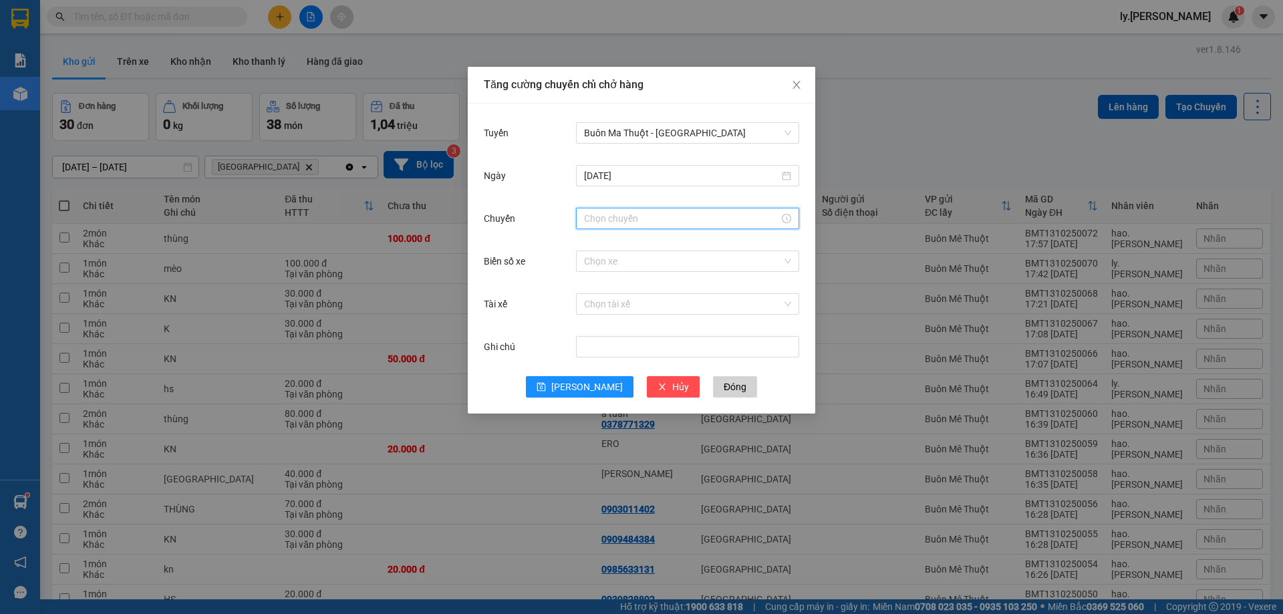
click at [620, 218] on input "Chuyến" at bounding box center [681, 218] width 195 height 15
click at [592, 249] on div "18" at bounding box center [594, 246] width 37 height 19
type input "18:00"
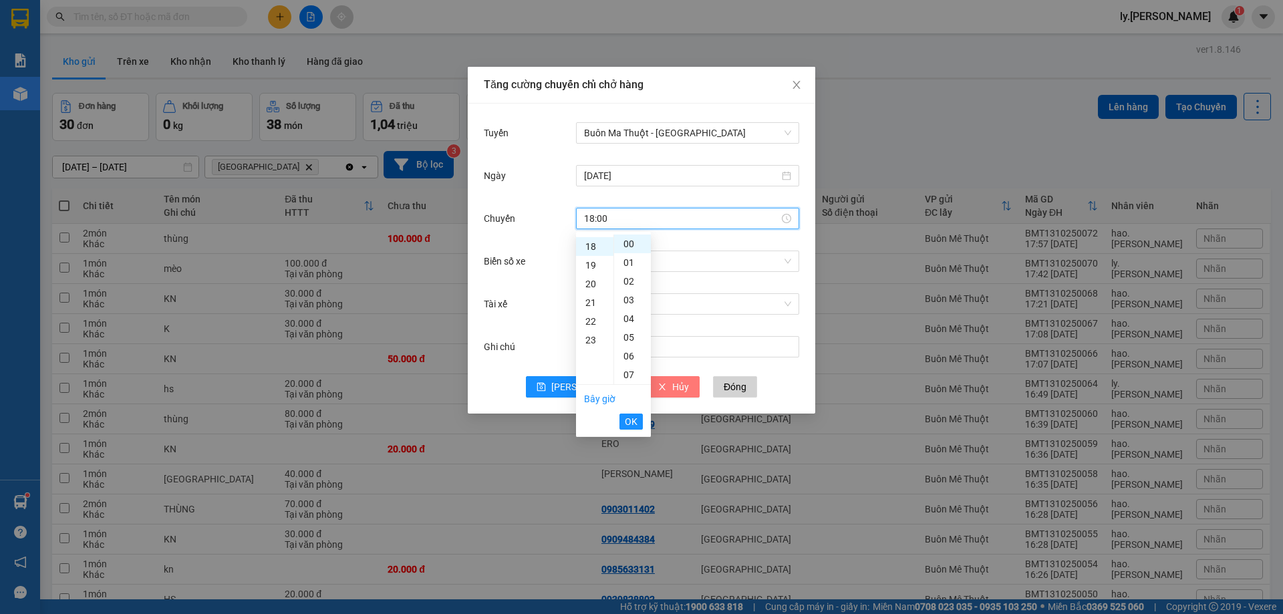
scroll to position [337, 0]
click at [641, 425] on button "OK" at bounding box center [631, 422] width 23 height 16
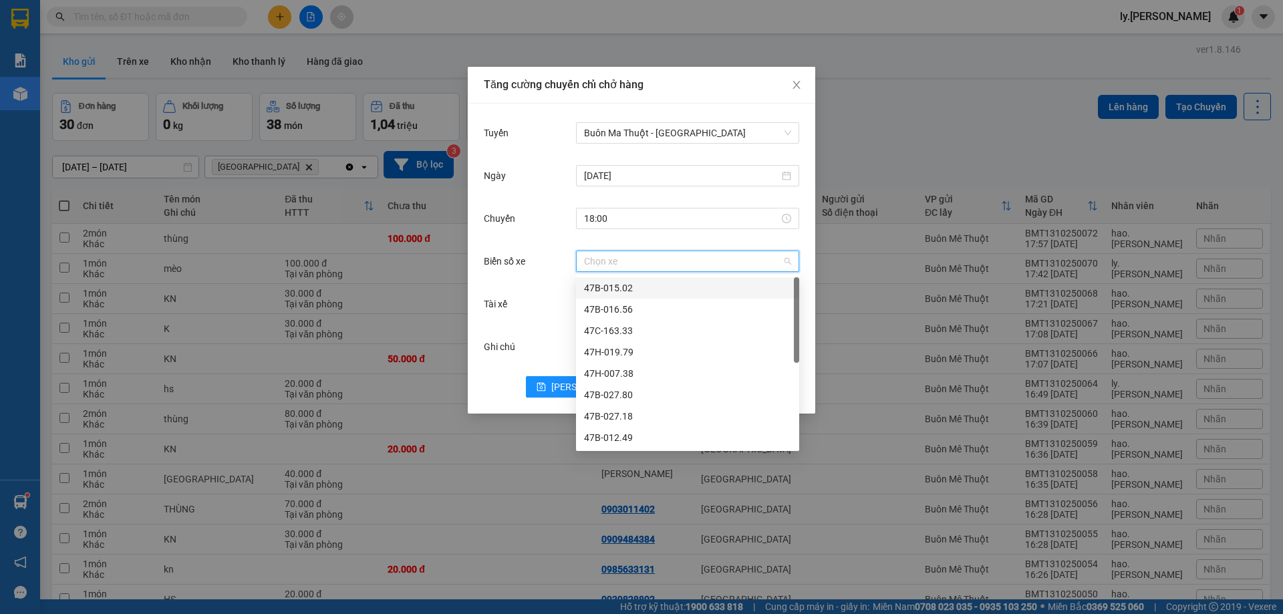
click at [694, 259] on input "Biển số xe" at bounding box center [683, 261] width 198 height 20
click at [652, 332] on div "47C-163.33" at bounding box center [687, 331] width 207 height 15
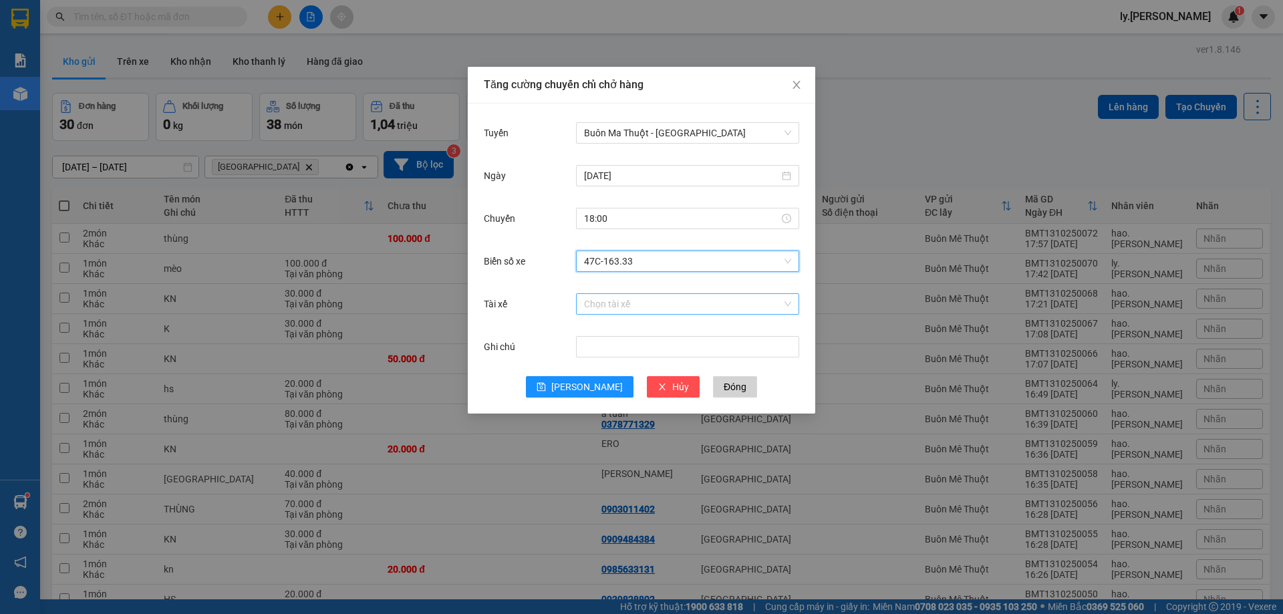
click at [658, 298] on input "Tài xế" at bounding box center [683, 304] width 198 height 20
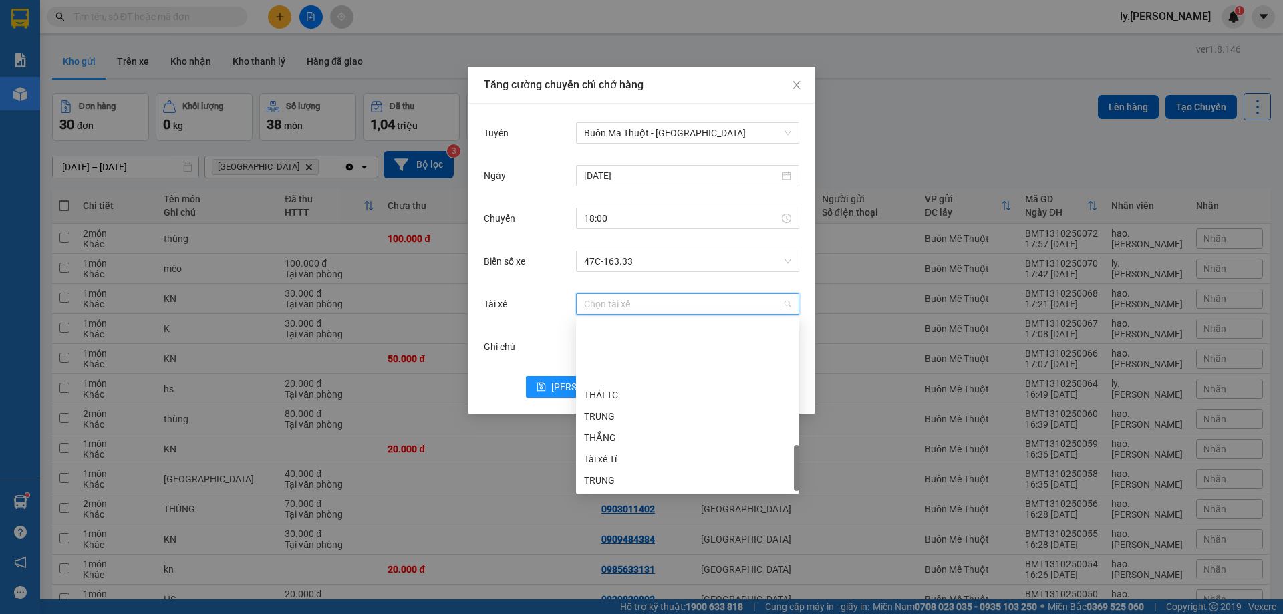
scroll to position [620, 0]
click at [634, 416] on div "TX CÔNG" at bounding box center [687, 416] width 207 height 15
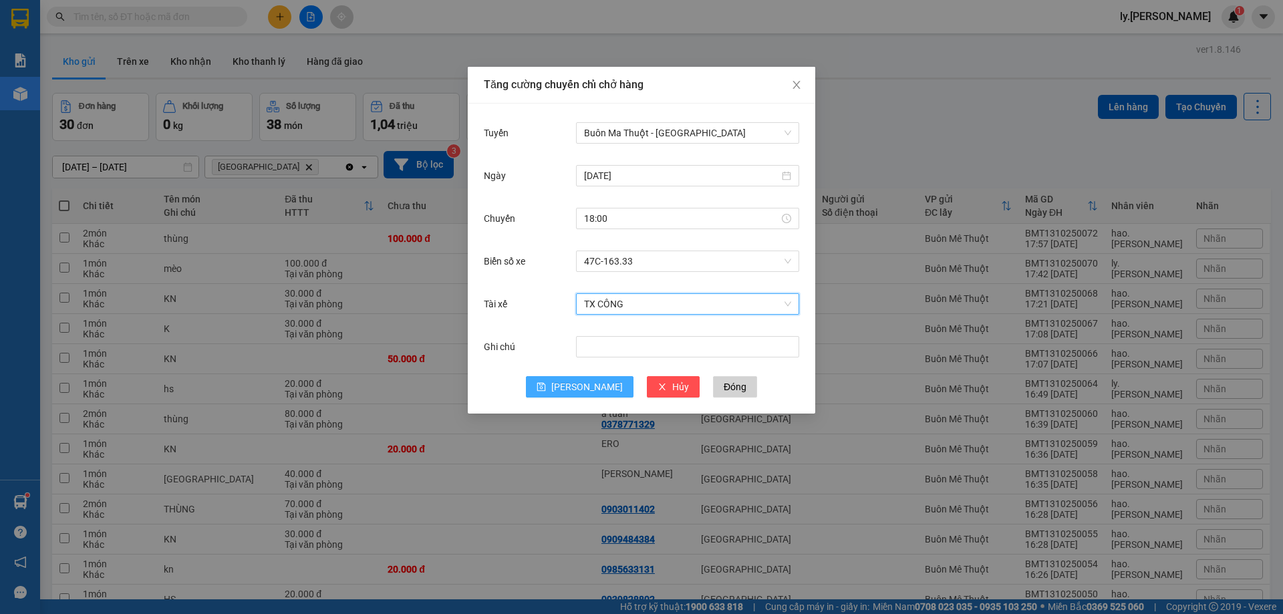
click at [576, 384] on button "[PERSON_NAME]" at bounding box center [580, 386] width 108 height 21
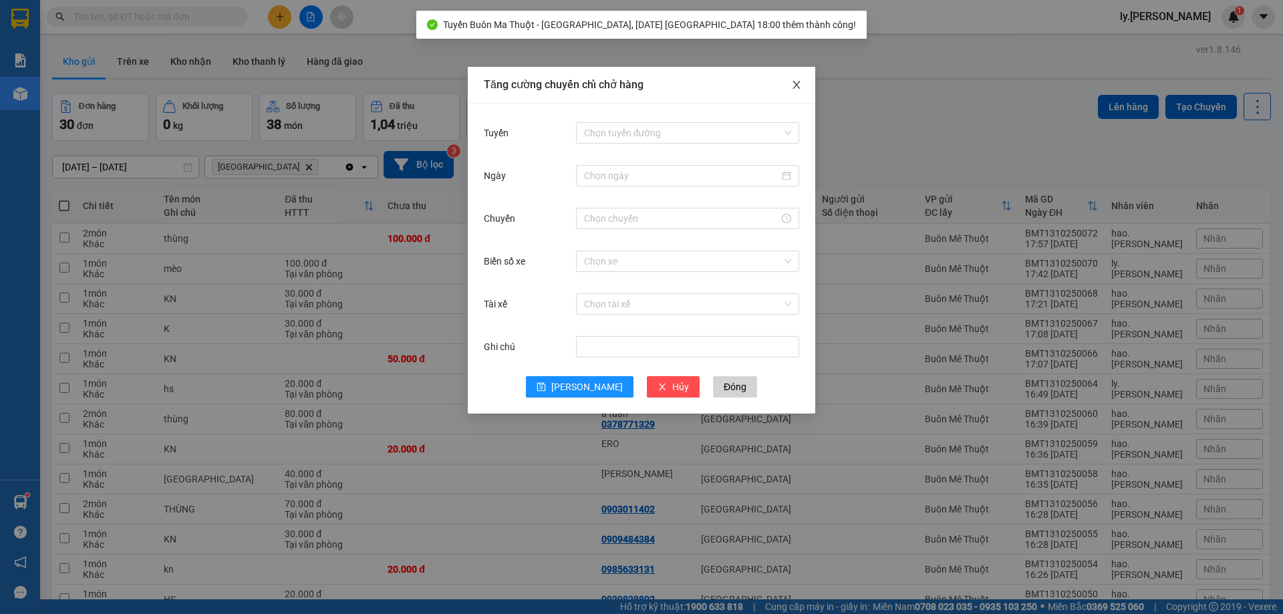
click at [795, 82] on icon "close" at bounding box center [796, 85] width 11 height 11
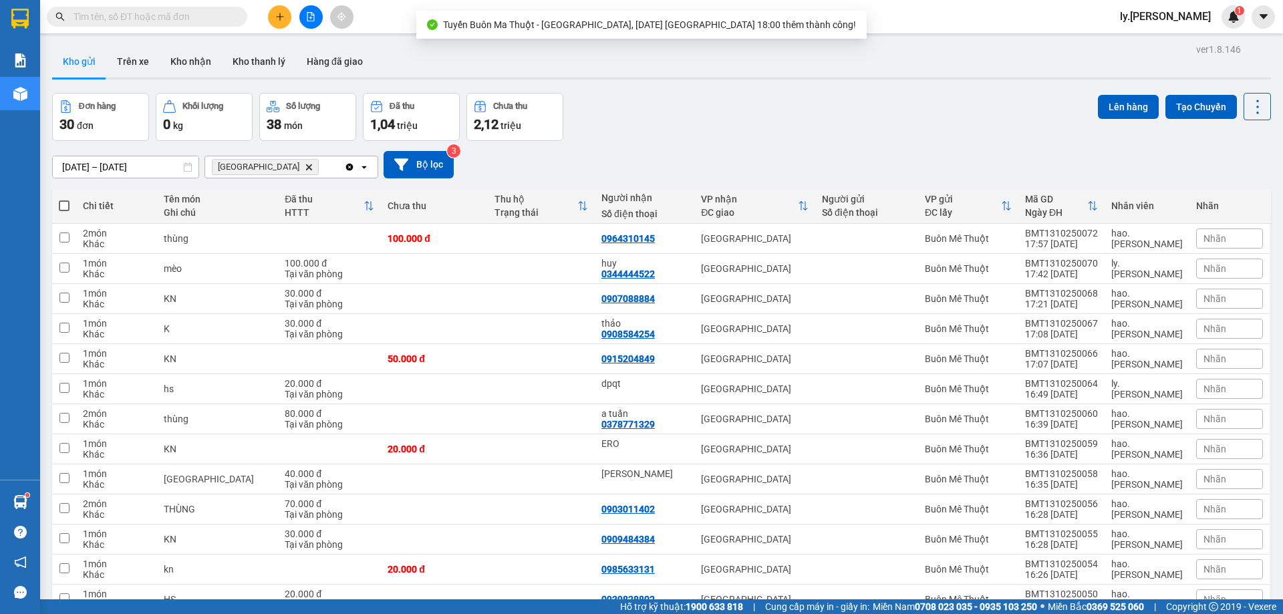
click at [63, 206] on span at bounding box center [64, 206] width 11 height 11
click at [64, 199] on input "checkbox" at bounding box center [64, 199] width 0 height 0
checkbox input "true"
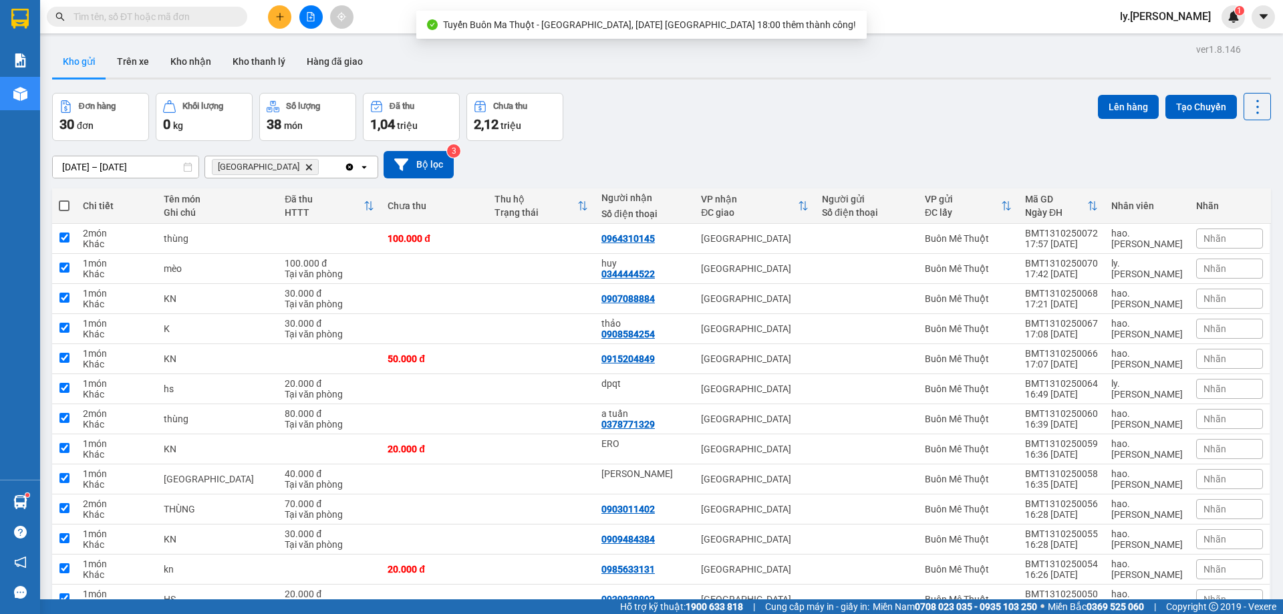
checkbox input "true"
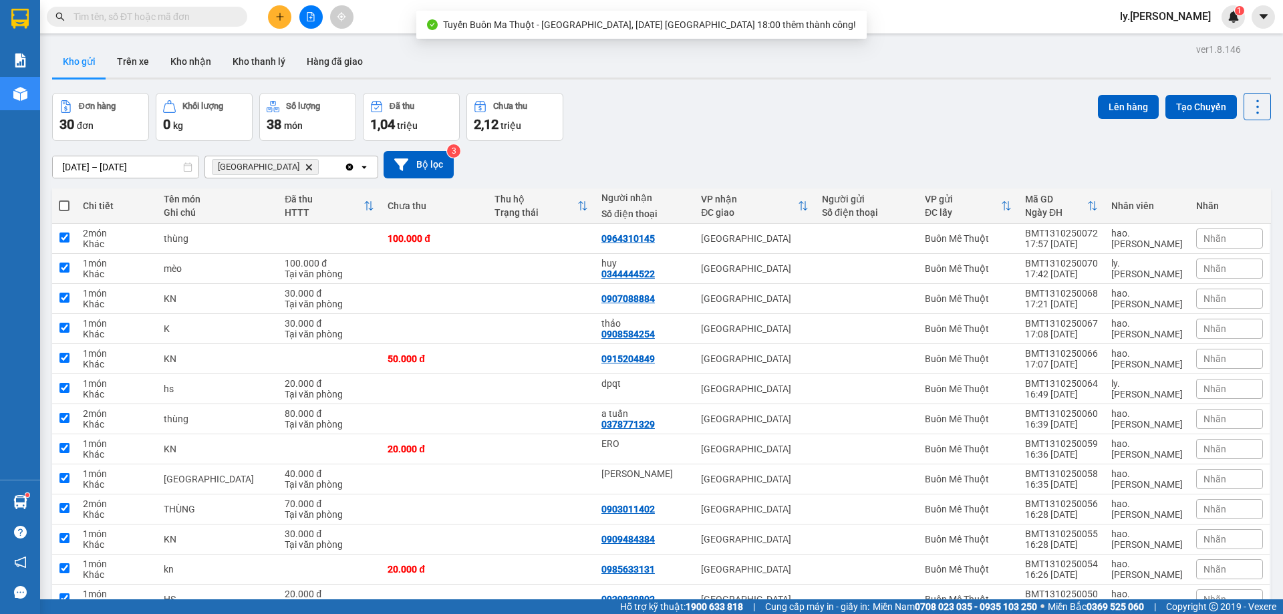
checkbox input "true"
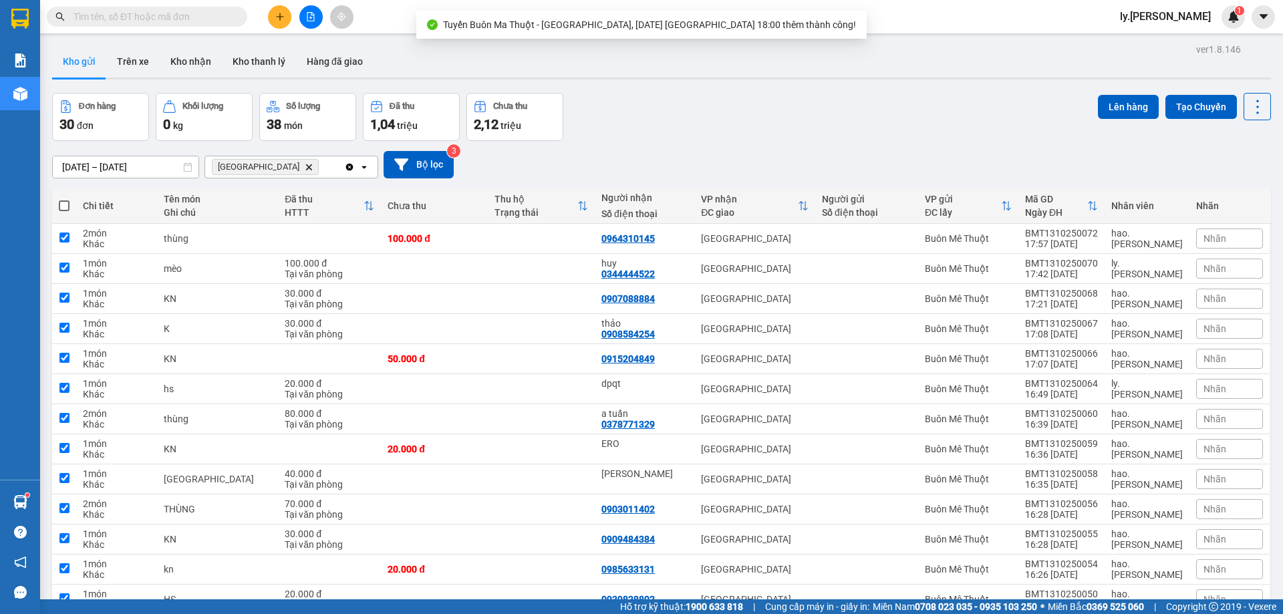
checkbox input "true"
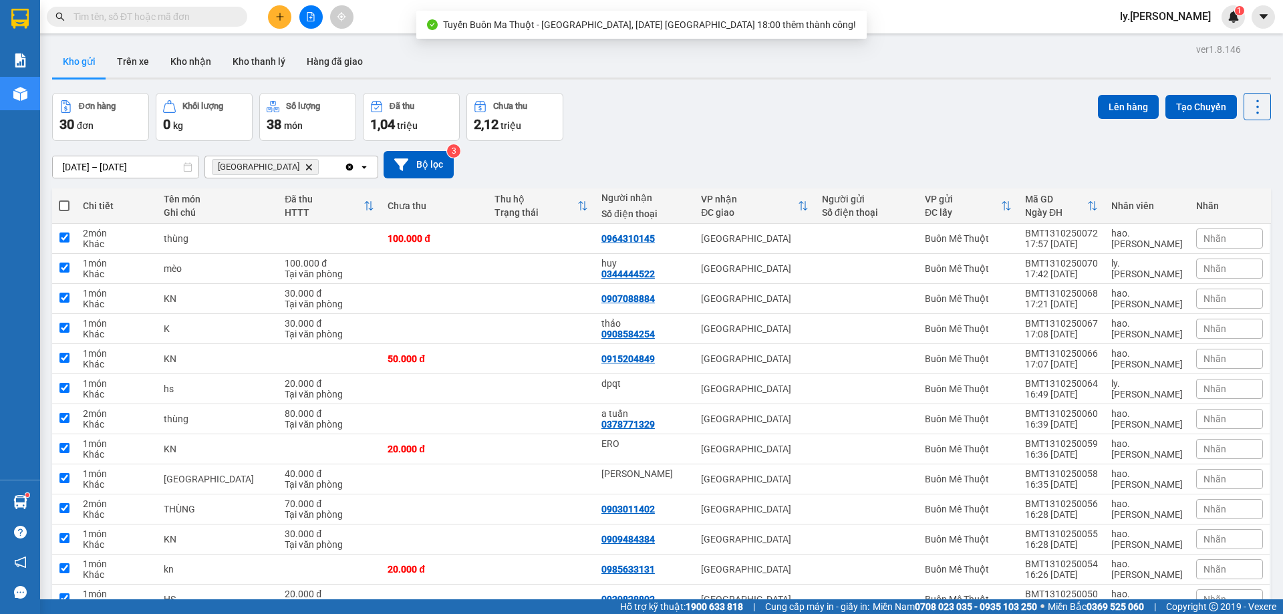
checkbox input "true"
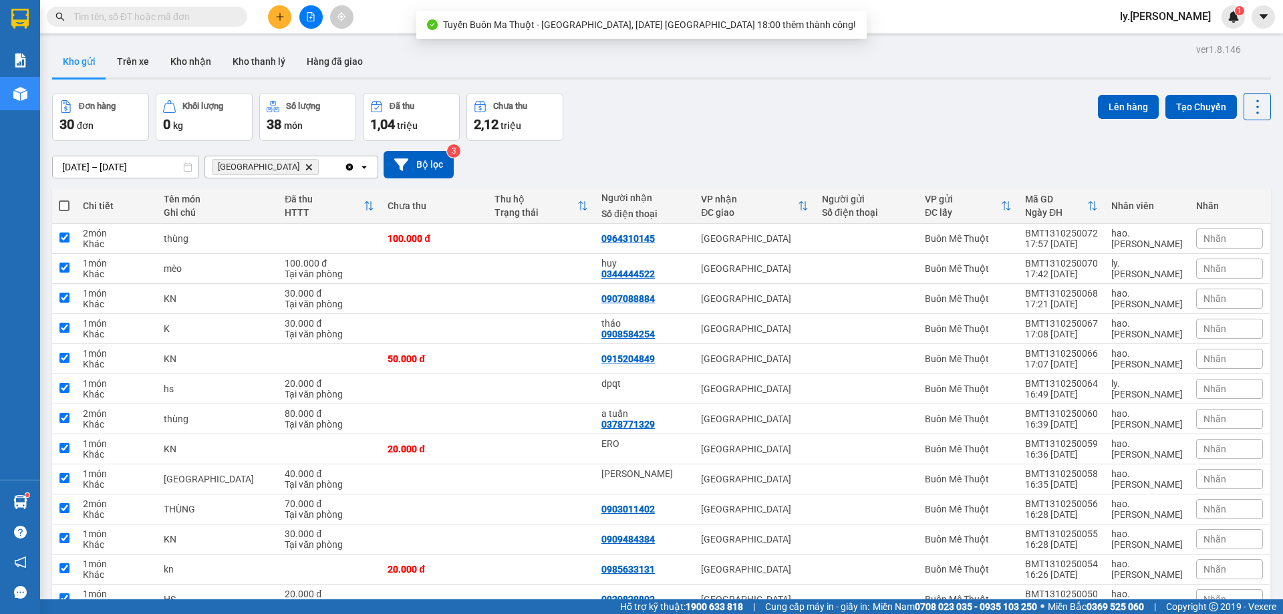
checkbox input "true"
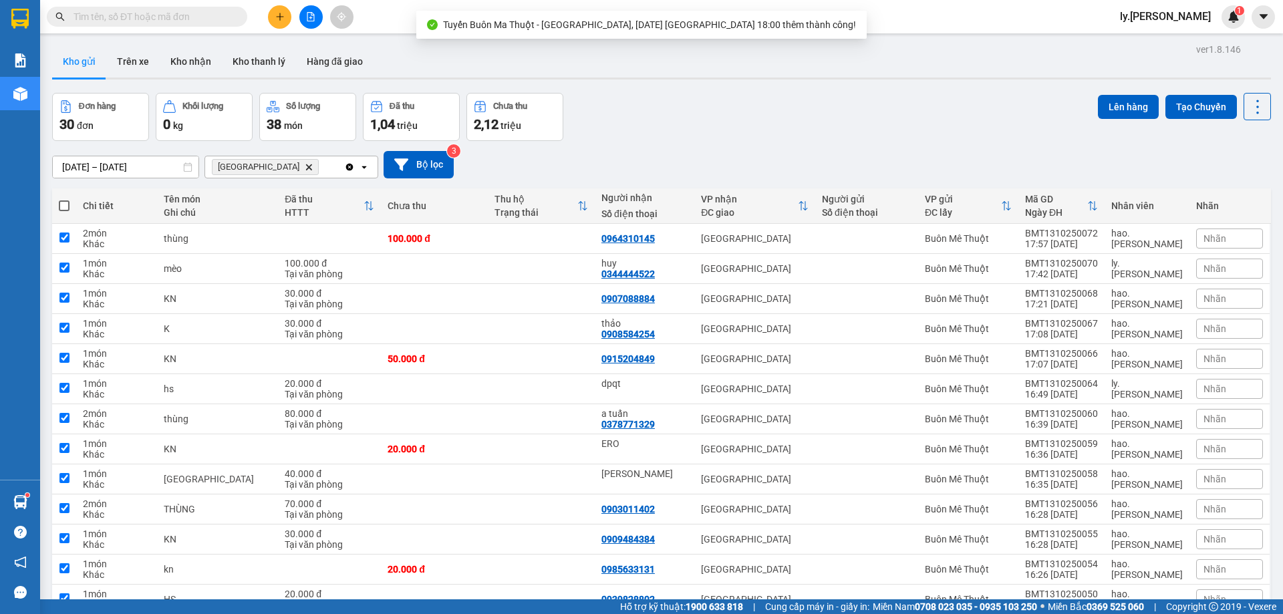
checkbox input "true"
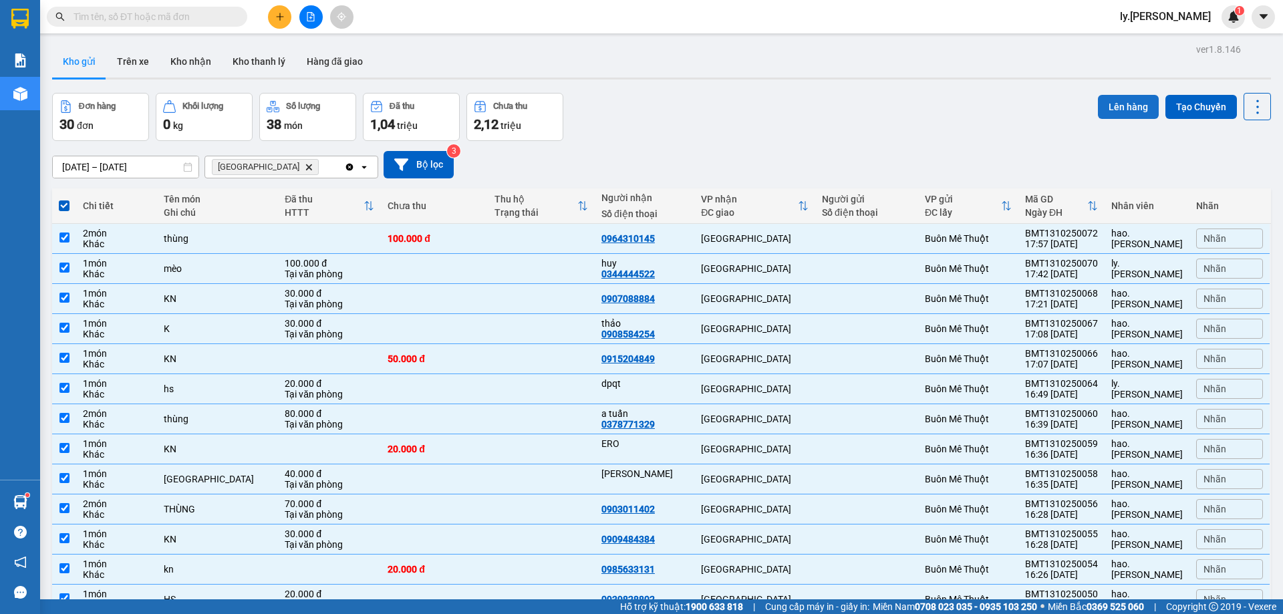
click at [1116, 111] on button "Lên hàng" at bounding box center [1128, 107] width 61 height 24
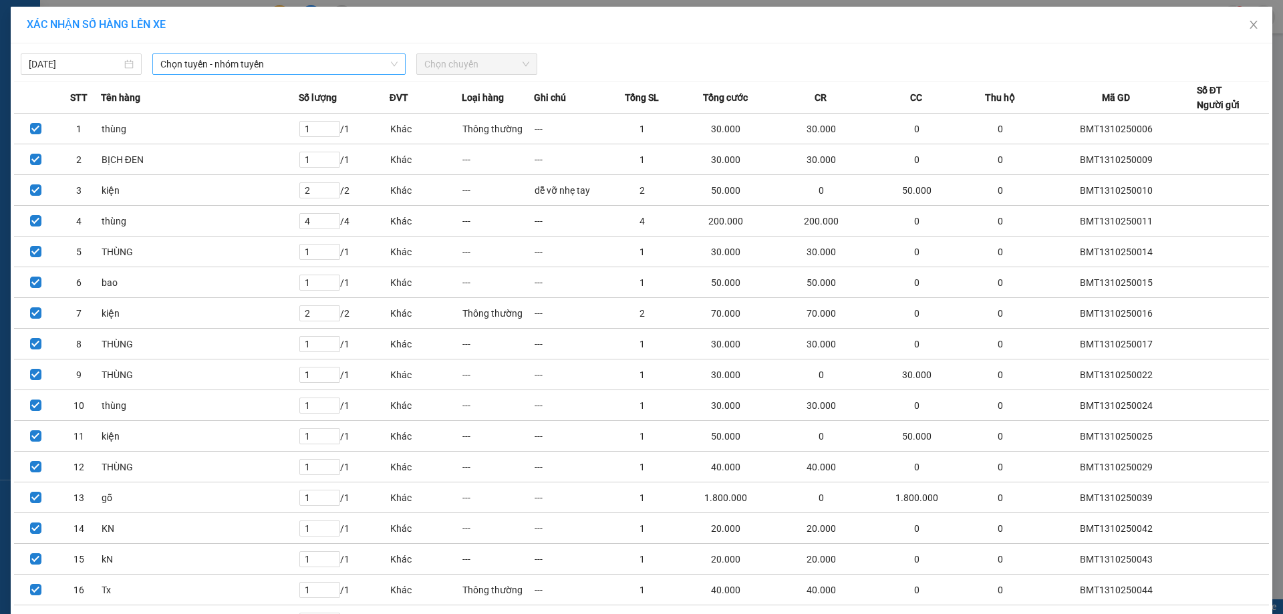
click at [255, 66] on span "Chọn tuyến - nhóm tuyến" at bounding box center [278, 64] width 237 height 20
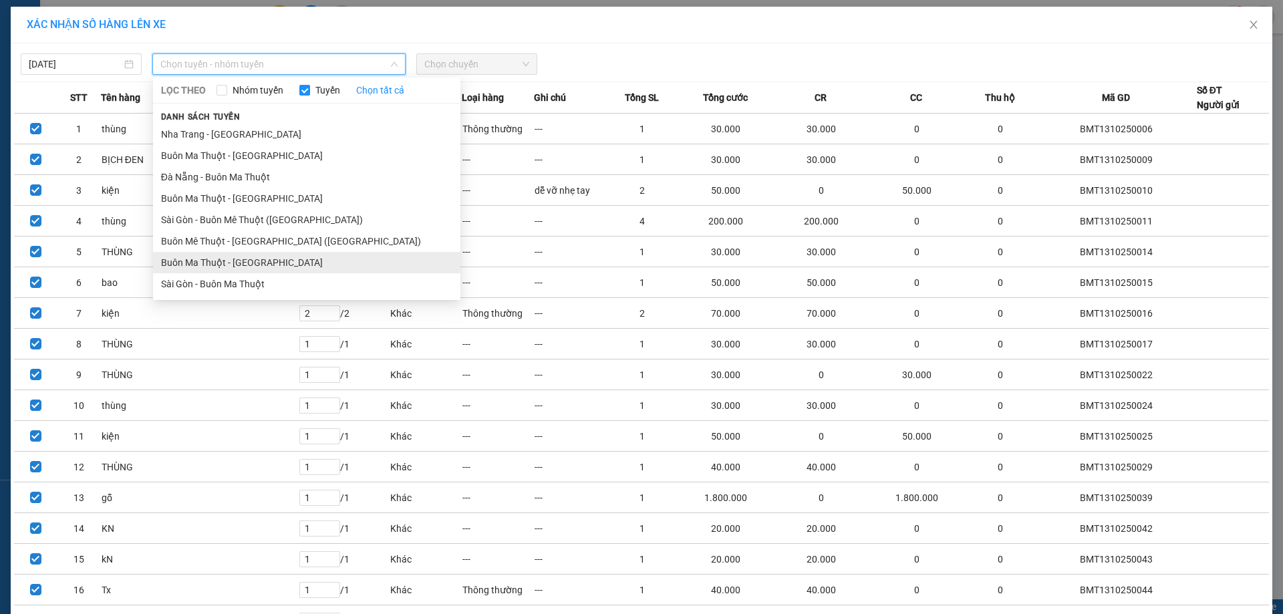
click at [257, 259] on li "Buôn Ma Thuột - [GEOGRAPHIC_DATA]" at bounding box center [306, 262] width 307 height 21
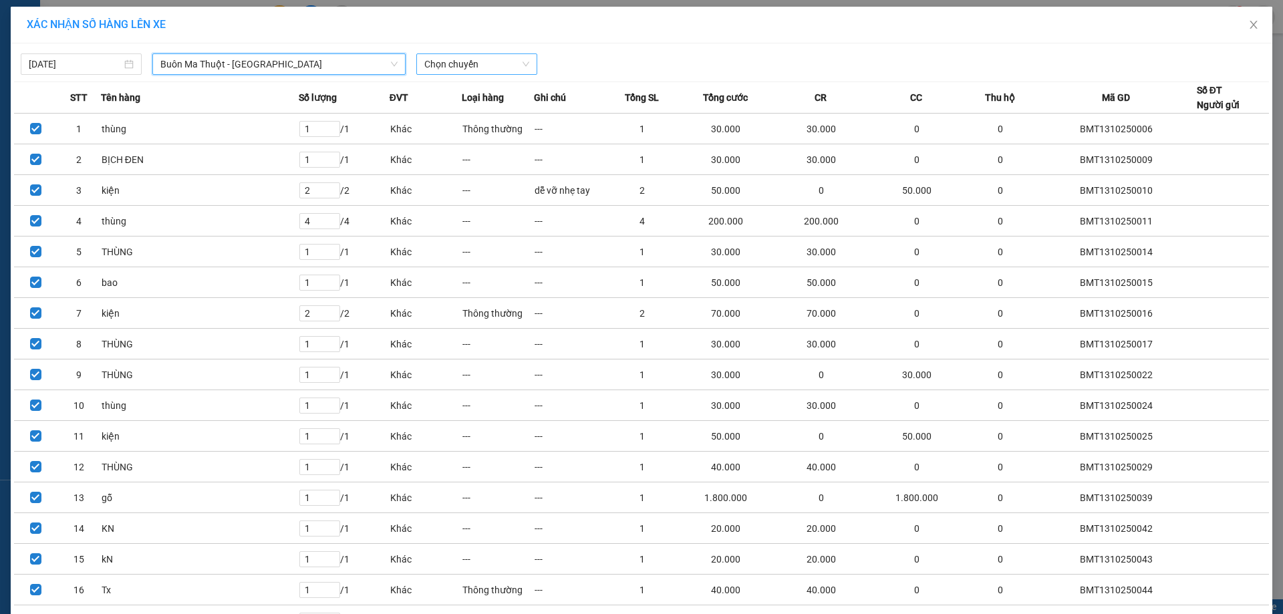
click at [489, 66] on span "Chọn chuyến" at bounding box center [476, 64] width 105 height 20
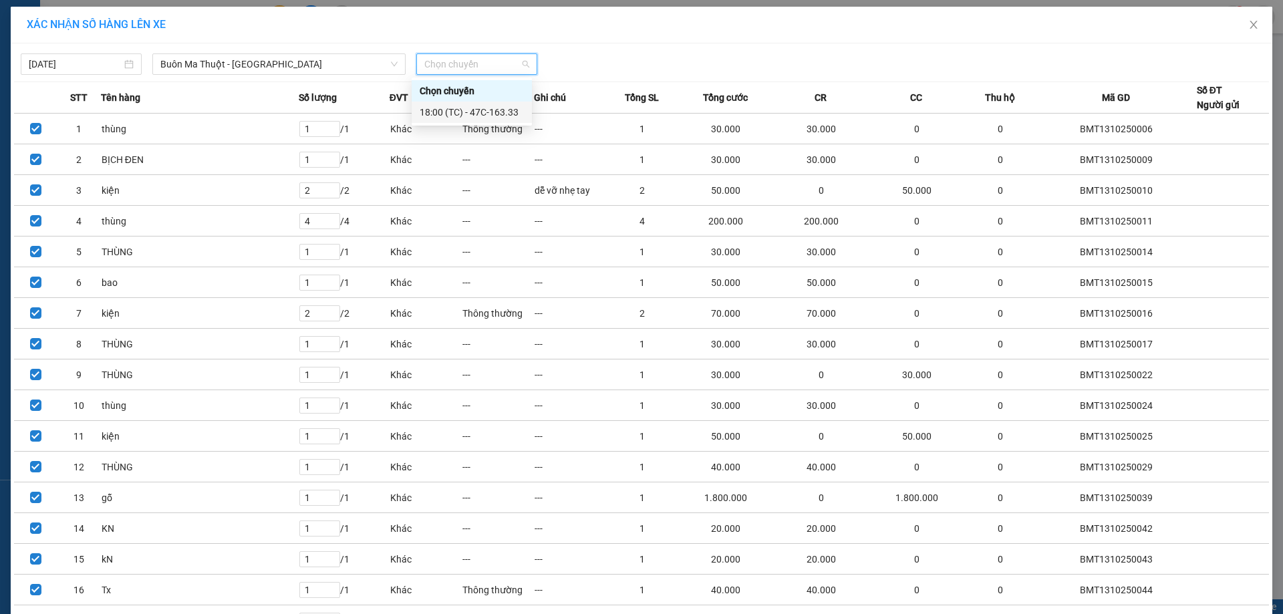
click at [505, 118] on div "18:00 (TC) - 47C-163.33" at bounding box center [472, 112] width 104 height 15
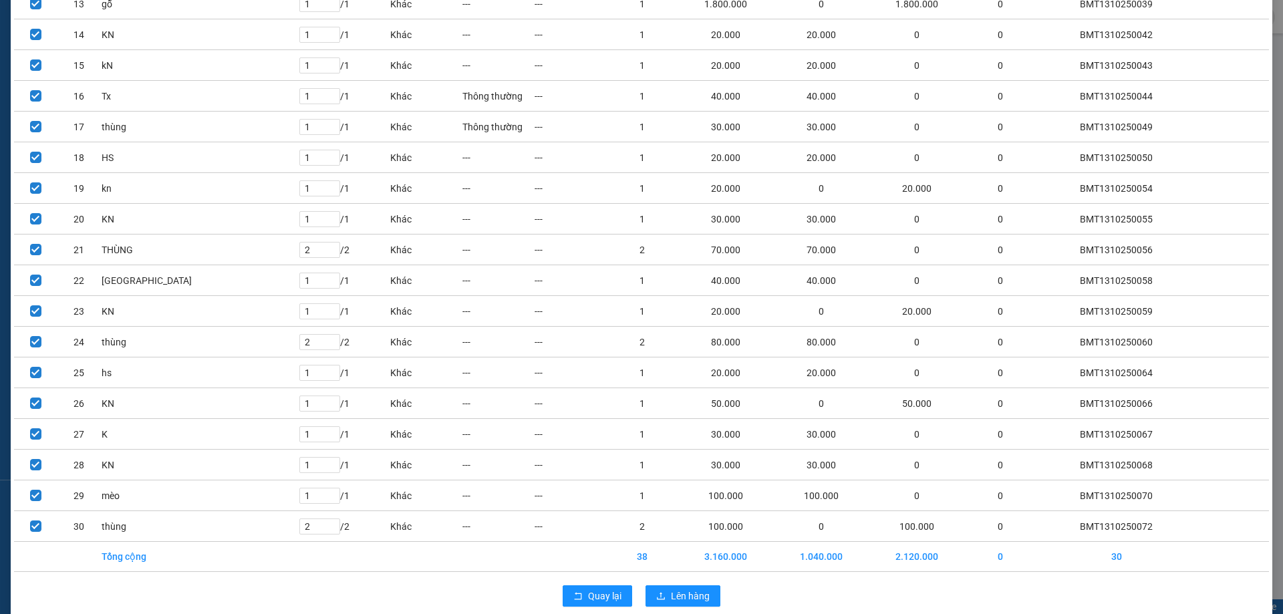
scroll to position [521, 0]
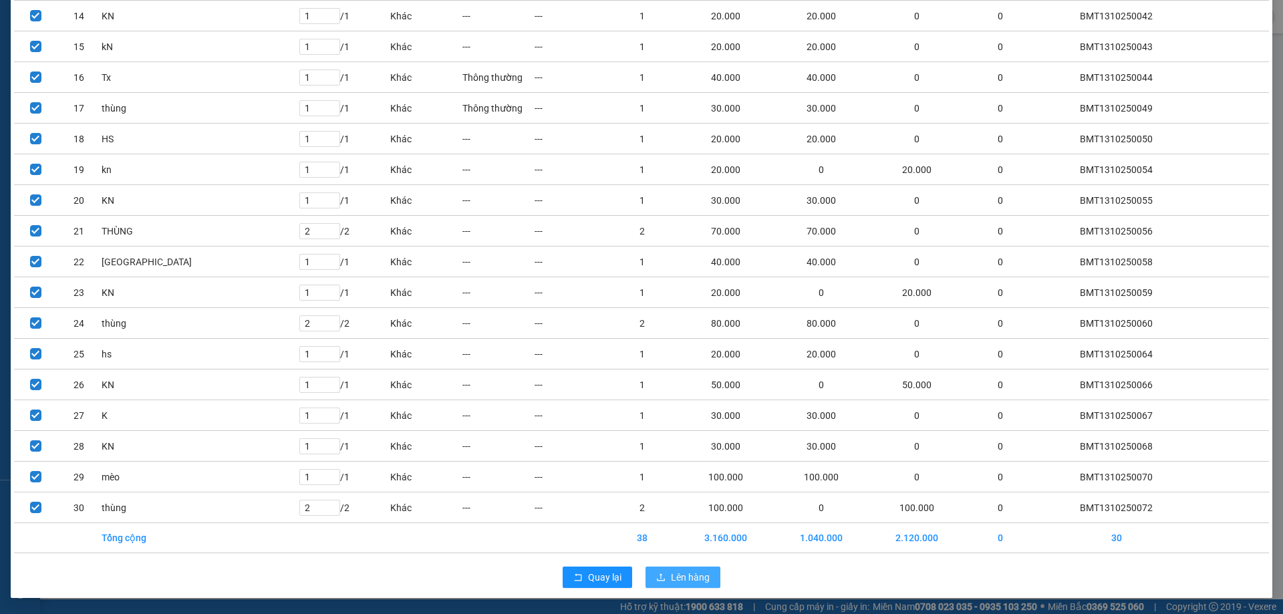
click at [692, 582] on span "Lên hàng" at bounding box center [690, 577] width 39 height 15
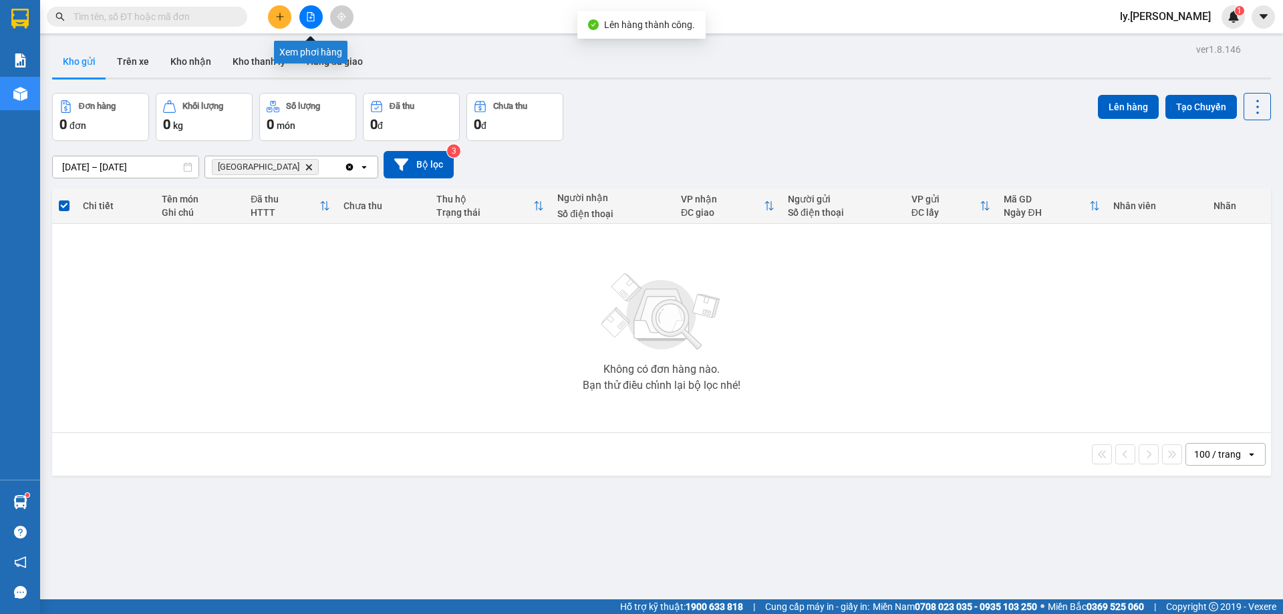
click at [315, 13] on button at bounding box center [310, 16] width 23 height 23
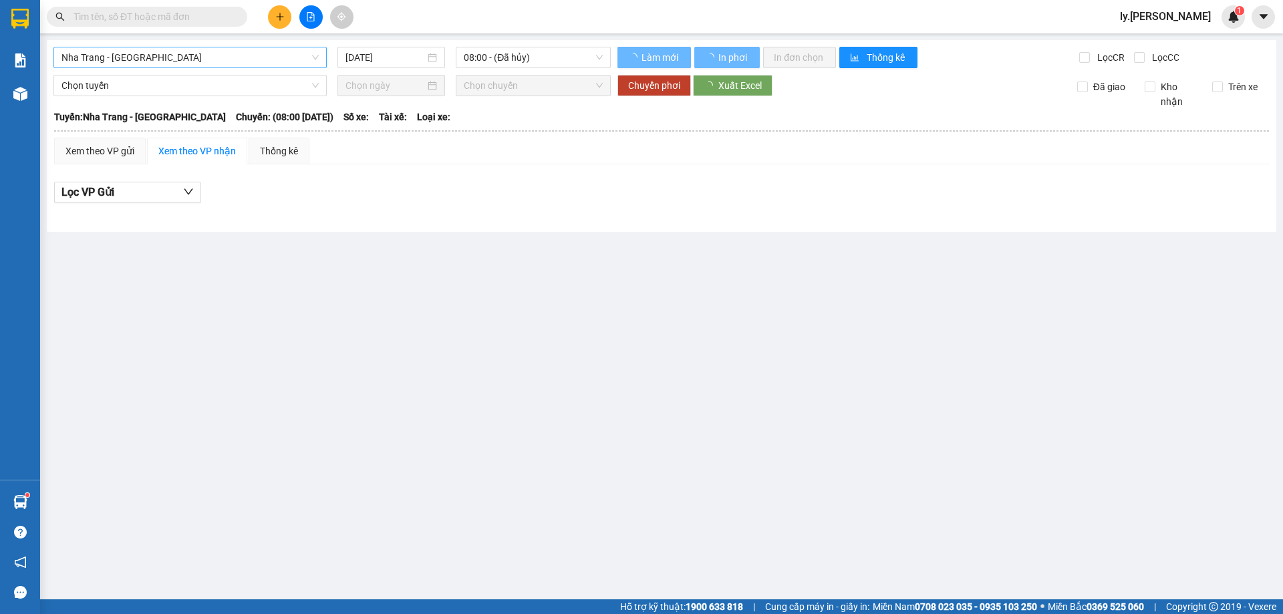
click at [233, 59] on span "Nha Trang - [GEOGRAPHIC_DATA]" at bounding box center [189, 57] width 257 height 20
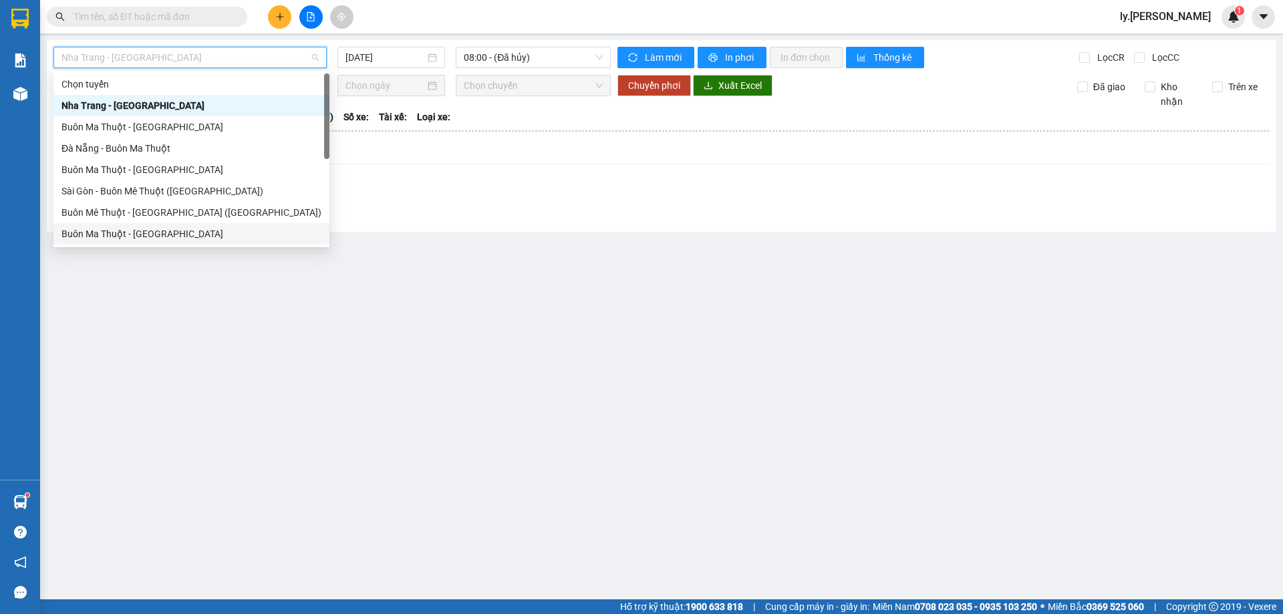
click at [153, 229] on div "Buôn Ma Thuột - [GEOGRAPHIC_DATA]" at bounding box center [191, 234] width 260 height 15
type input "[DATE]"
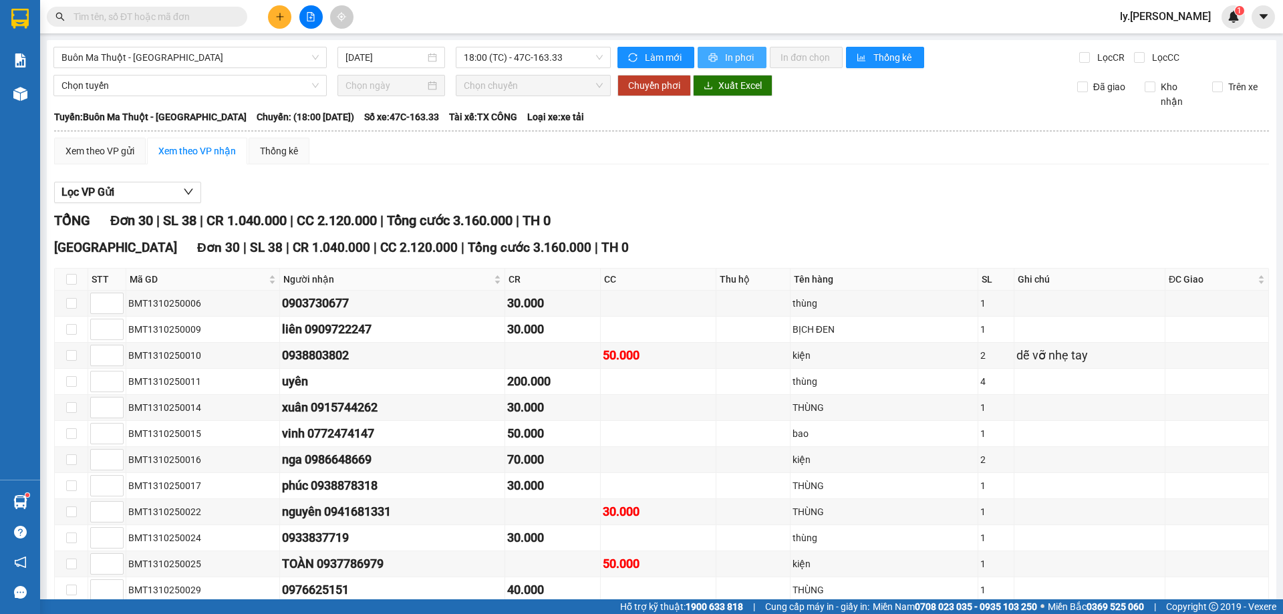
click at [761, 59] on button "In phơi" at bounding box center [732, 57] width 69 height 21
